Goal: Task Accomplishment & Management: Complete application form

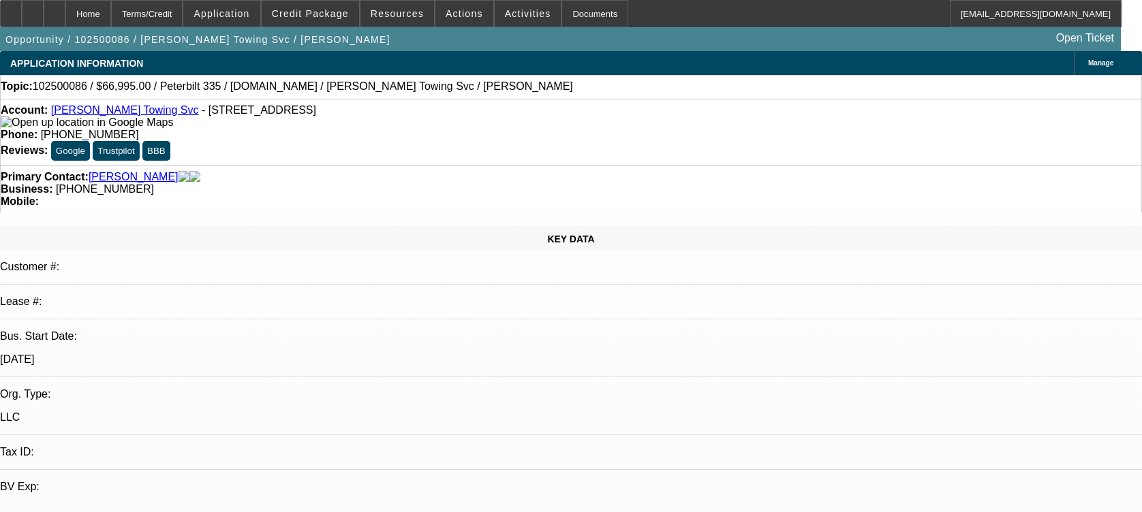
select select "0"
select select "2"
select select "0.1"
select select "4"
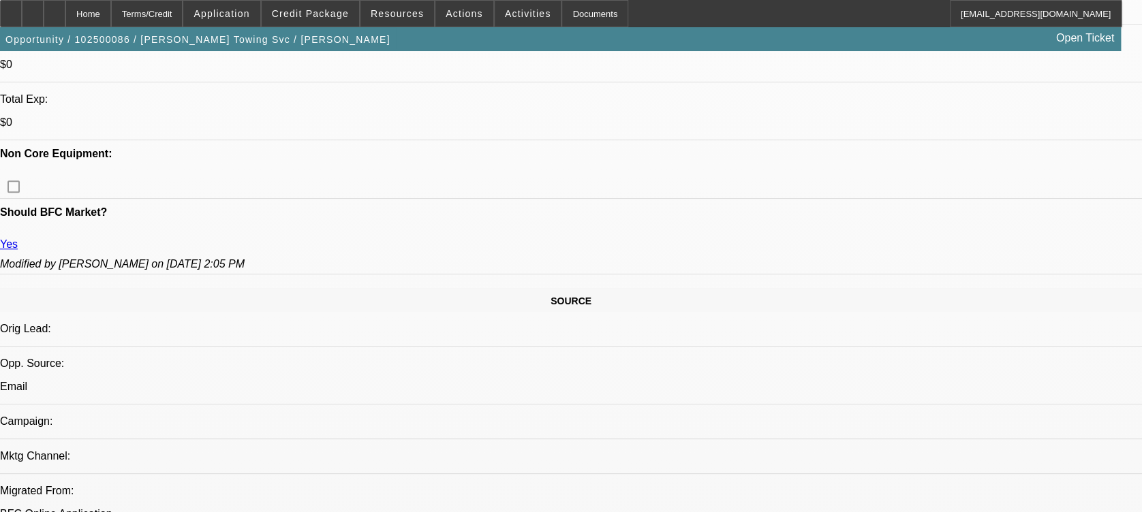
scroll to position [561, 0]
click at [310, 11] on span "Credit Package" at bounding box center [310, 13] width 77 height 11
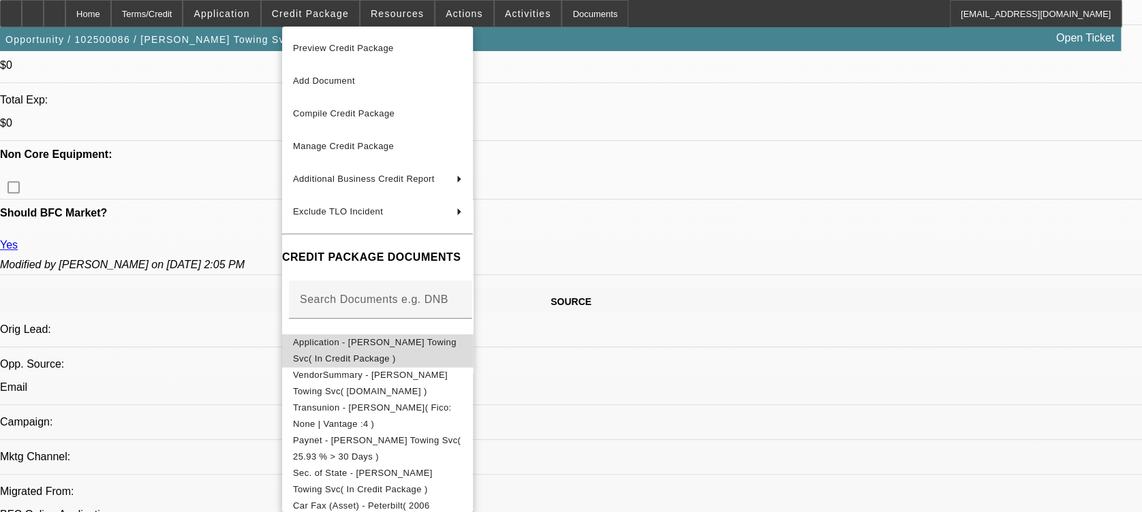
click at [412, 335] on button "Application - [PERSON_NAME] Towing Svc( In Credit Package )" at bounding box center [377, 351] width 191 height 33
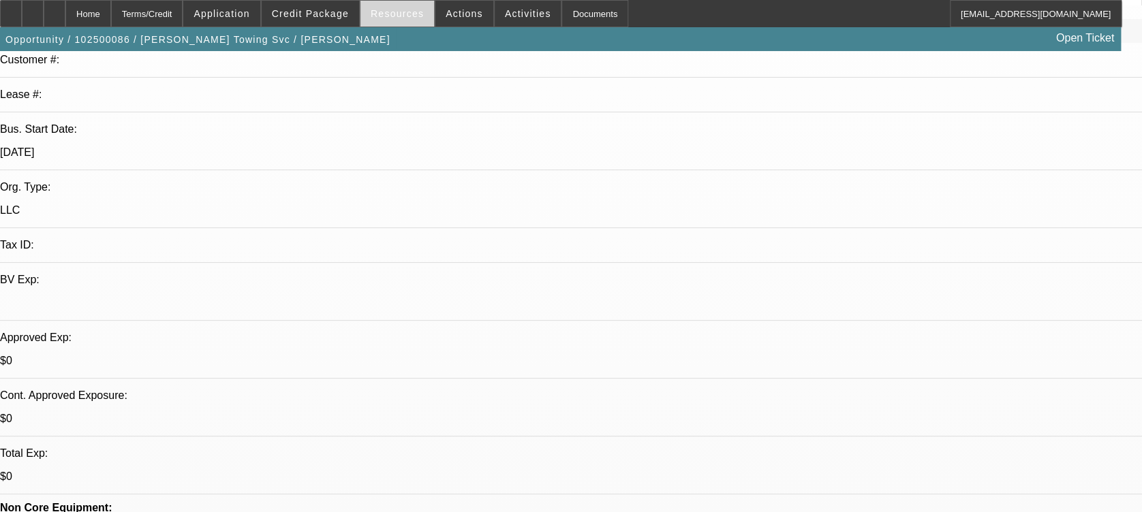
scroll to position [147, 0]
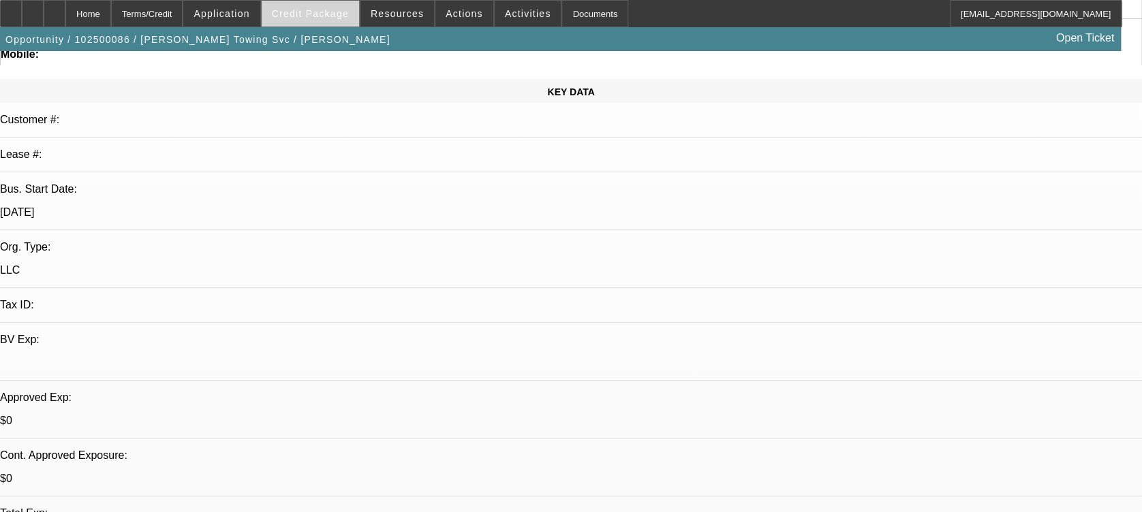
click at [311, 11] on span "Credit Package" at bounding box center [310, 13] width 77 height 11
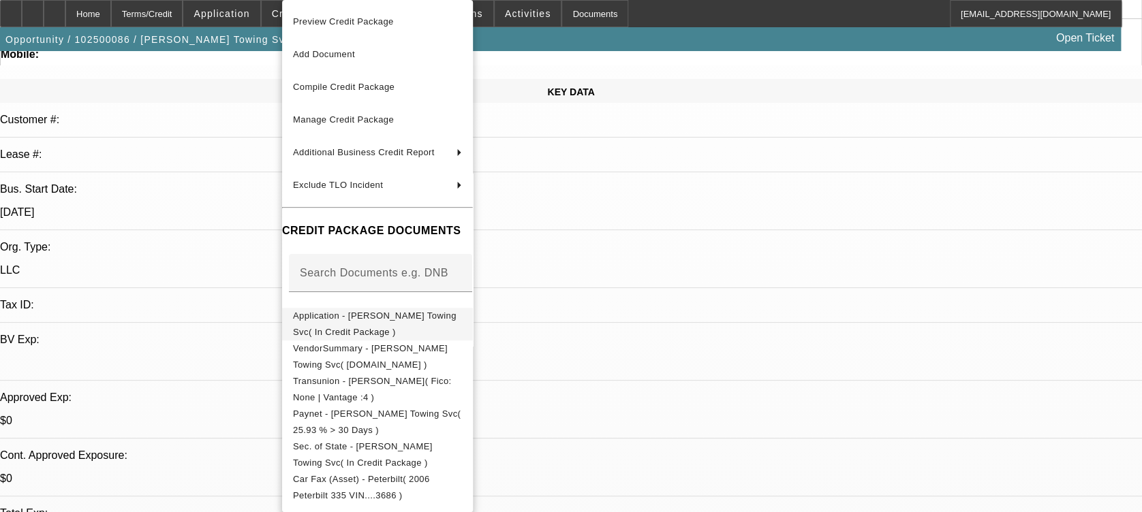
click at [367, 320] on span "Application - [PERSON_NAME] Towing Svc( In Credit Package )" at bounding box center [375, 324] width 164 height 27
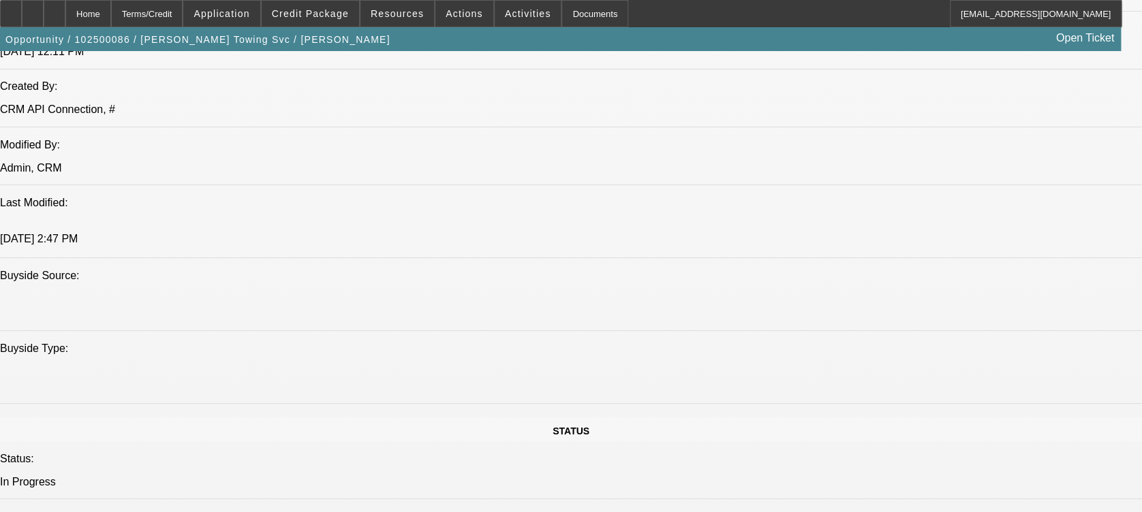
scroll to position [1203, 0]
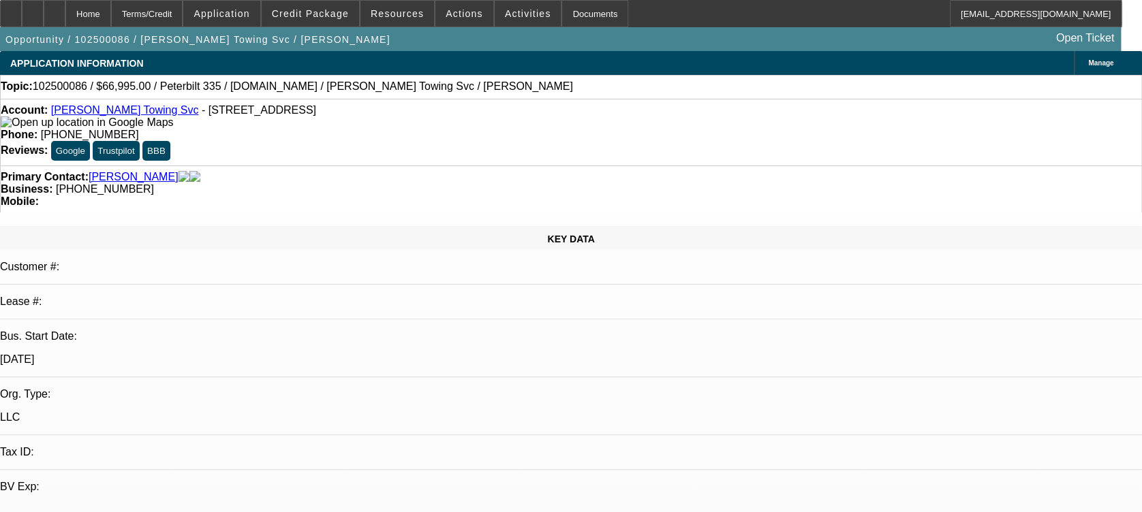
select select "0"
select select "2"
select select "0.1"
select select "1"
select select "2"
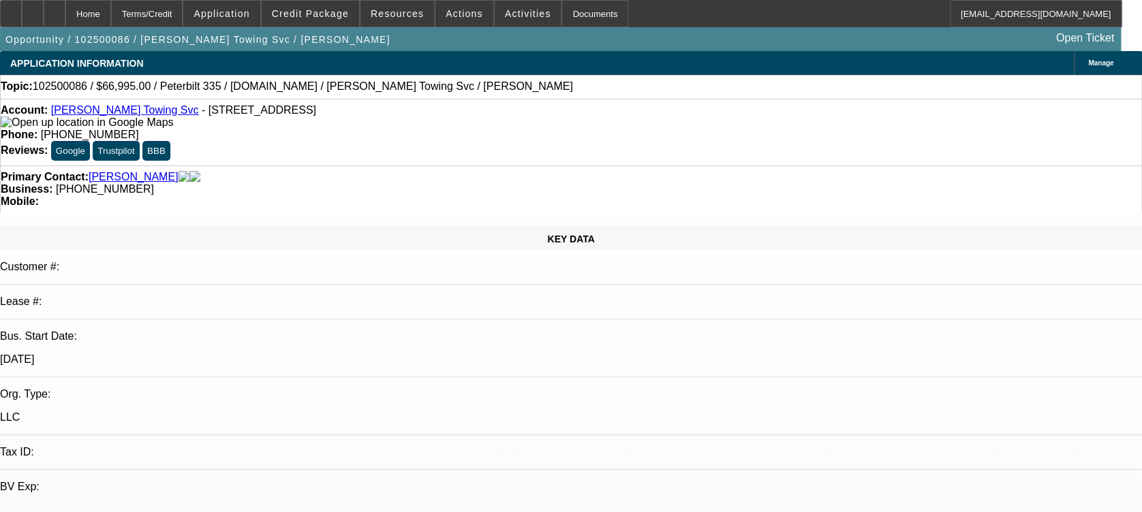
select select "4"
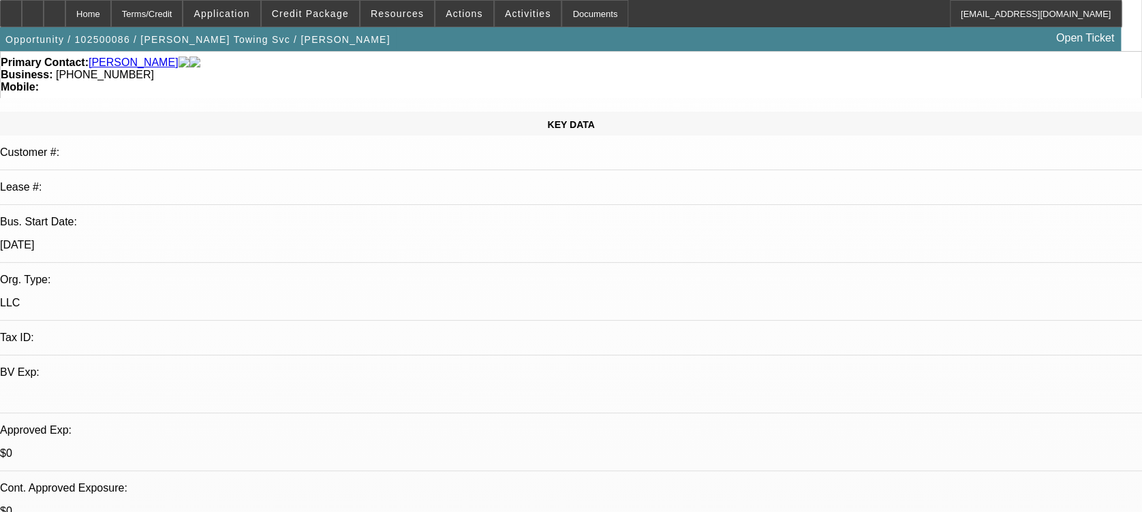
scroll to position [99, 0]
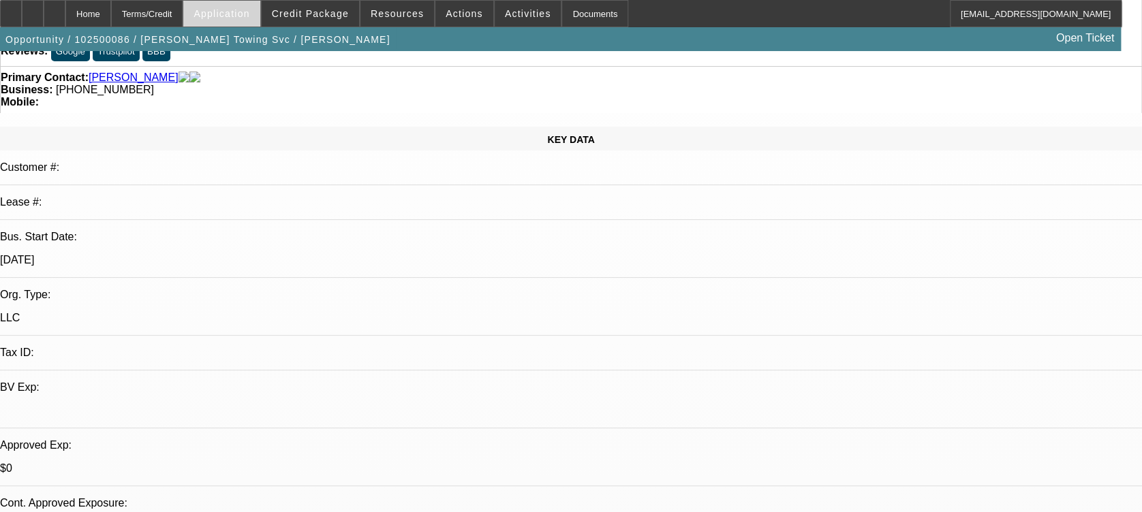
click at [249, 8] on span "Application" at bounding box center [222, 13] width 56 height 11
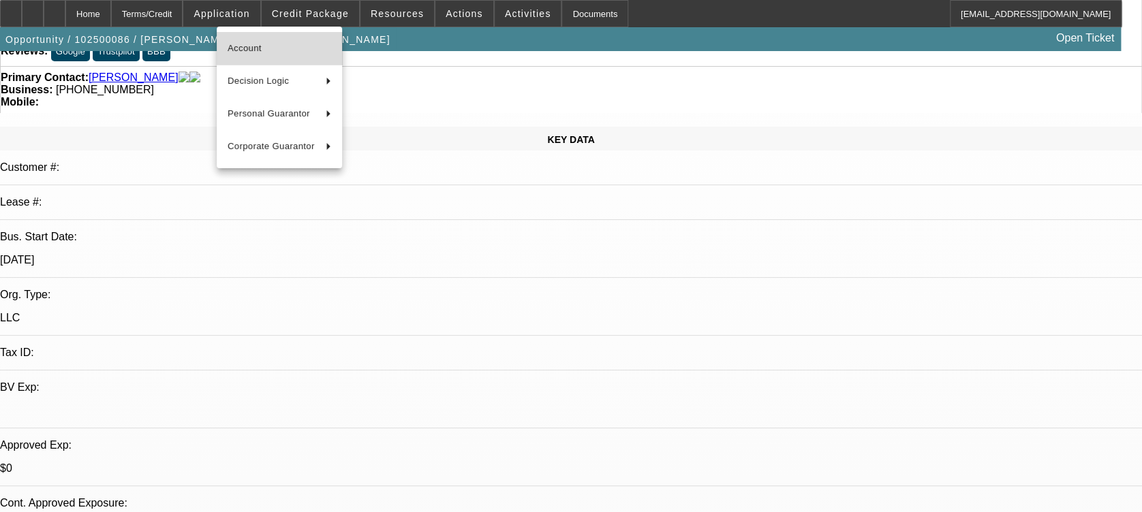
click at [293, 45] on span "Account" at bounding box center [280, 48] width 104 height 16
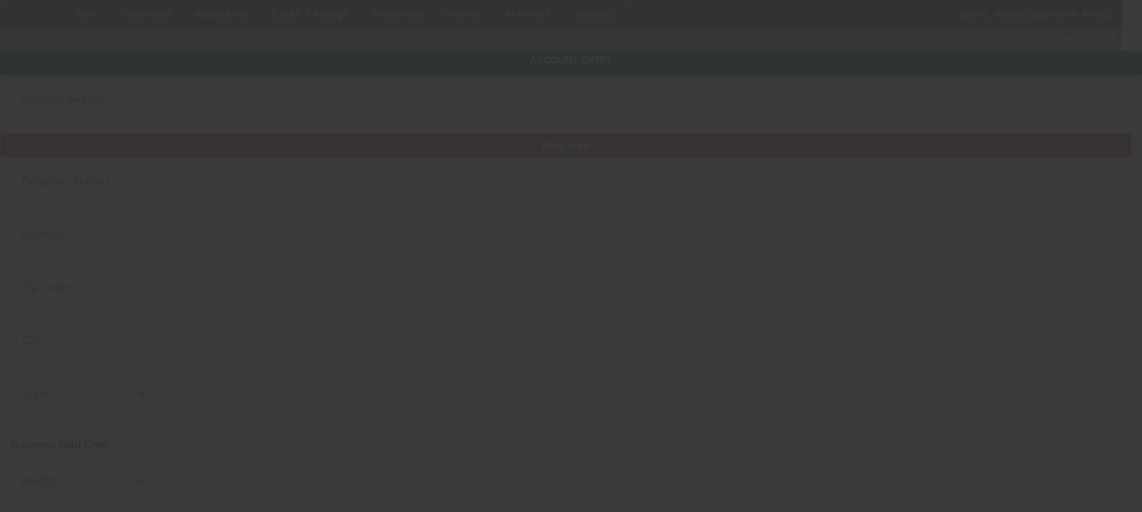
type input "[PERSON_NAME] Towing Svc"
type input "11 N 7th St"
type input "07109"
type input "Belleville"
type input "[PHONE_NUMBER]"
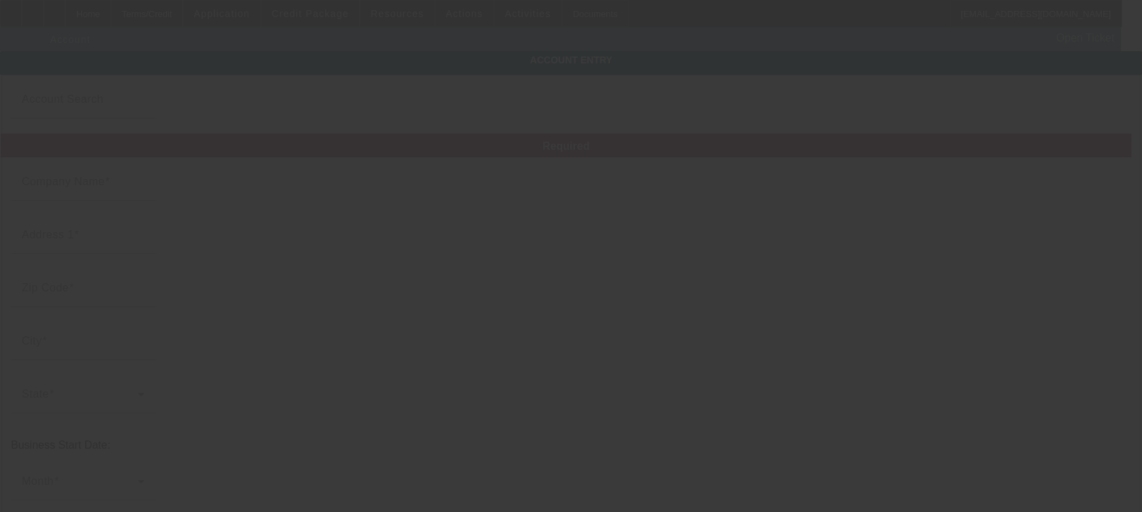
type input "carlitoway4337@gmail.com"
type input "Essex"
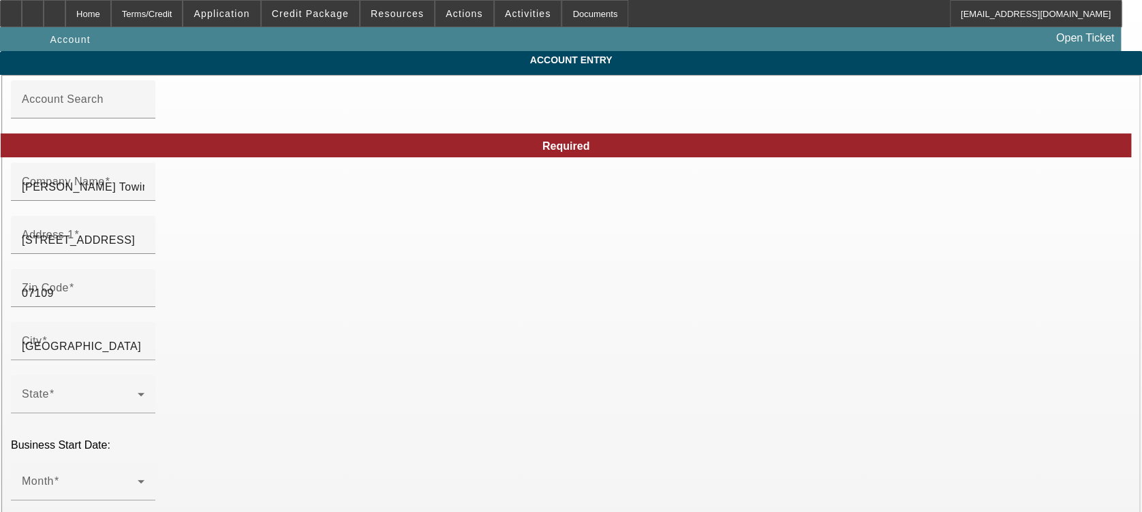
type input "10/3/2025"
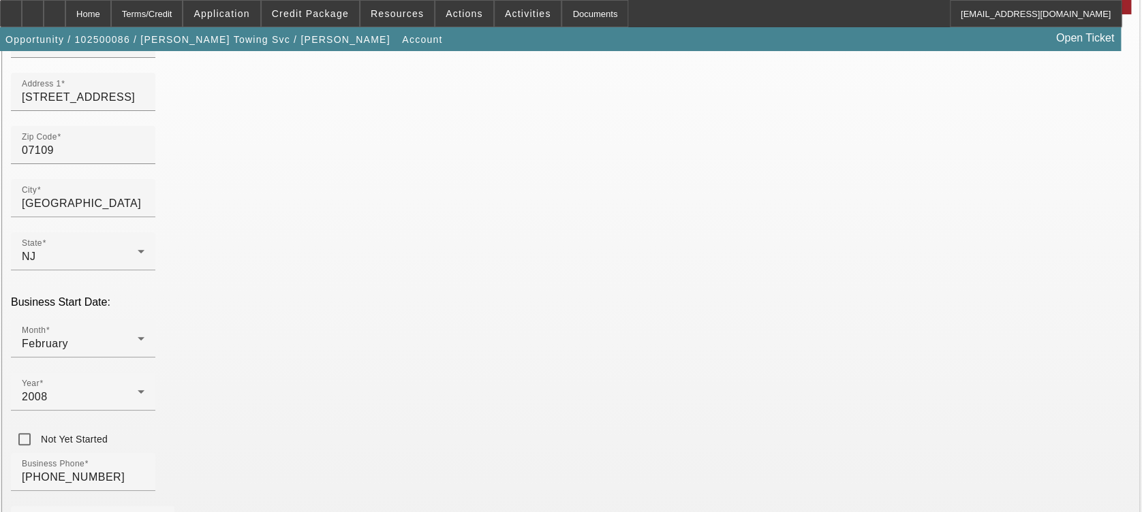
scroll to position [144, 0]
paste input "271696975"
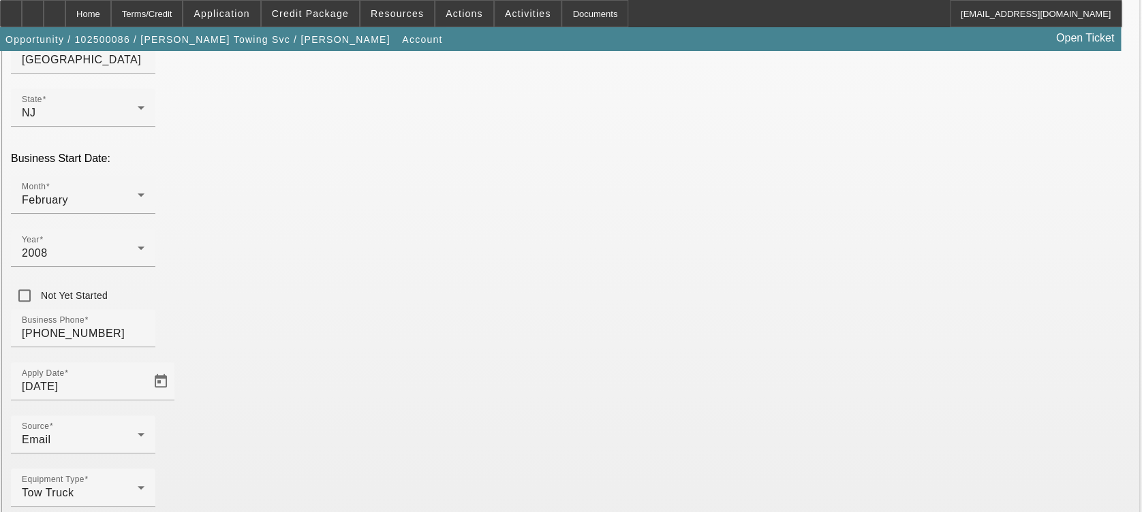
type input "271696975"
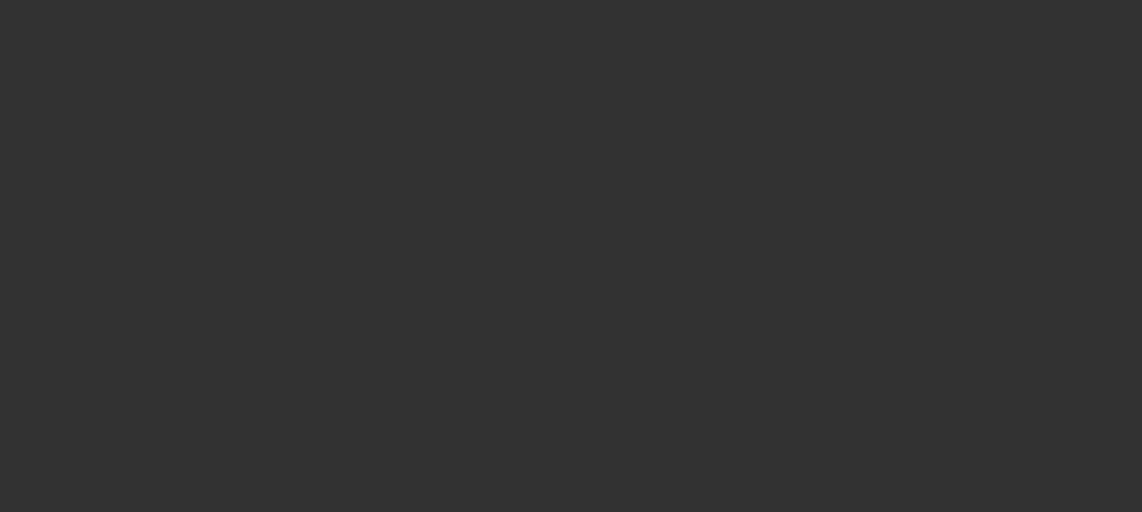
select select "0"
select select "2"
select select "0.1"
select select "4"
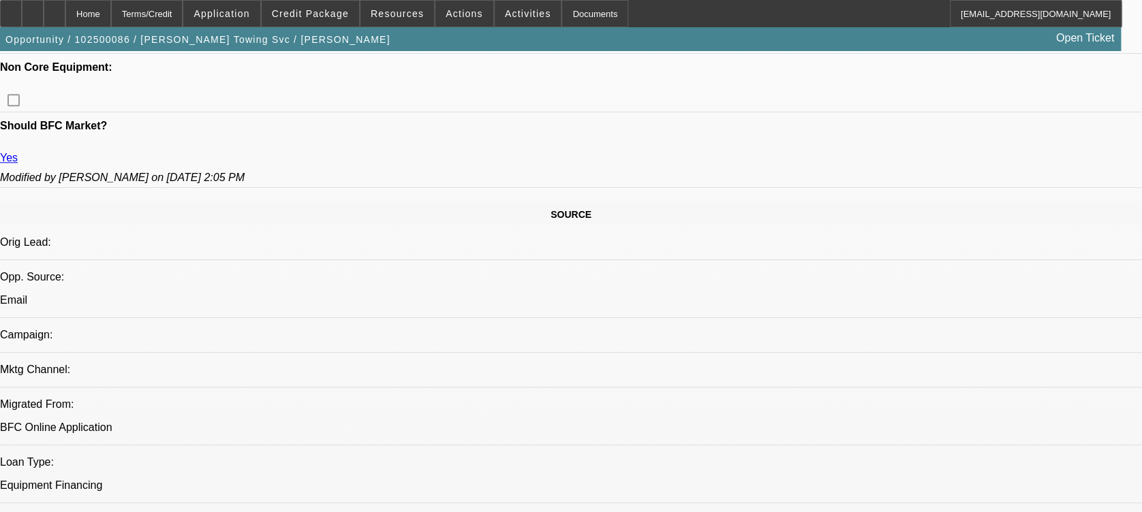
scroll to position [675, 0]
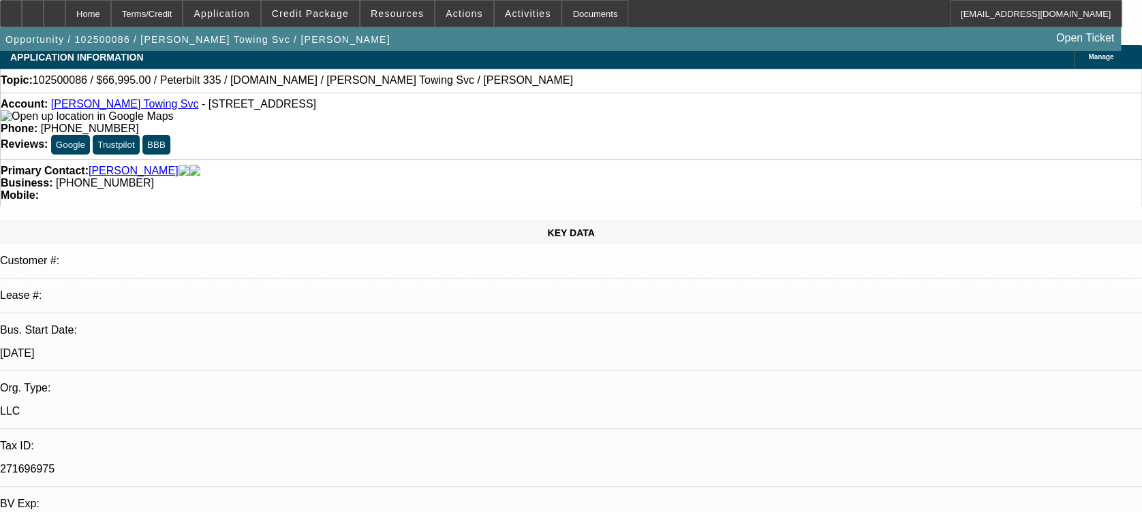
scroll to position [0, 0]
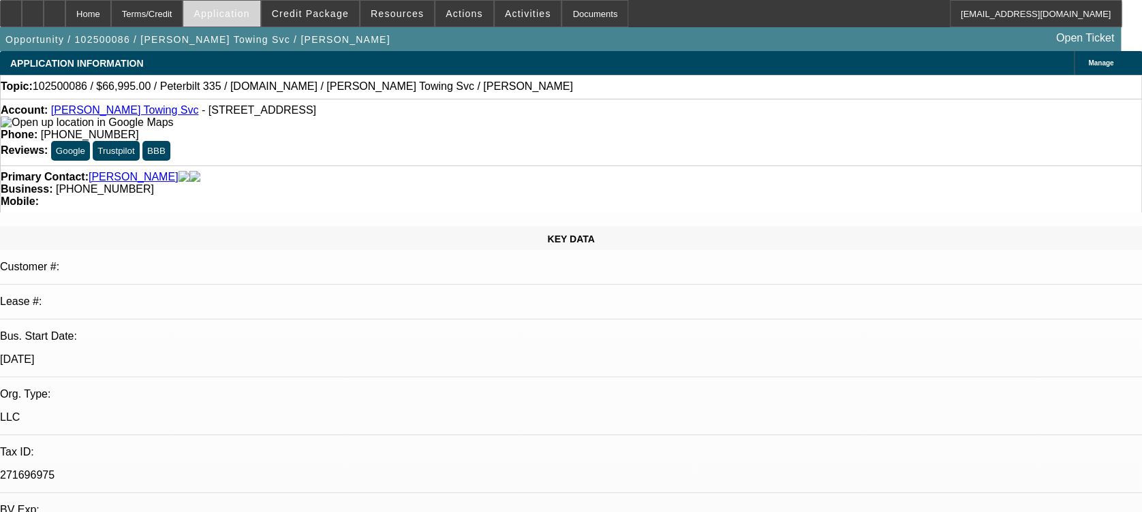
click at [249, 12] on span "Application" at bounding box center [222, 13] width 56 height 11
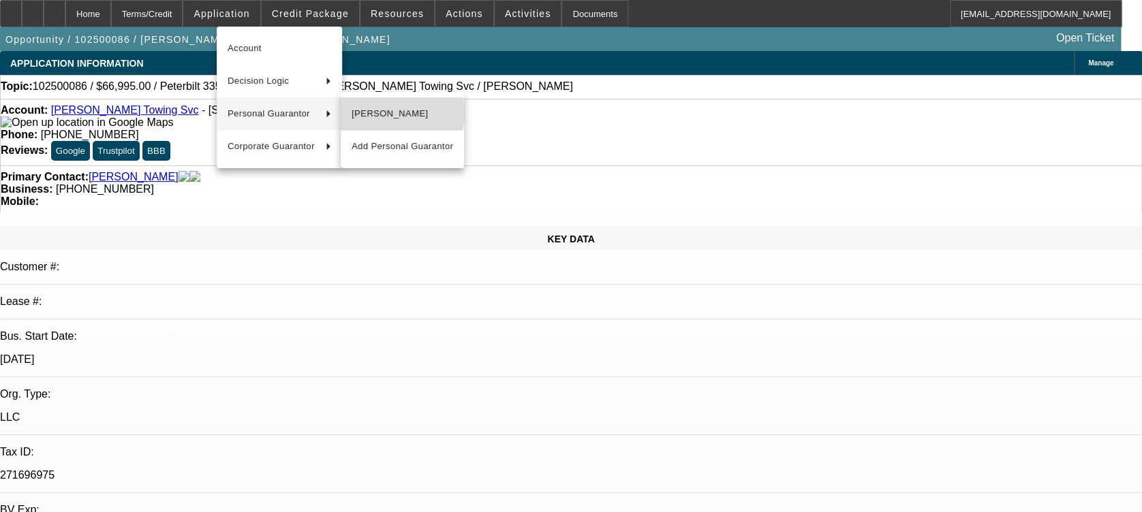
click at [394, 112] on span "[PERSON_NAME]" at bounding box center [403, 114] width 102 height 16
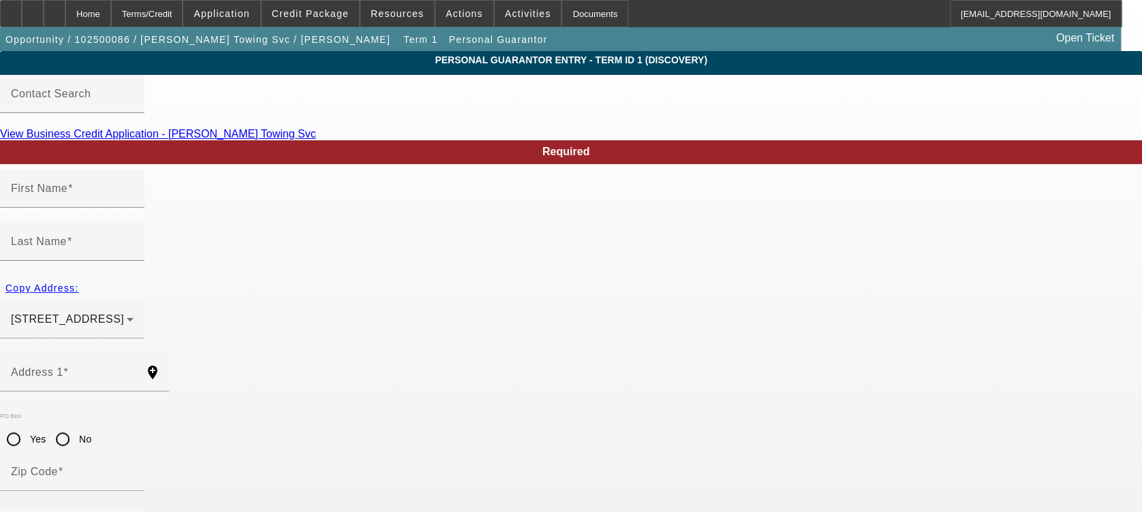
type input "Carlos"
type input "Velez"
type input "11 North 7th Street"
radio input "true"
type input "07109"
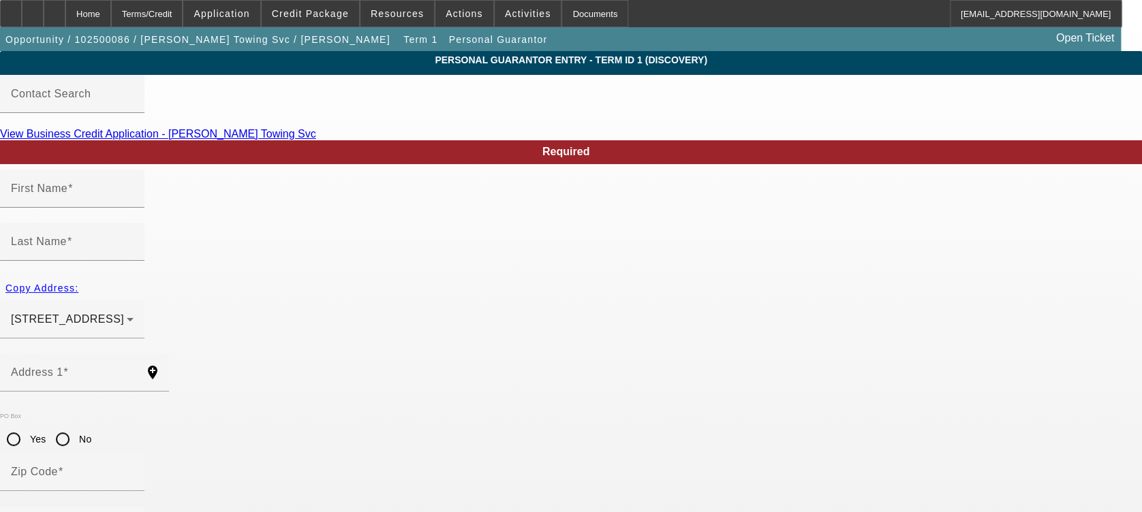
type input "Belleville"
type input "[PHONE_NUMBER]"
type input "100"
type input "144-64-3678"
type input "[EMAIL_ADDRESS][DOMAIN_NAME]"
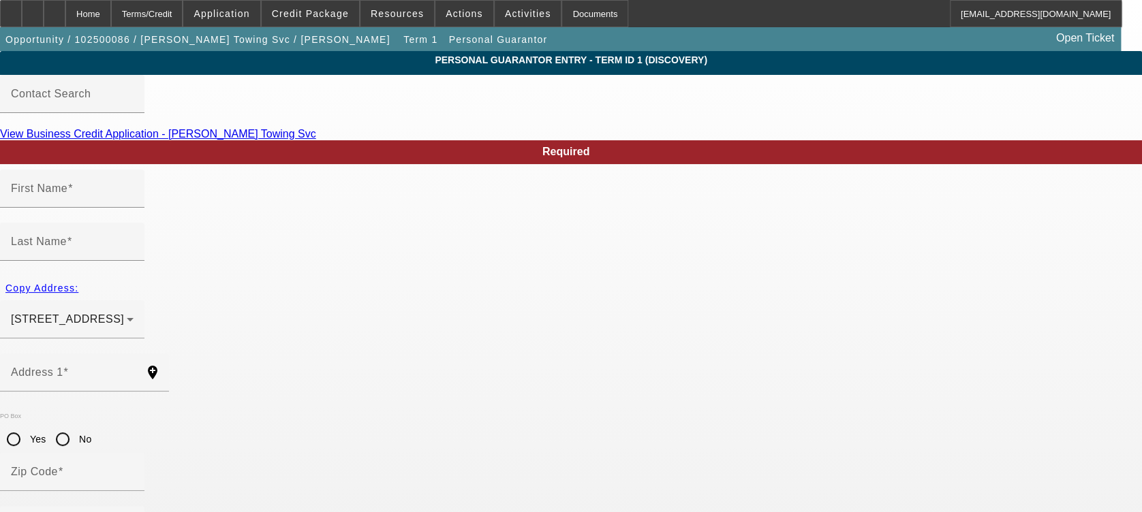
type input "[PHONE_NUMBER]"
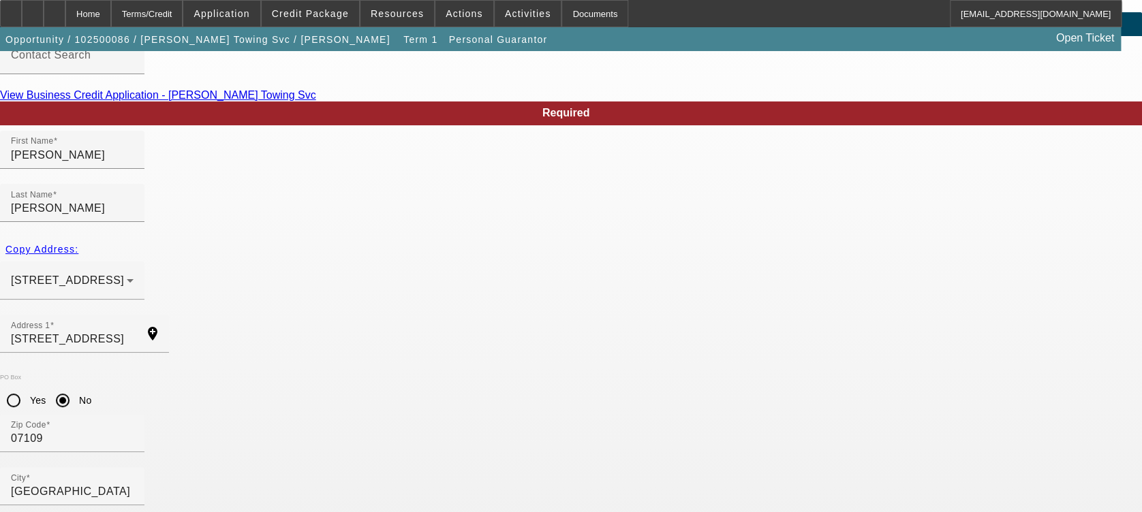
scroll to position [95, 0]
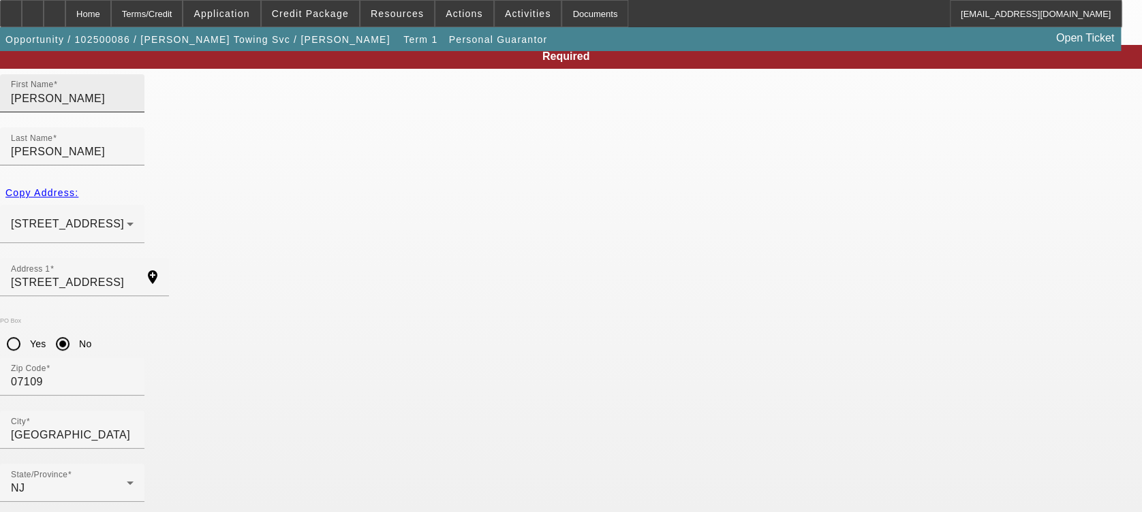
click at [134, 109] on div "First Name Carlos" at bounding box center [72, 93] width 123 height 38
drag, startPoint x: 284, startPoint y: 109, endPoint x: 183, endPoint y: 121, distance: 102.2
click at [144, 112] on div "First Name Carlos" at bounding box center [72, 93] width 144 height 38
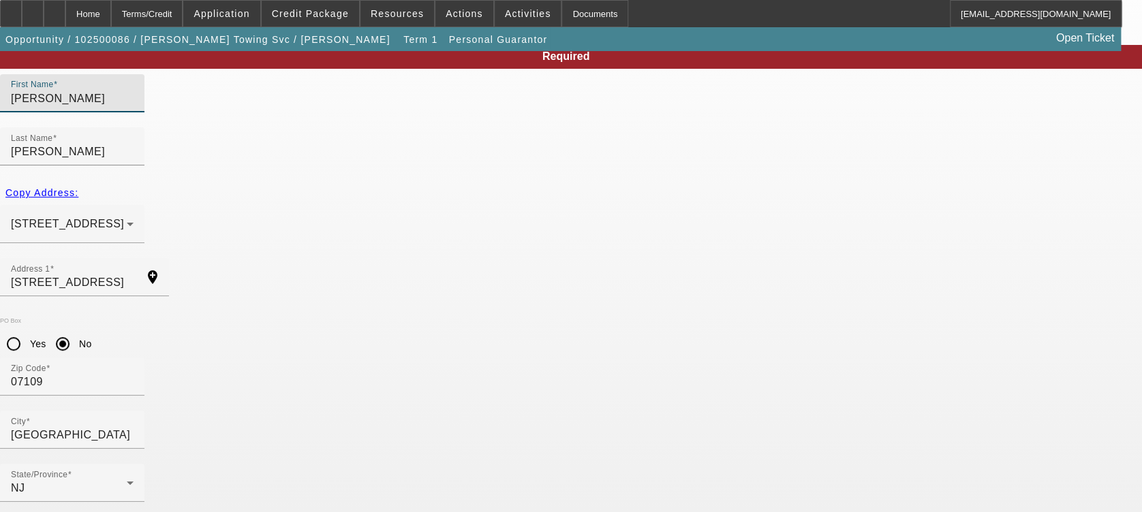
drag, startPoint x: 243, startPoint y: 119, endPoint x: 138, endPoint y: 123, distance: 104.3
paste input "inocencio velez"
drag, startPoint x: 231, startPoint y: 120, endPoint x: 363, endPoint y: 112, distance: 132.4
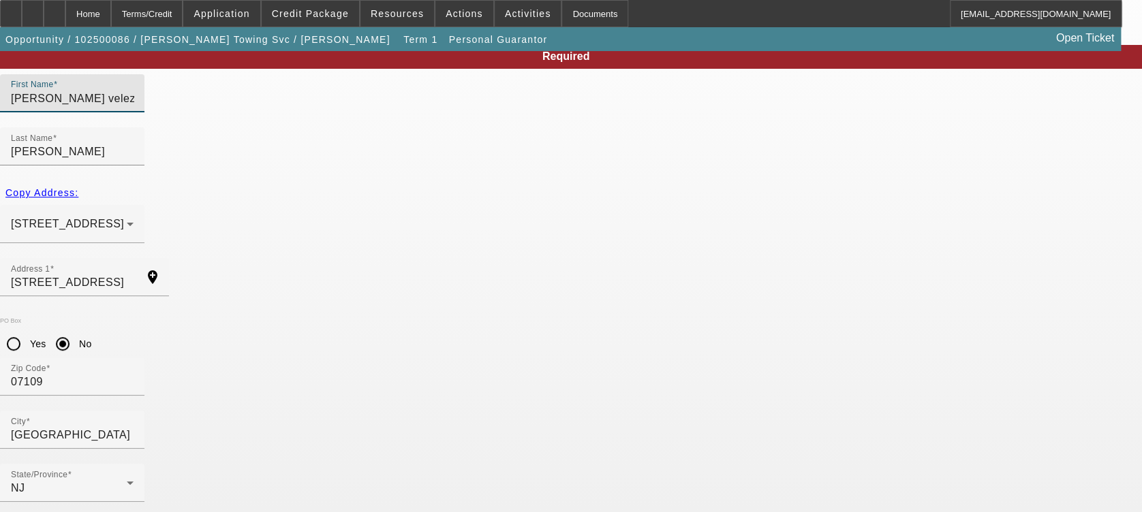
click at [363, 112] on div "First Name inocencio velezinocencio velez" at bounding box center [571, 100] width 1142 height 53
type input "inocencio"
click at [373, 127] on div "Last Name Velez" at bounding box center [571, 153] width 1142 height 53
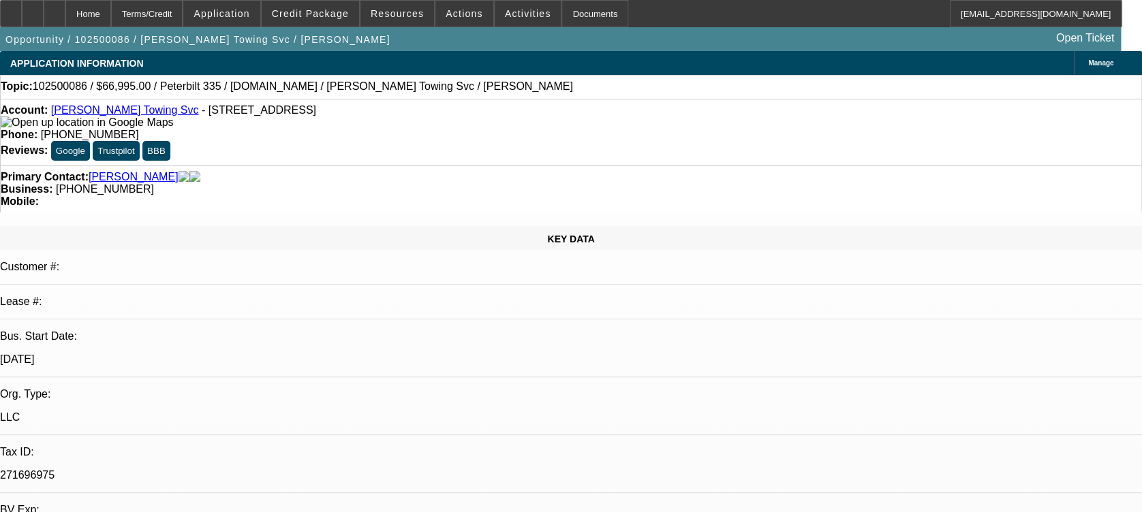
select select "0"
select select "2"
select select "0.1"
select select "4"
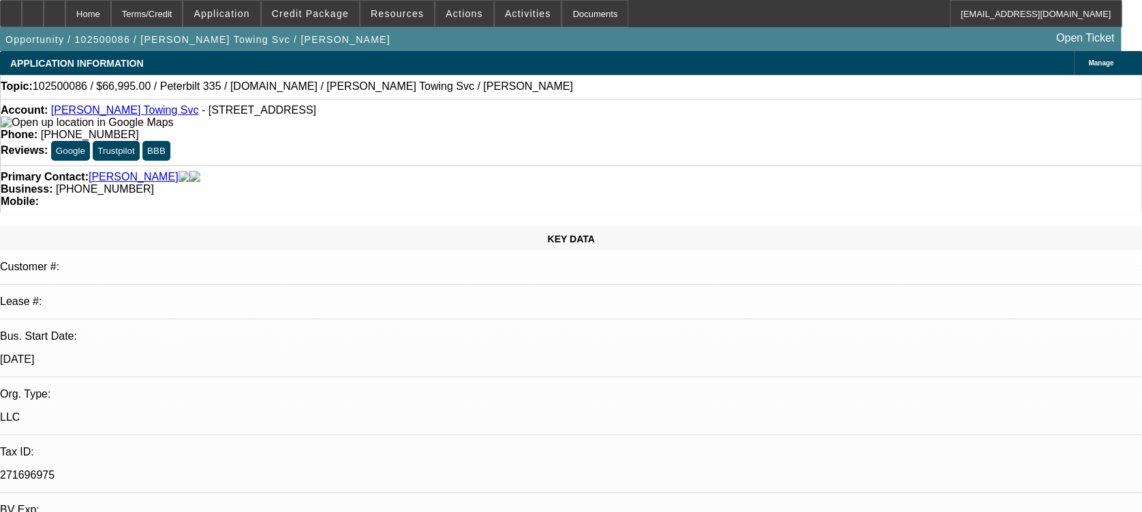
click at [89, 110] on link "[PERSON_NAME] Towing Svc" at bounding box center [125, 110] width 148 height 12
select select "0"
select select "2"
select select "0.1"
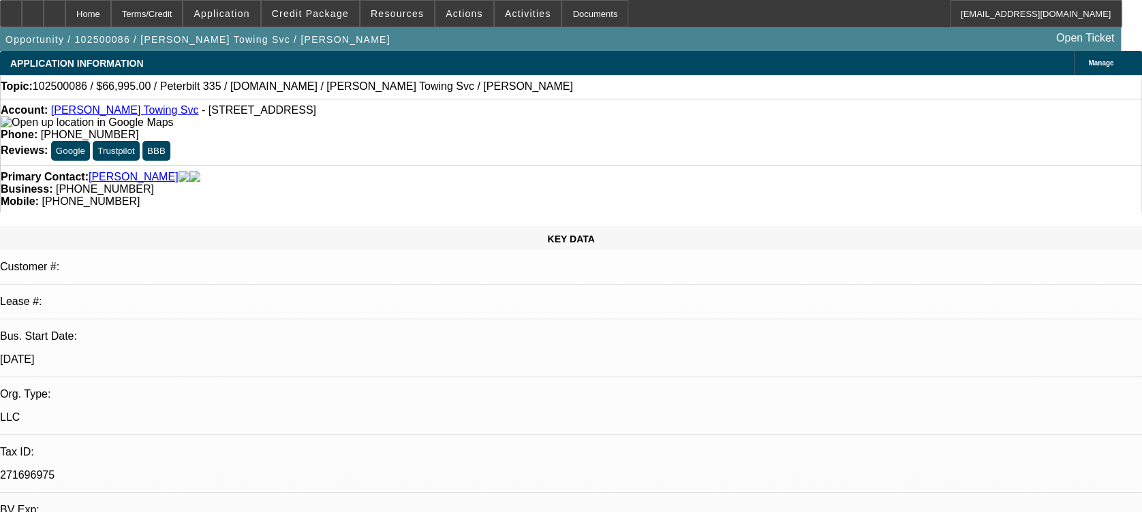
select select "4"
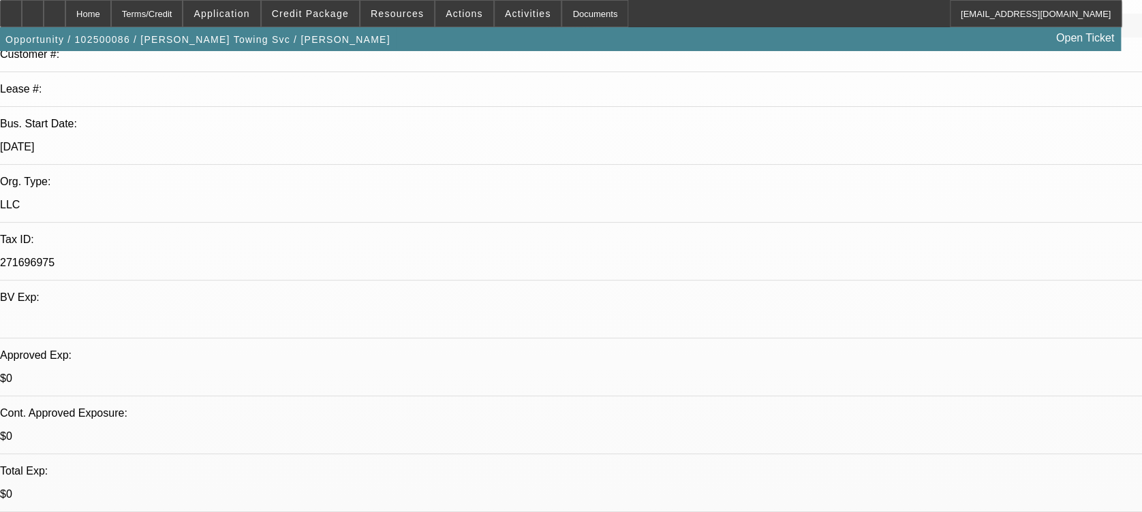
scroll to position [309, 0]
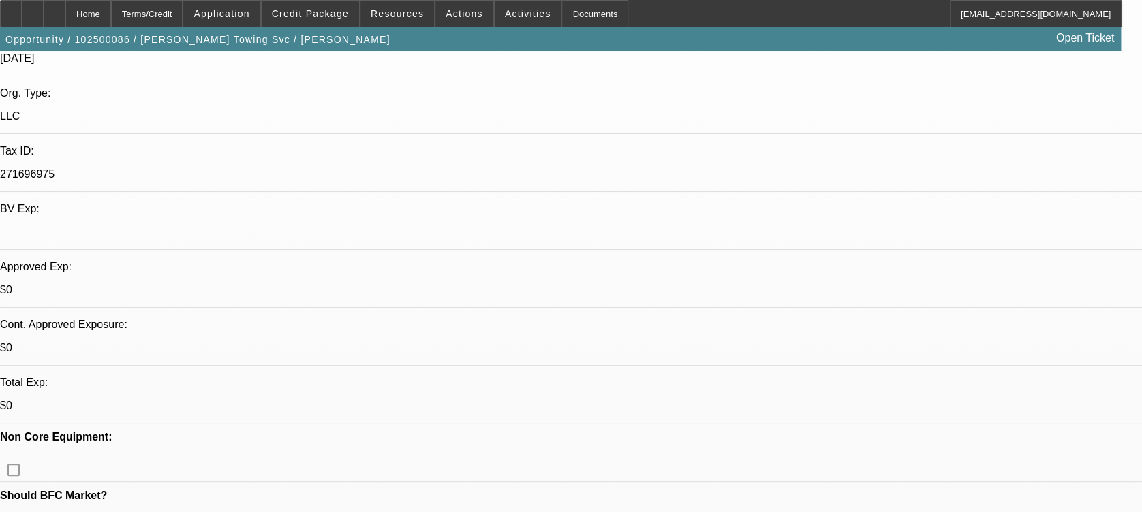
scroll to position [172, 0]
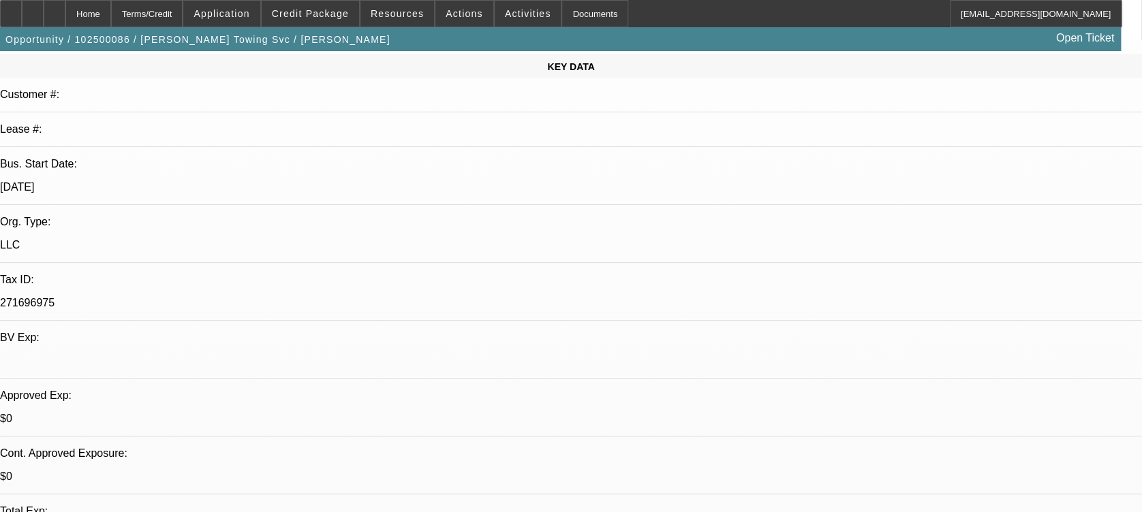
radio input "true"
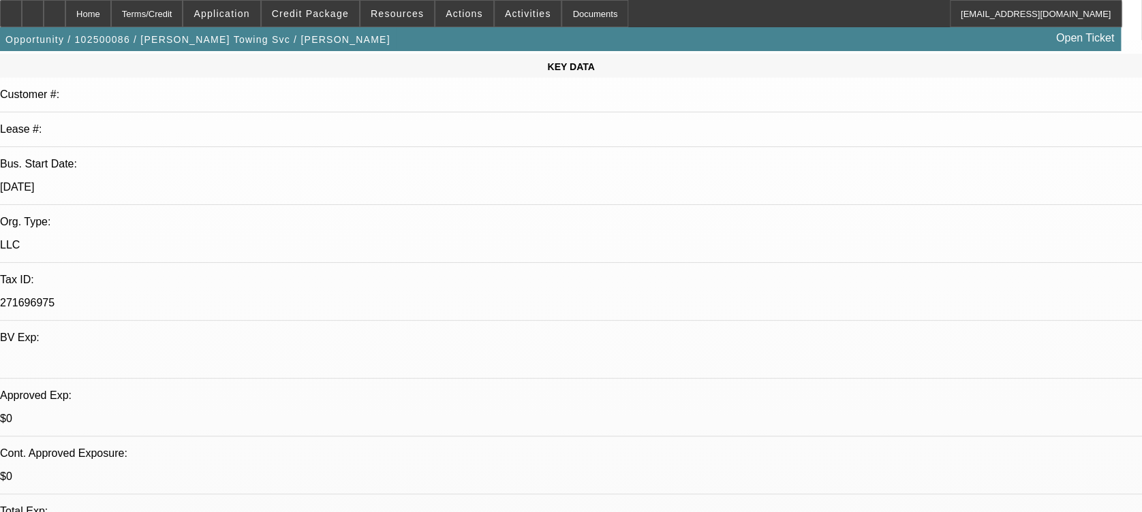
type textarea "C"
type textarea "[PERSON_NAME] ([PERSON_NAME]) wants peterbilt on EU ASAP. Wants 36 months, hope…"
radio input "true"
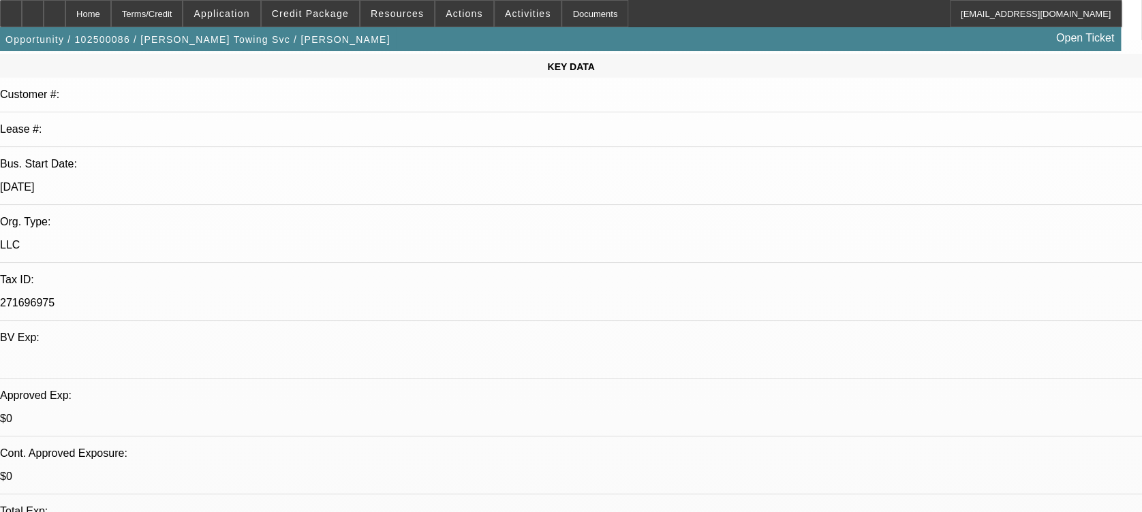
scroll to position [0, 0]
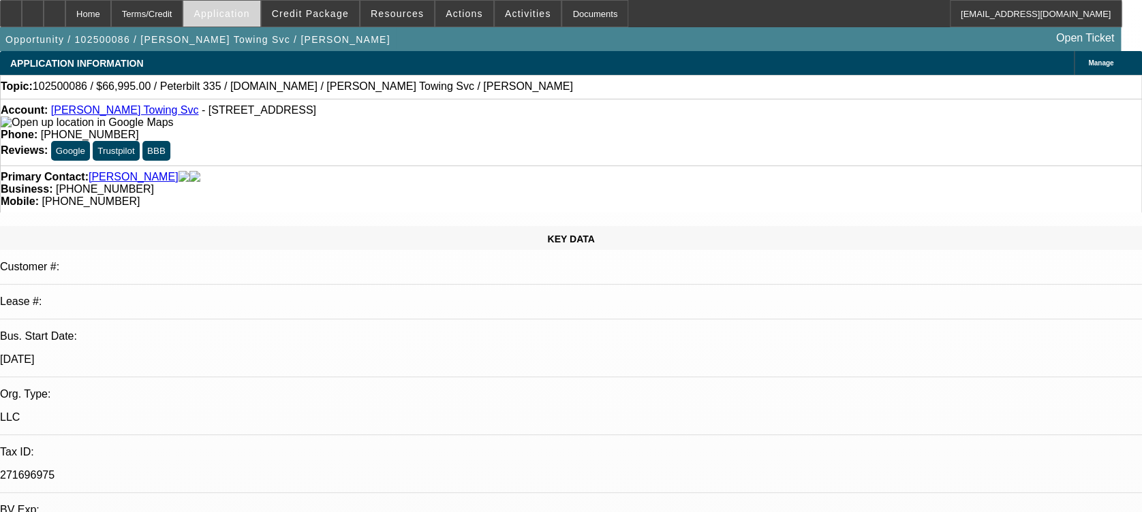
click at [253, 18] on span at bounding box center [221, 13] width 76 height 33
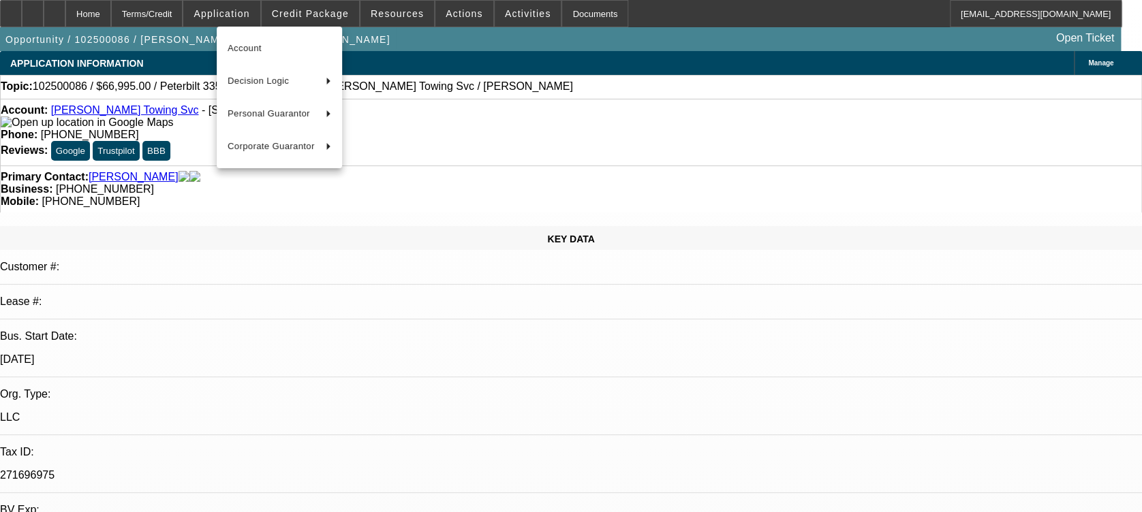
click at [309, 8] on div at bounding box center [571, 256] width 1142 height 512
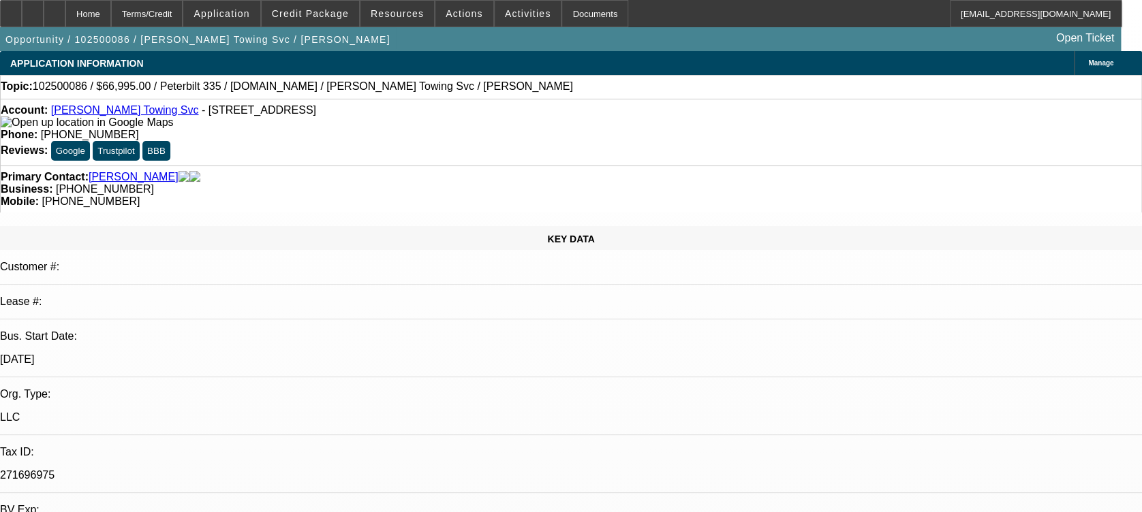
click at [309, 8] on span "Credit Package" at bounding box center [310, 13] width 77 height 11
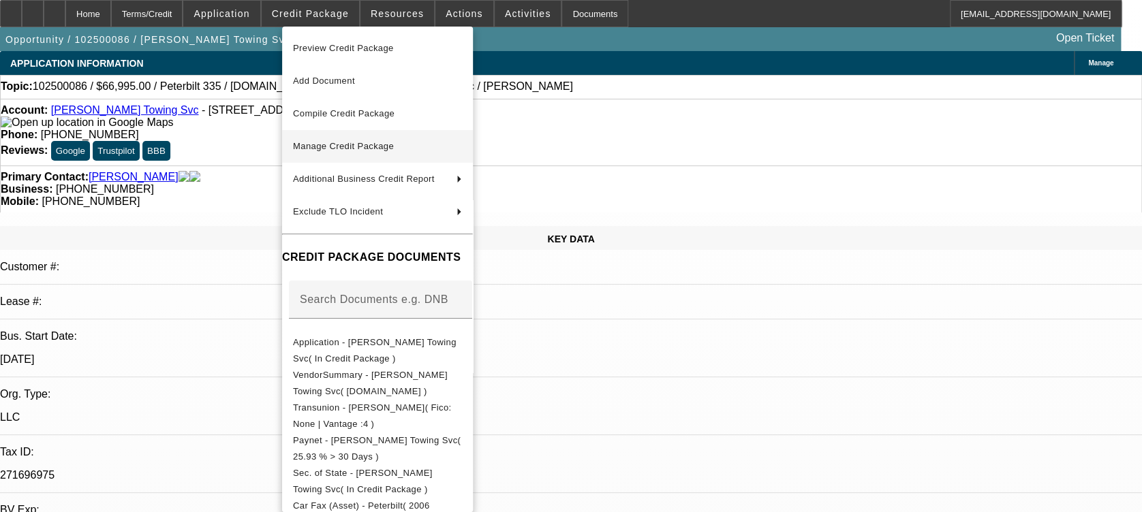
click at [373, 156] on button "Manage Credit Package" at bounding box center [377, 146] width 191 height 33
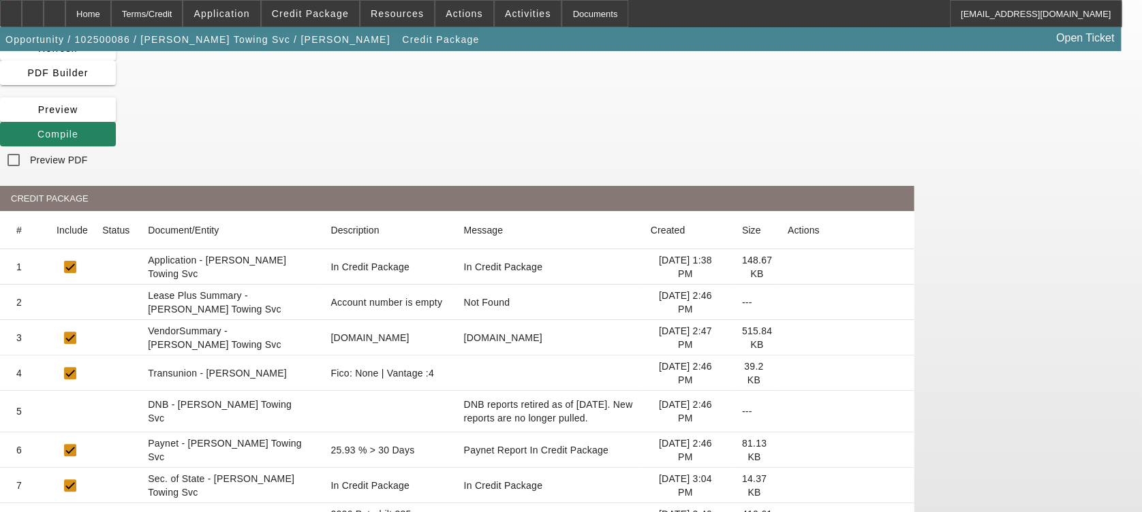
scroll to position [60, 0]
click at [788, 373] on icon at bounding box center [788, 373] width 0 height 0
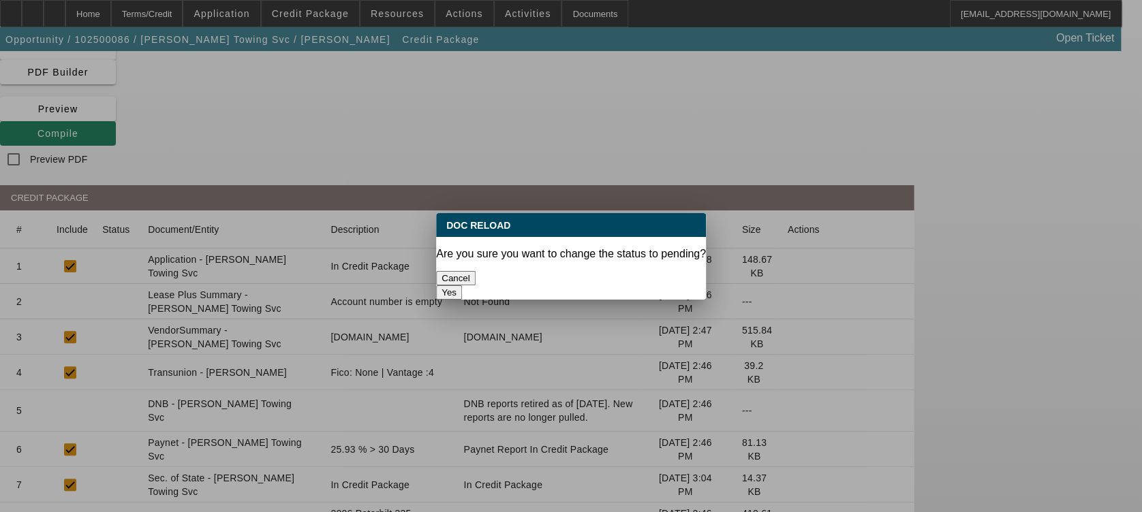
click at [462, 285] on button "Yes" at bounding box center [449, 292] width 26 height 14
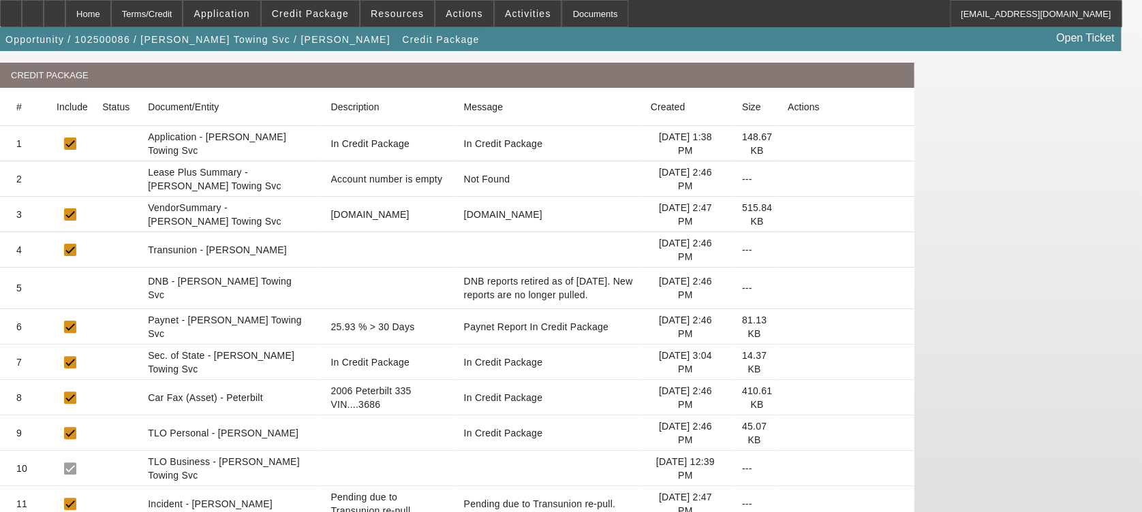
scroll to position [183, 0]
click at [788, 326] on icon at bounding box center [788, 326] width 0 height 0
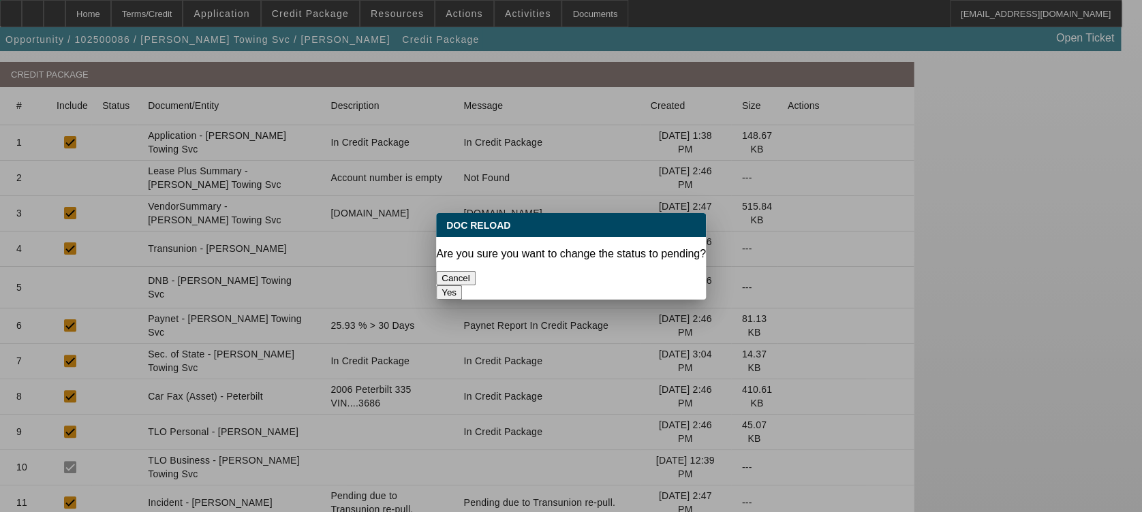
scroll to position [0, 0]
click at [462, 285] on button "Yes" at bounding box center [449, 292] width 26 height 14
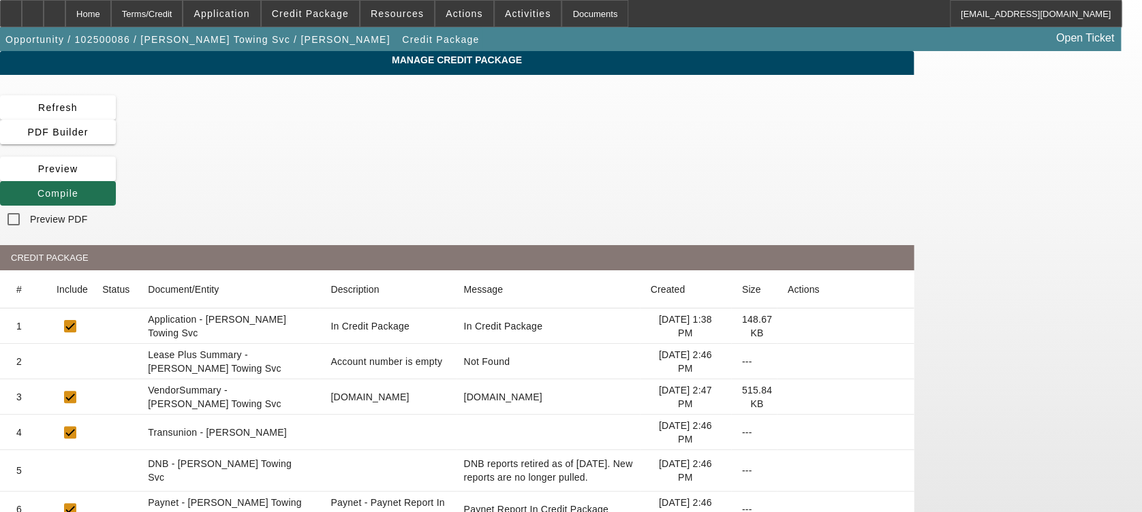
click at [116, 177] on span at bounding box center [58, 193] width 116 height 33
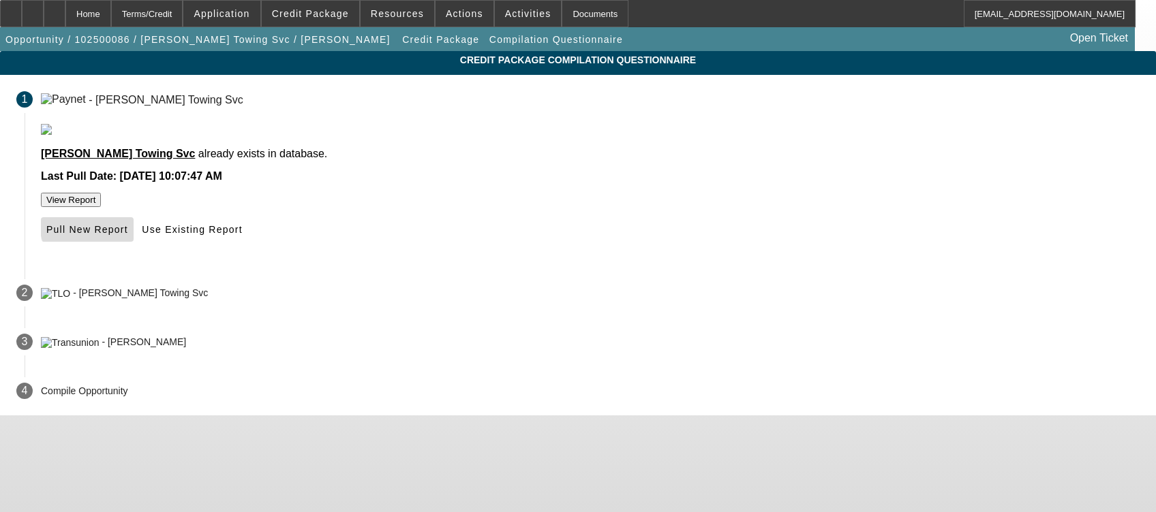
click at [134, 246] on span at bounding box center [87, 229] width 93 height 33
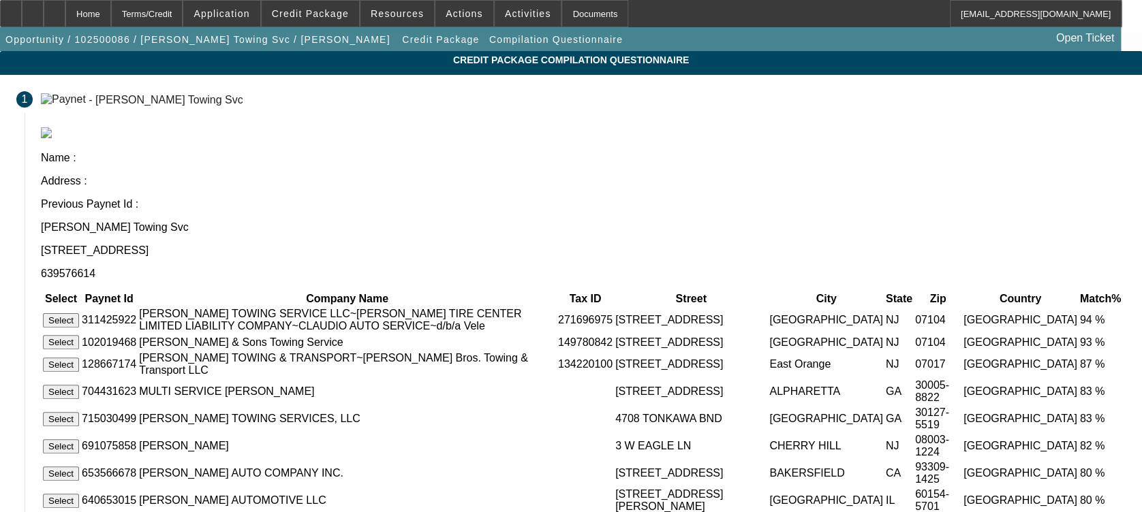
click at [79, 313] on button "Select" at bounding box center [61, 320] width 36 height 14
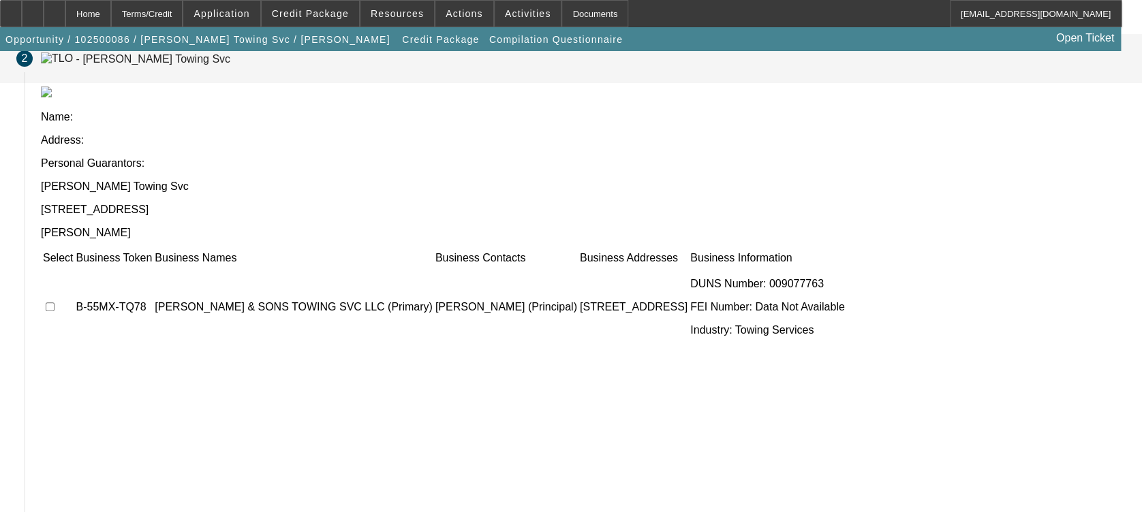
scroll to position [93, 0]
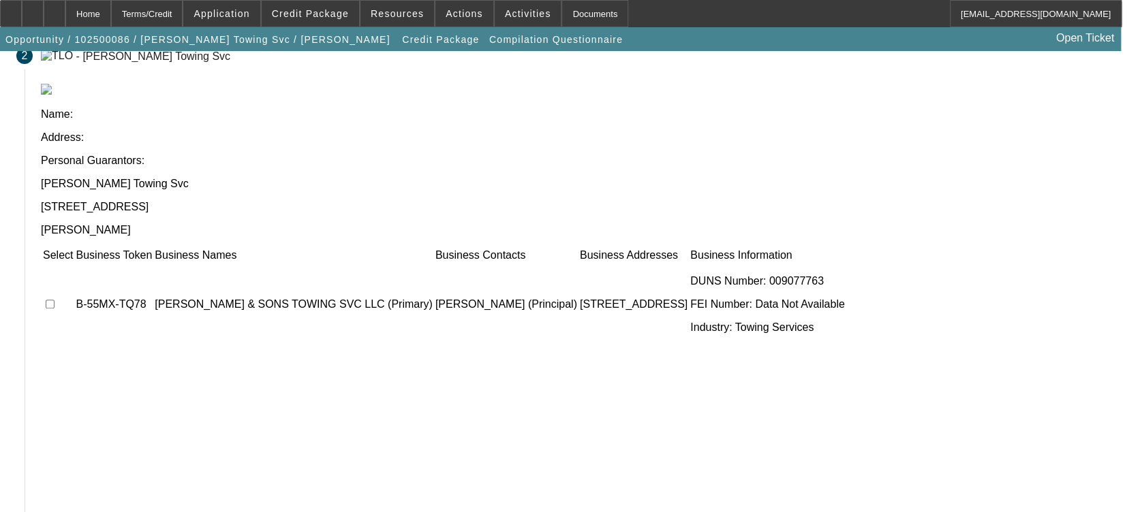
click at [74, 264] on td at bounding box center [57, 305] width 31 height 82
click at [55, 300] on input "checkbox" at bounding box center [50, 304] width 9 height 9
checkbox input "false"
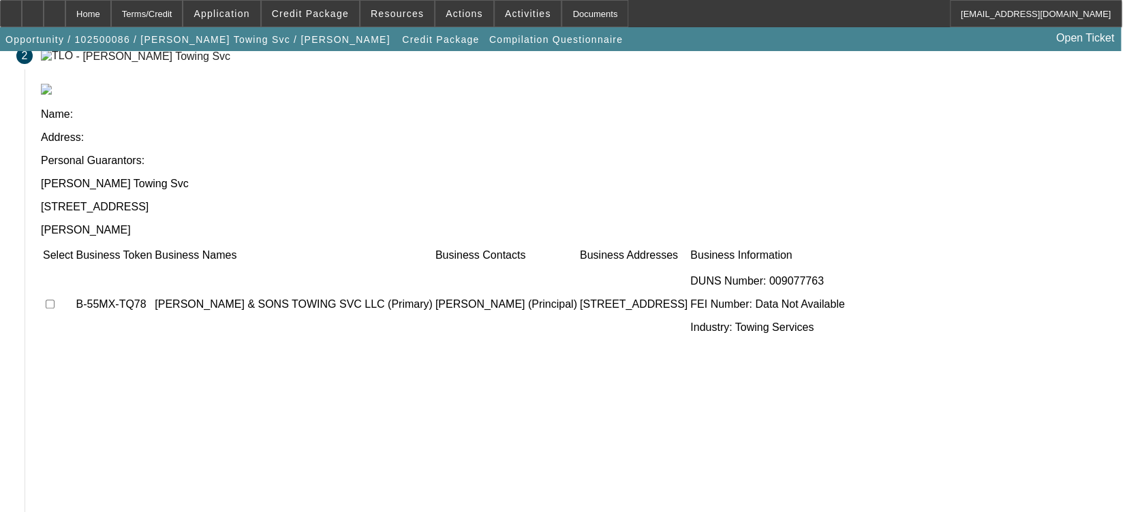
scroll to position [231, 0]
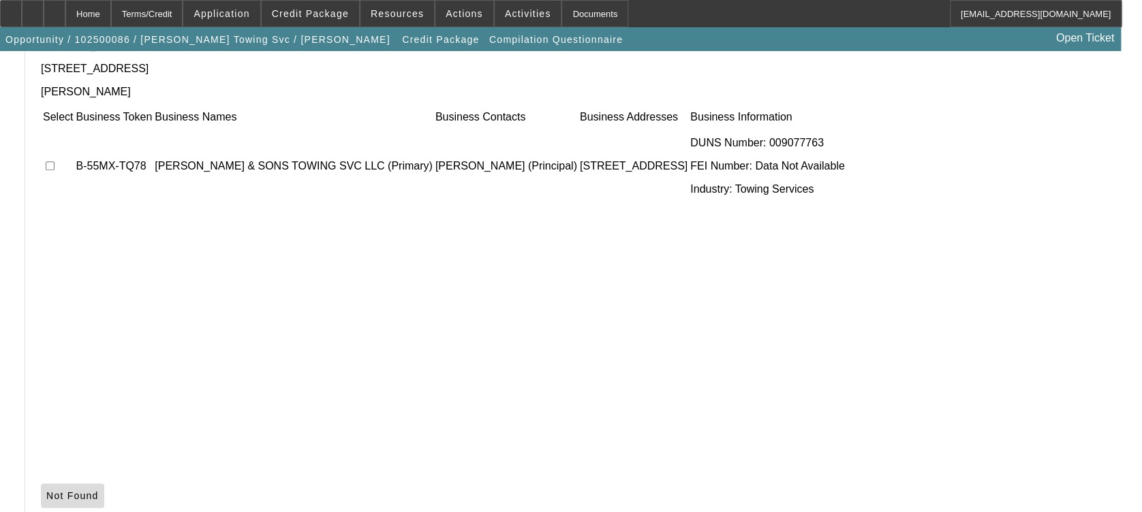
click at [104, 480] on span at bounding box center [72, 496] width 63 height 33
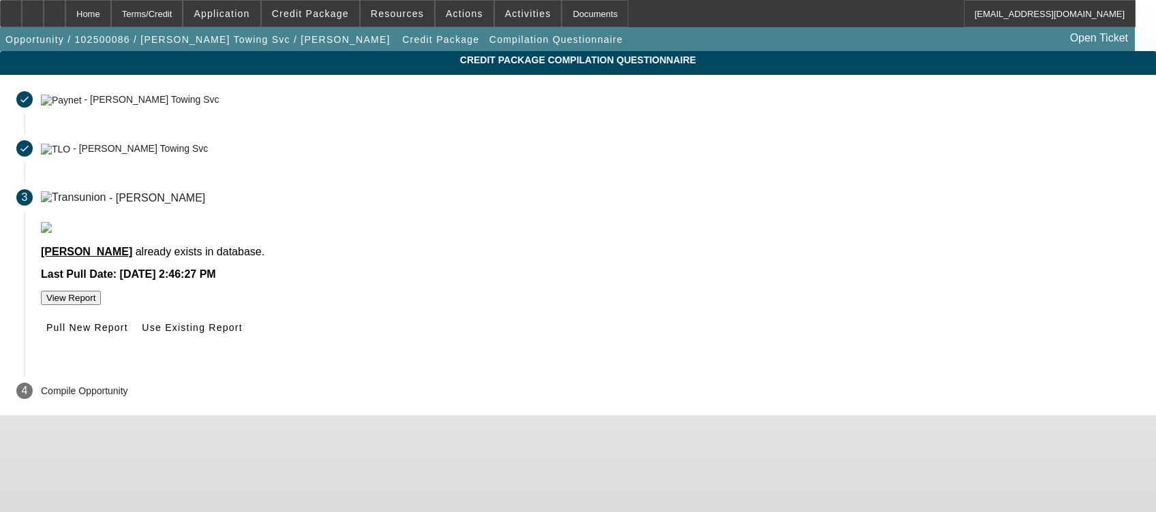
click at [101, 305] on button "View Report" at bounding box center [71, 298] width 60 height 14
click at [134, 344] on span at bounding box center [87, 327] width 93 height 33
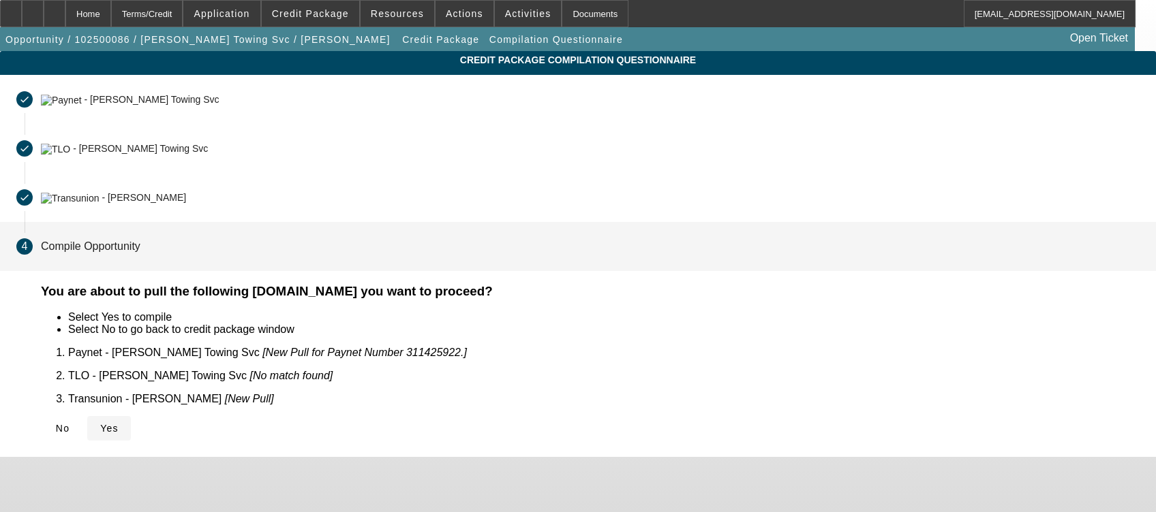
click at [100, 423] on icon at bounding box center [100, 428] width 0 height 11
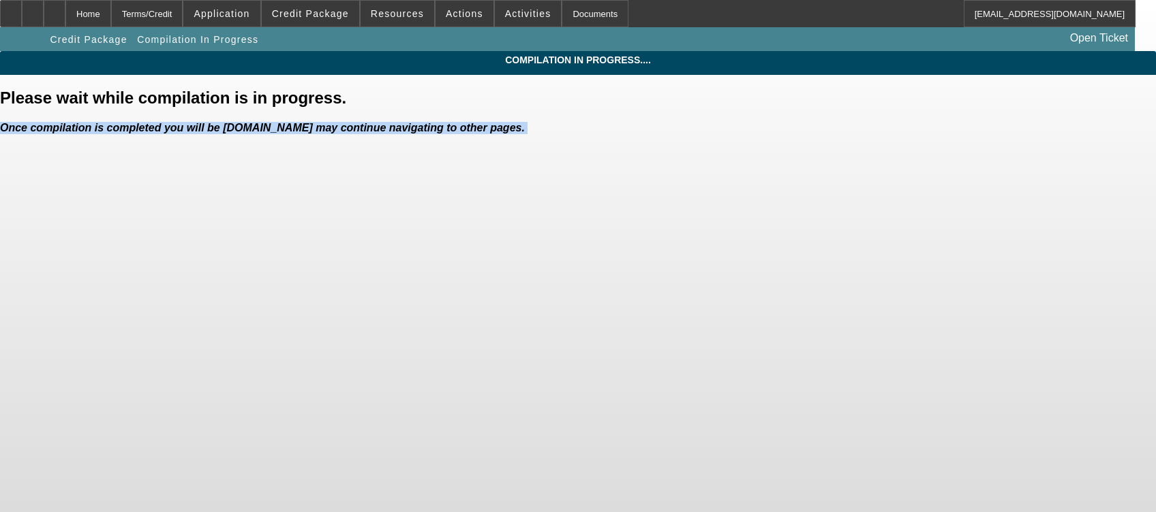
click at [277, 405] on body "Home Terms/Credit Application Credit Package Resources Actions Activities Docum…" at bounding box center [578, 256] width 1156 height 512
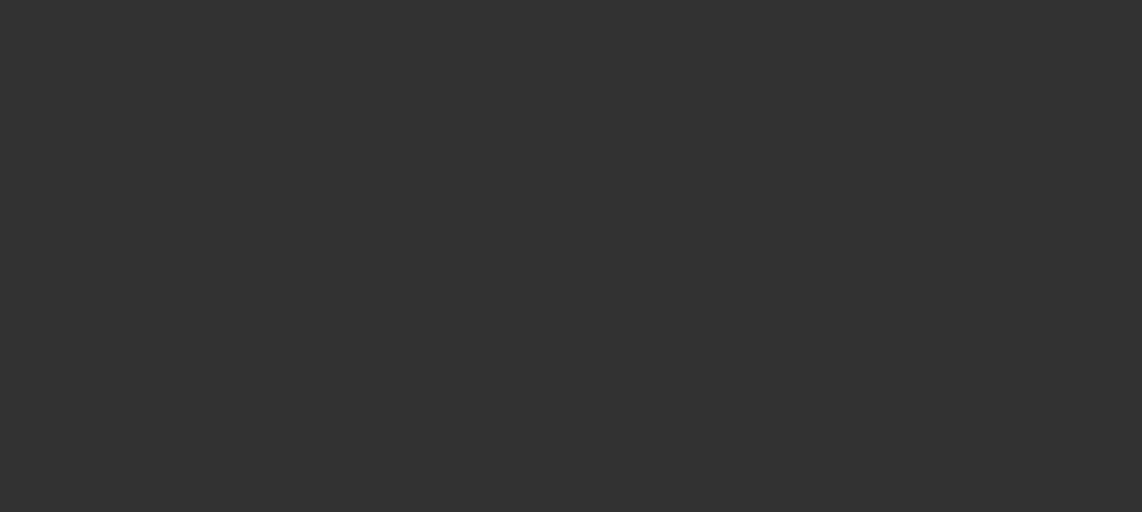
click at [479, 380] on div at bounding box center [571, 256] width 1142 height 512
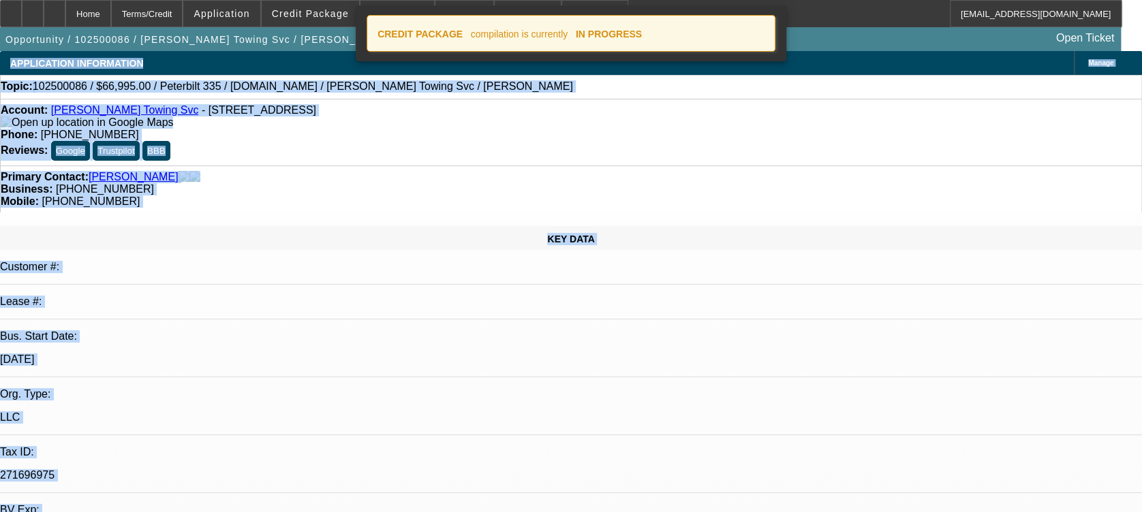
select select "0"
select select "2"
select select "0.1"
select select "4"
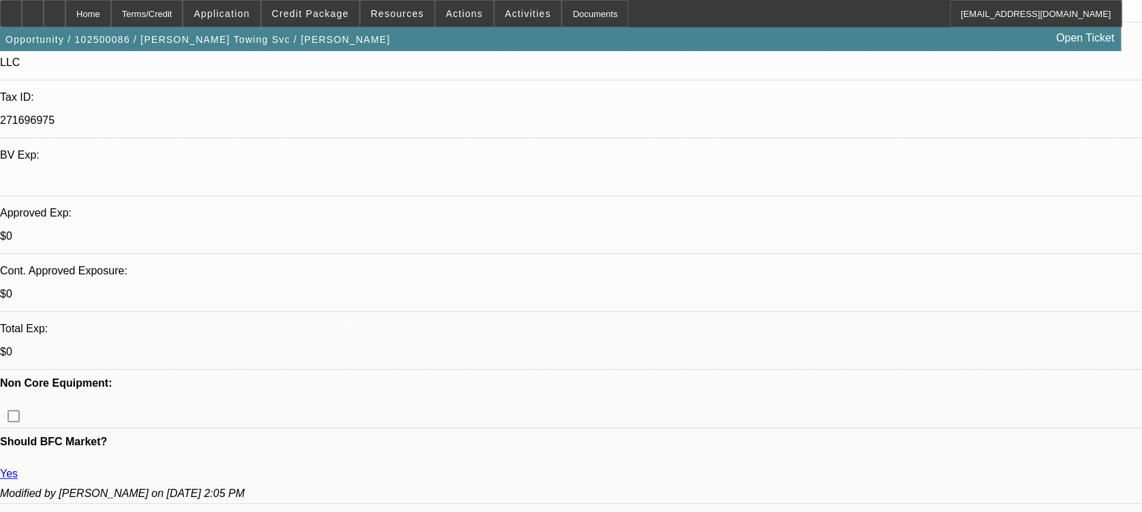
scroll to position [367, 0]
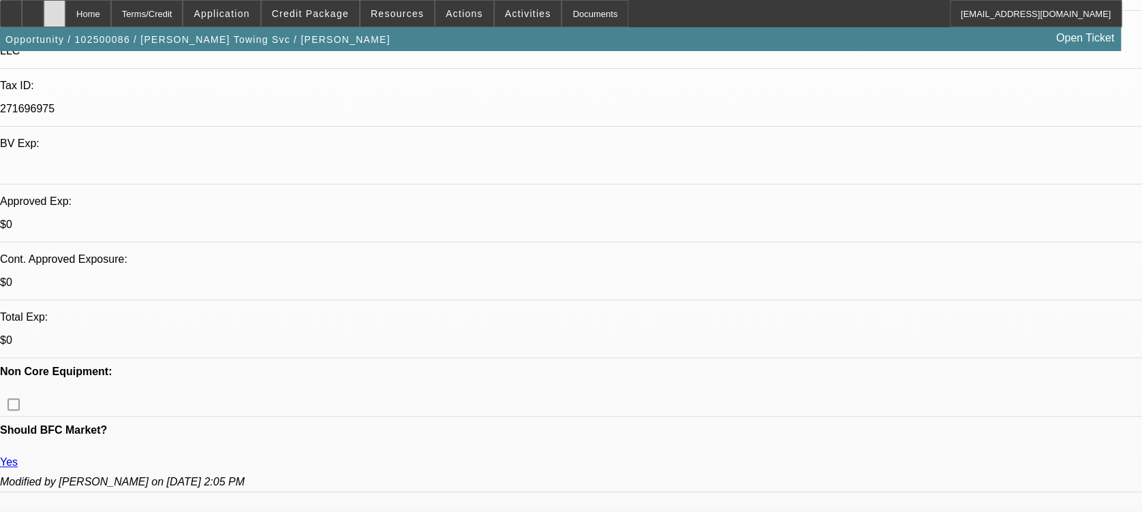
click at [55, 9] on icon at bounding box center [55, 9] width 0 height 0
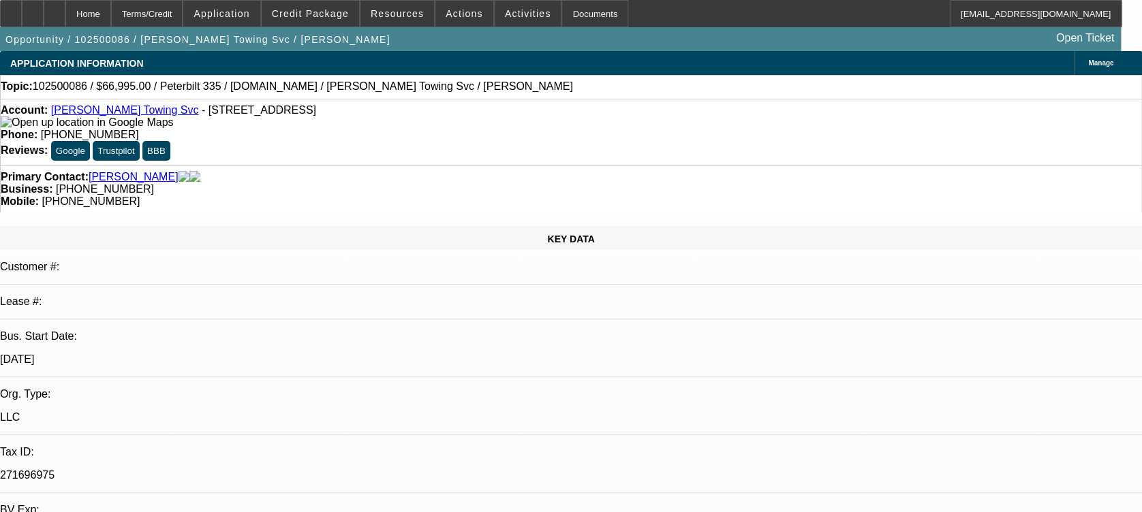
select select "0"
select select "2"
select select "0.1"
select select "1"
select select "2"
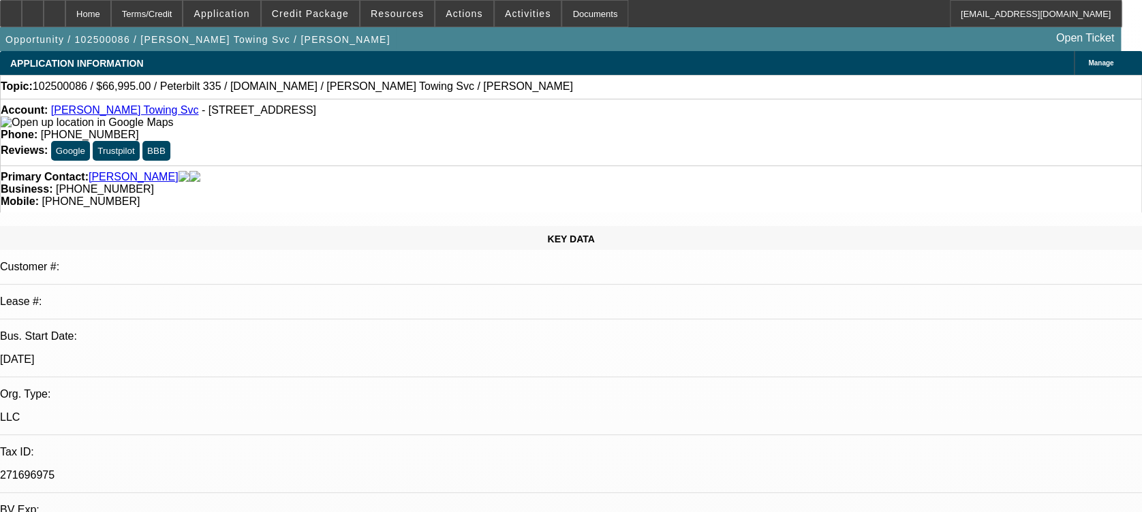
select select "4"
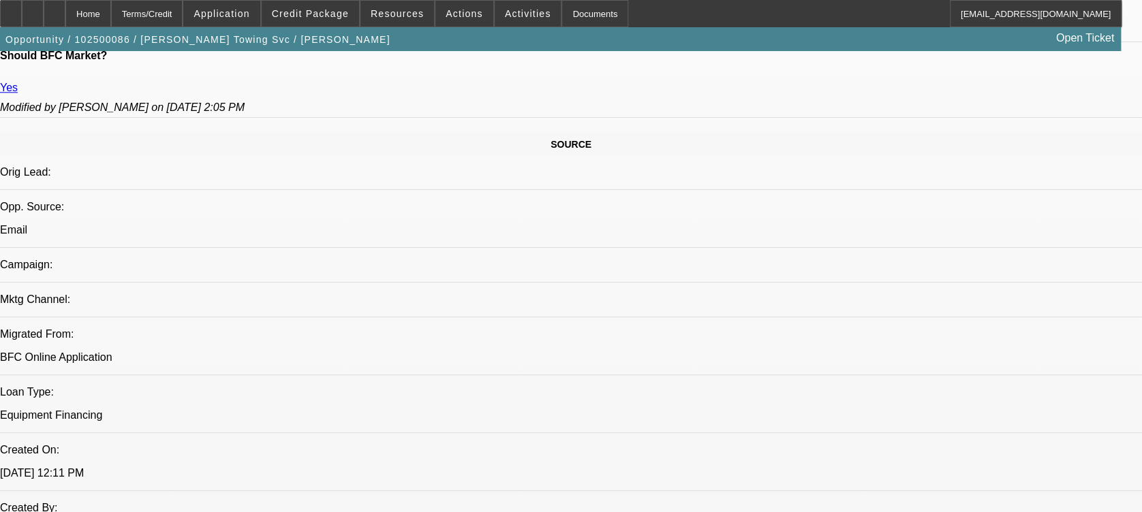
scroll to position [742, 0]
click at [55, 9] on icon at bounding box center [55, 9] width 0 height 0
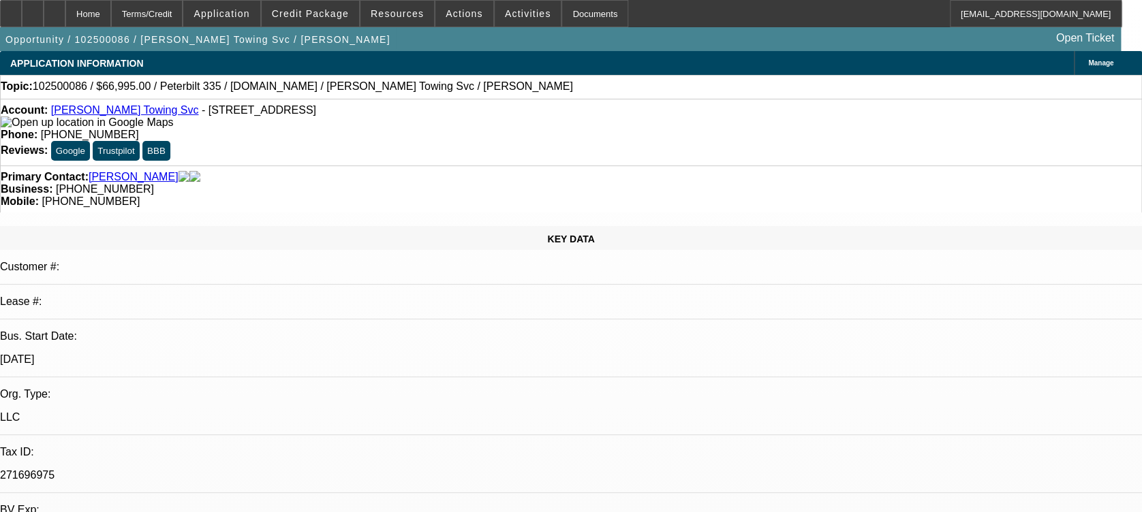
select select "0"
select select "2"
select select "0.1"
select select "1"
select select "2"
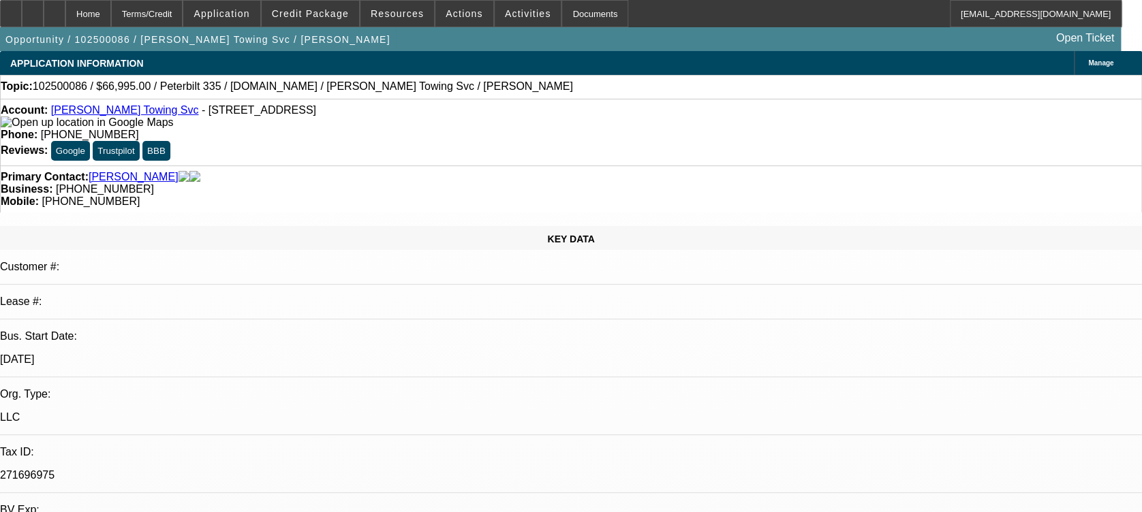
select select "4"
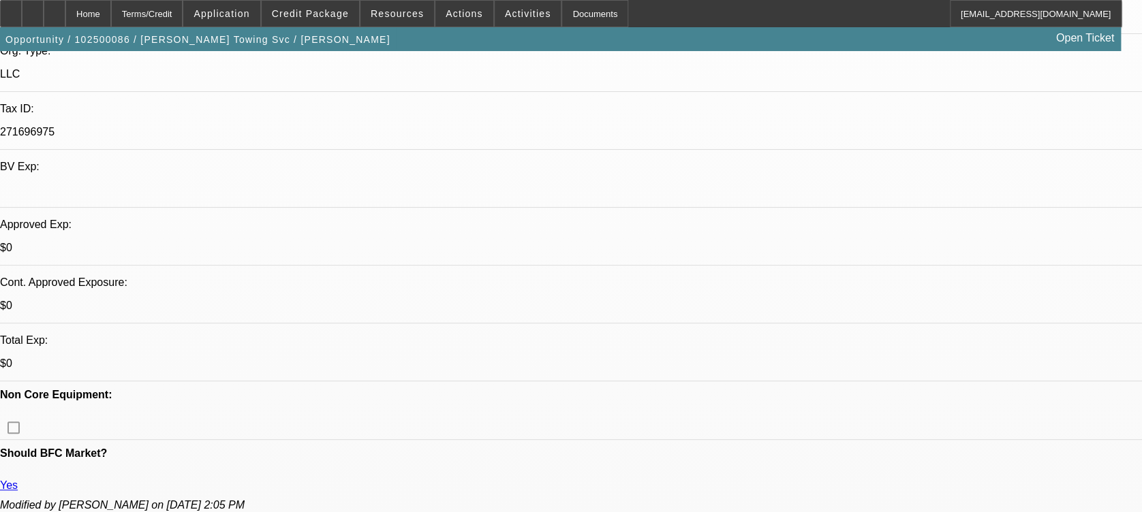
scroll to position [345, 0]
click at [306, 6] on span at bounding box center [310, 13] width 97 height 33
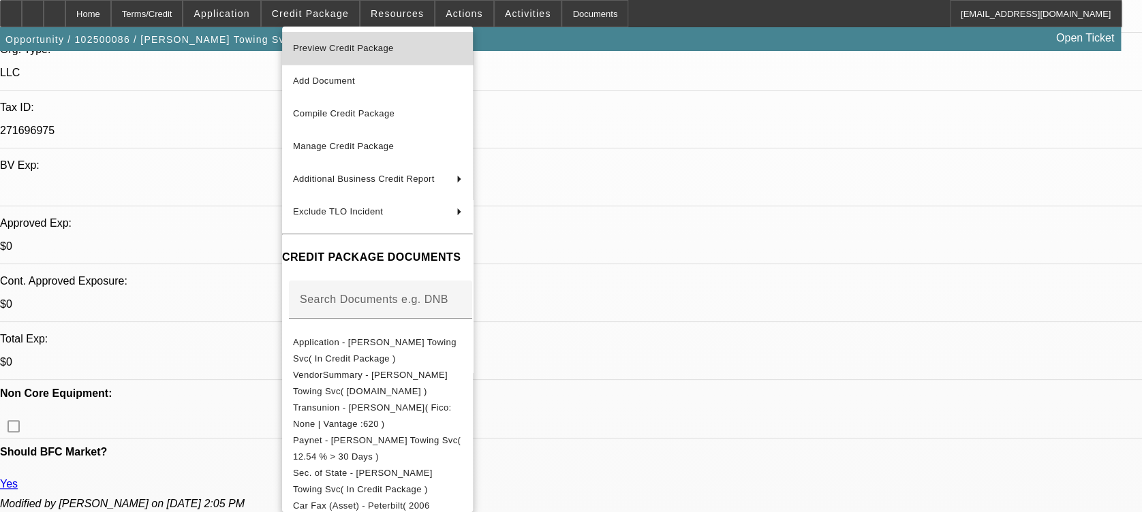
click at [388, 47] on span "Preview Credit Package" at bounding box center [343, 48] width 101 height 10
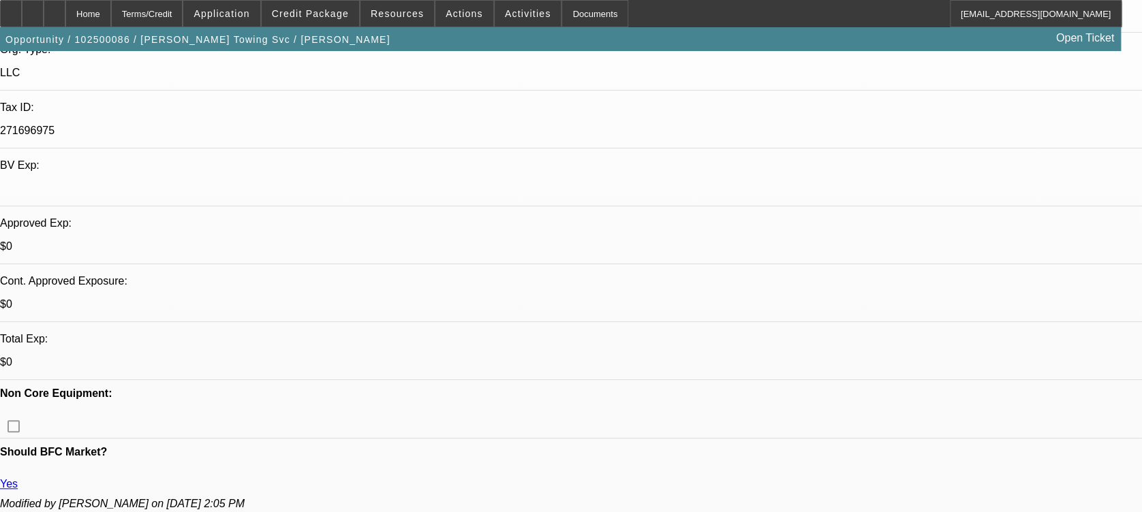
scroll to position [777, 0]
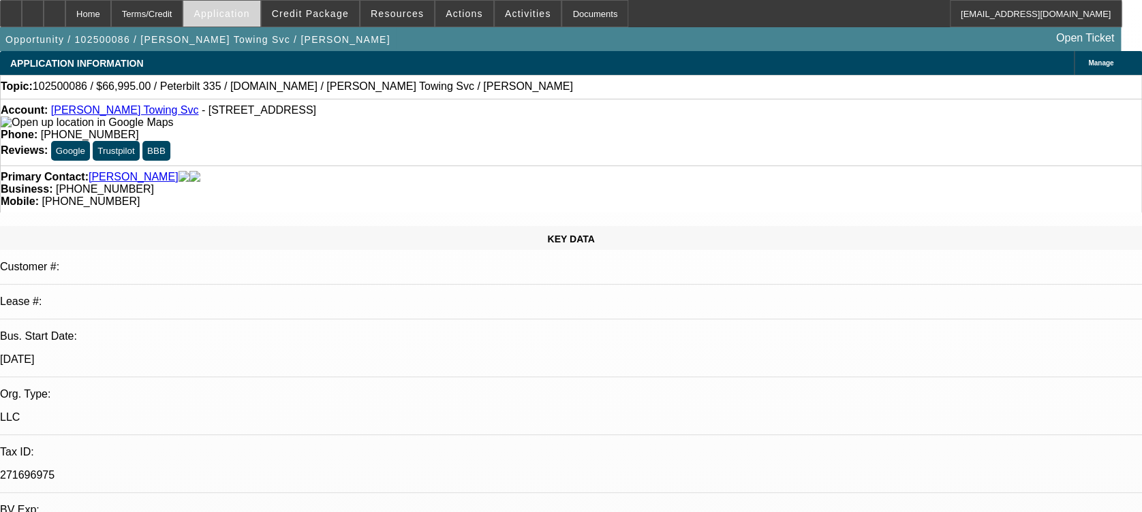
click at [249, 16] on span "Application" at bounding box center [222, 13] width 56 height 11
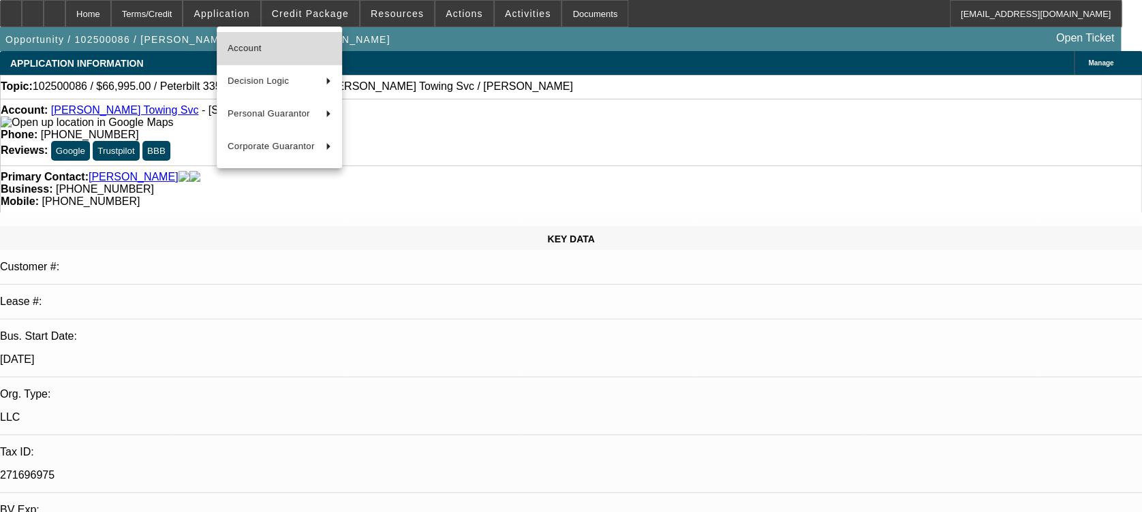
click at [288, 51] on span "Account" at bounding box center [280, 48] width 104 height 16
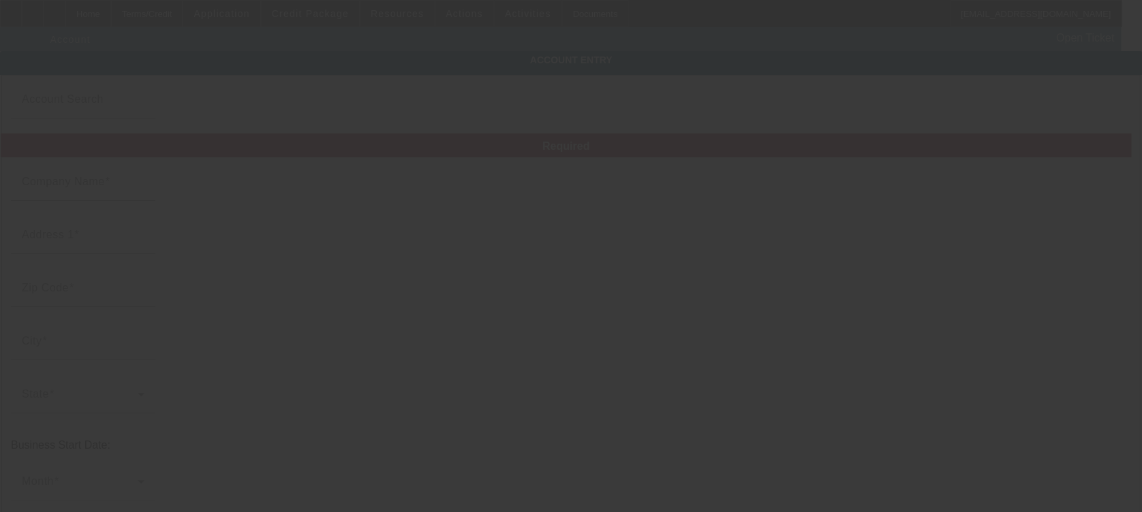
type input "Velez Towing Svc"
type input "[STREET_ADDRESS]"
type input "07109"
type input "Belleville"
type input "(973) 851-9729"
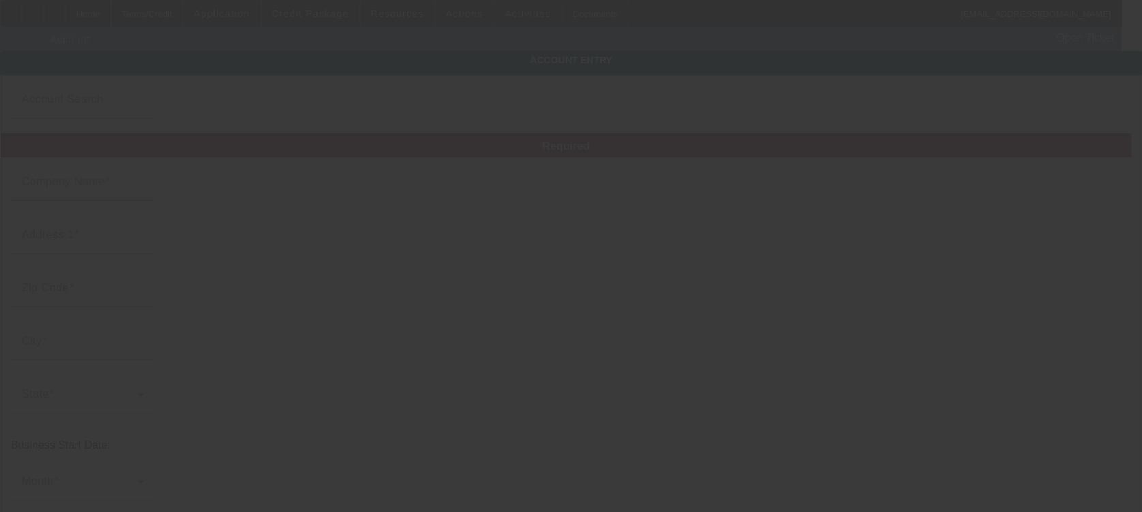
type input "[EMAIL_ADDRESS][DOMAIN_NAME]"
type input "Essex"
type input "271696975"
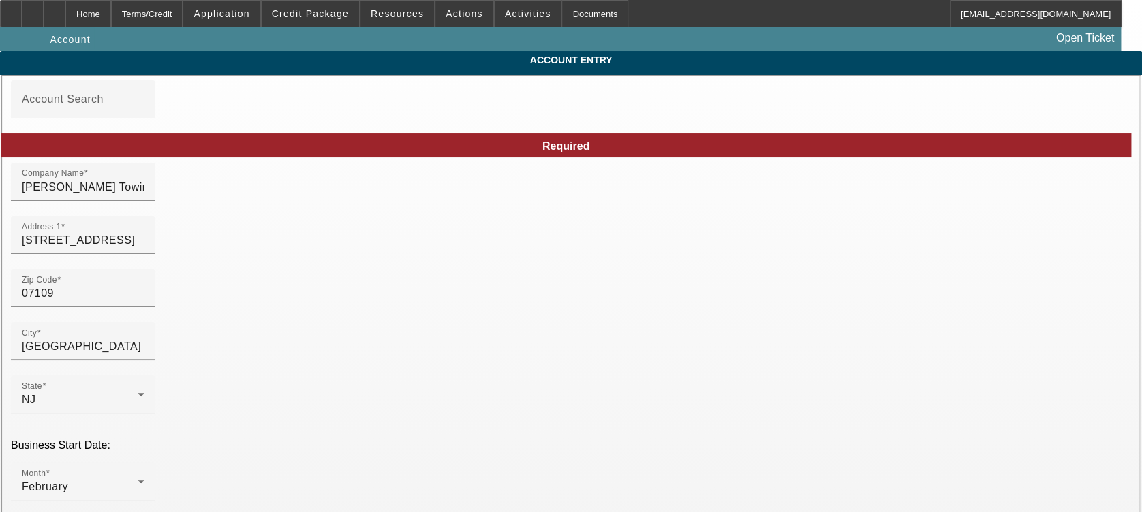
type input "10/3/2025"
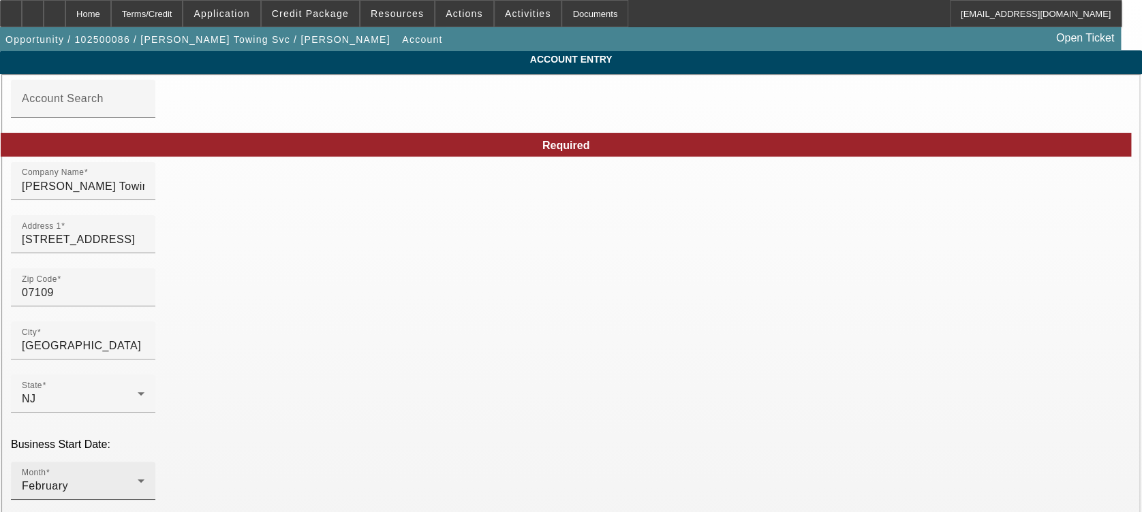
click at [149, 473] on icon at bounding box center [141, 481] width 16 height 16
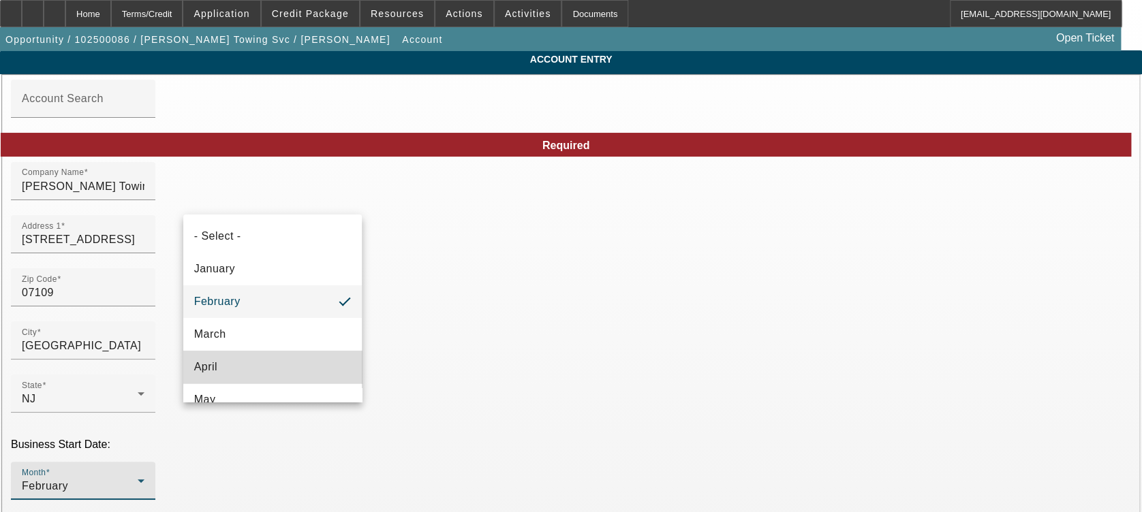
click at [273, 360] on mat-option "April" at bounding box center [272, 367] width 179 height 33
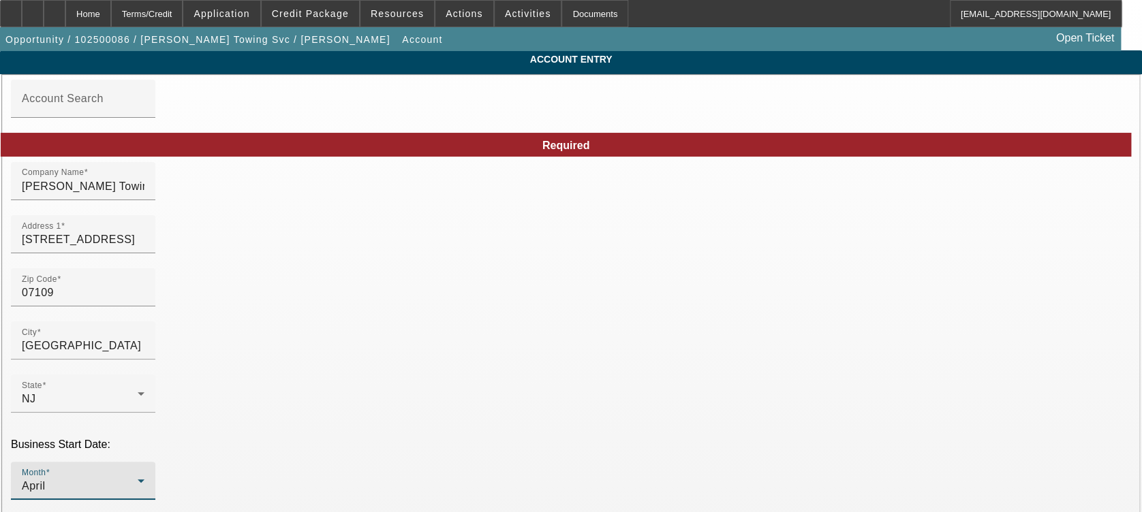
scroll to position [287, 0]
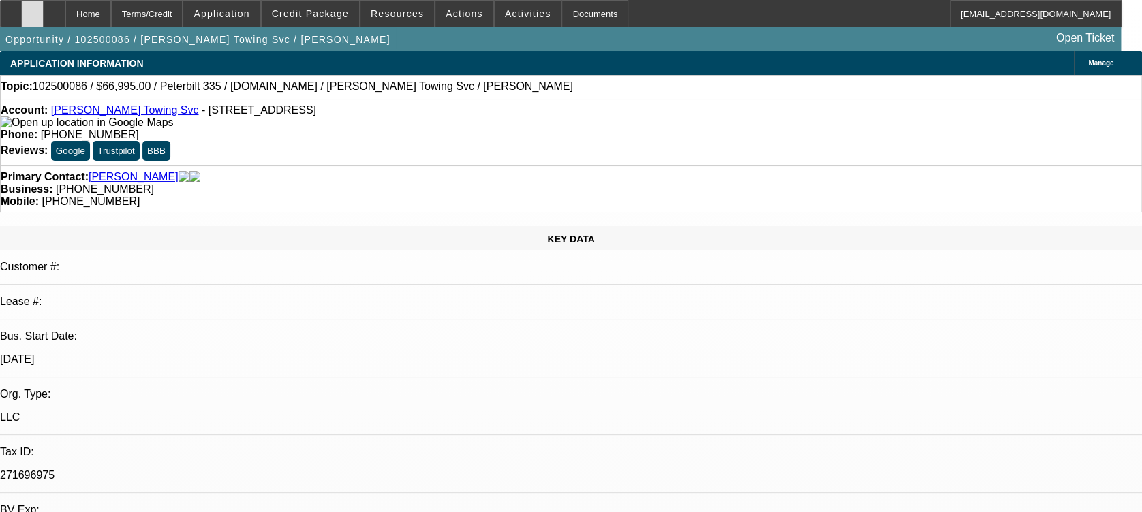
select select "0"
select select "2"
select select "0.1"
select select "4"
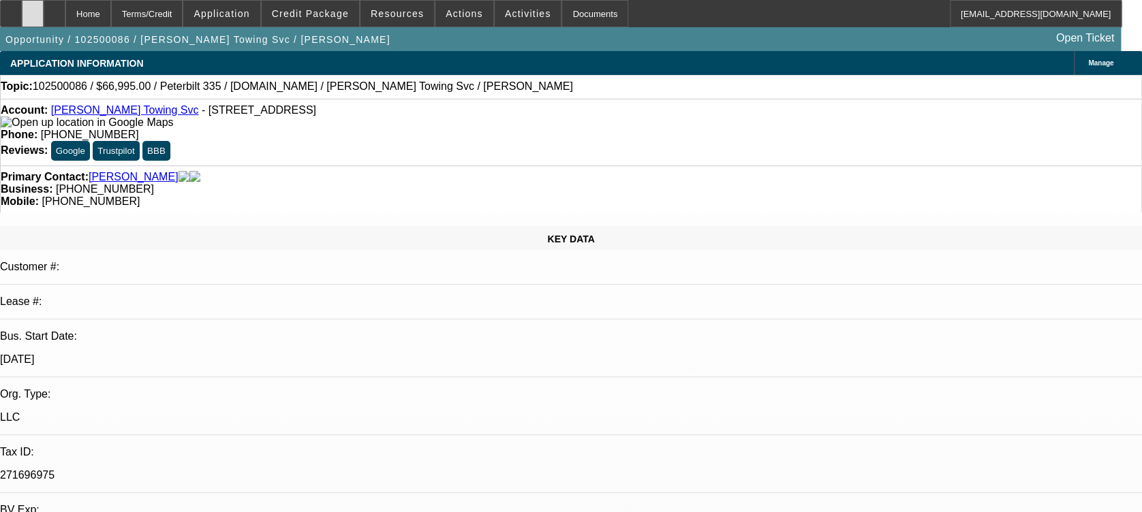
click at [33, 9] on icon at bounding box center [33, 9] width 0 height 0
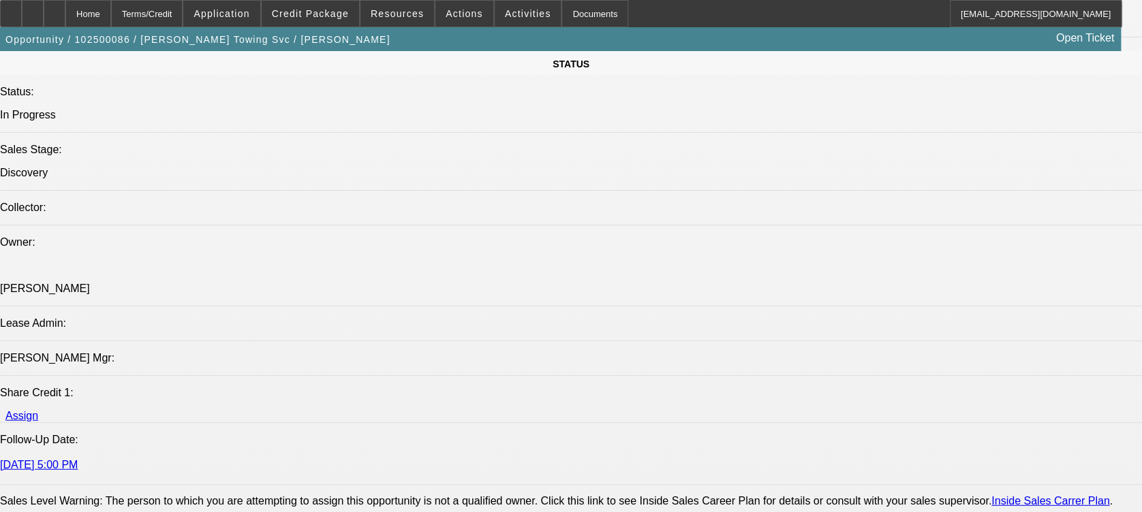
scroll to position [1595, 0]
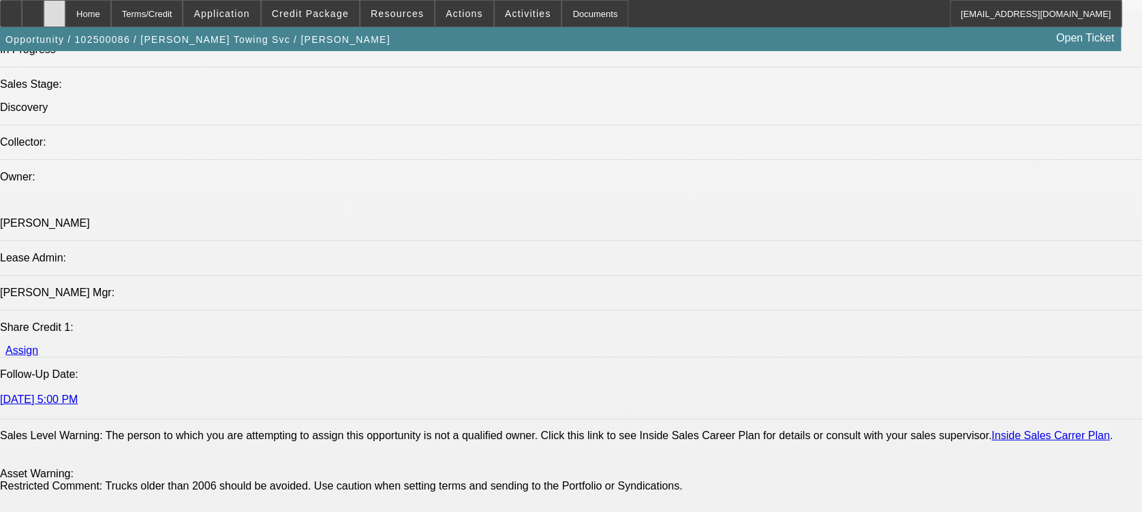
click at [55, 9] on icon at bounding box center [55, 9] width 0 height 0
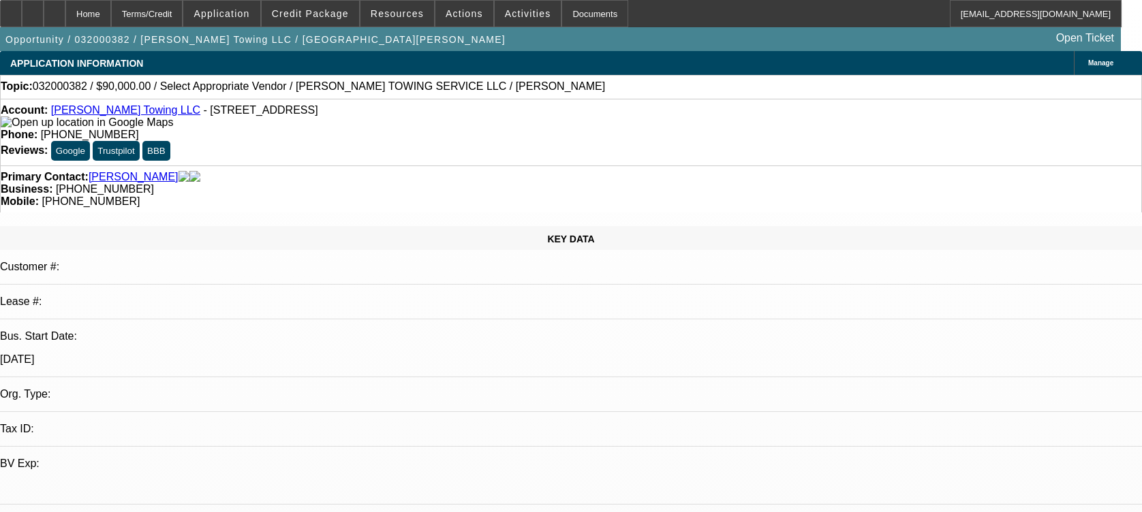
select select "0"
select select "2"
select select "0.1"
select select "0"
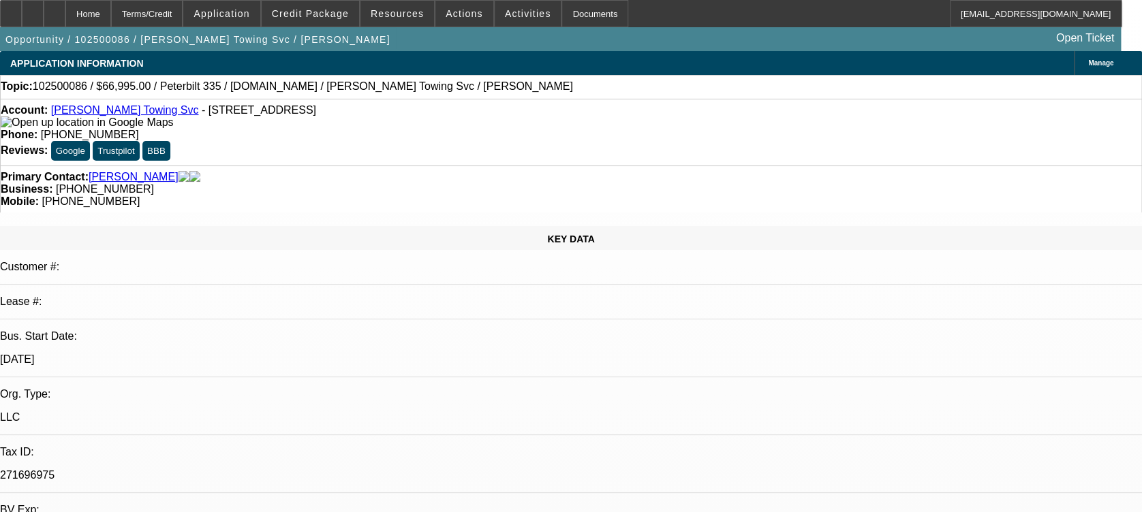
select select "2"
select select "0.1"
select select "4"
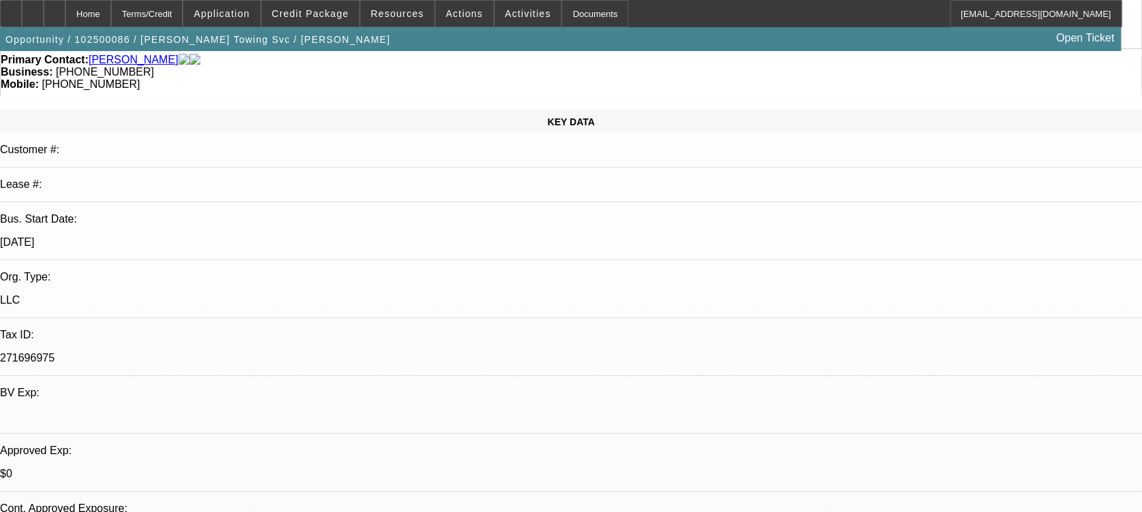
scroll to position [414, 0]
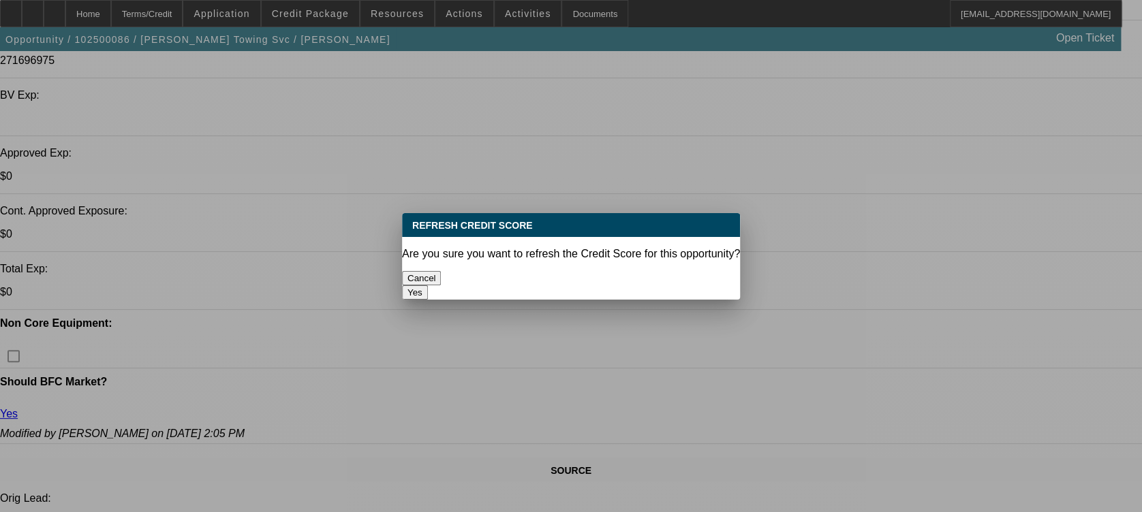
scroll to position [0, 0]
click at [428, 285] on button "Yes" at bounding box center [415, 292] width 26 height 14
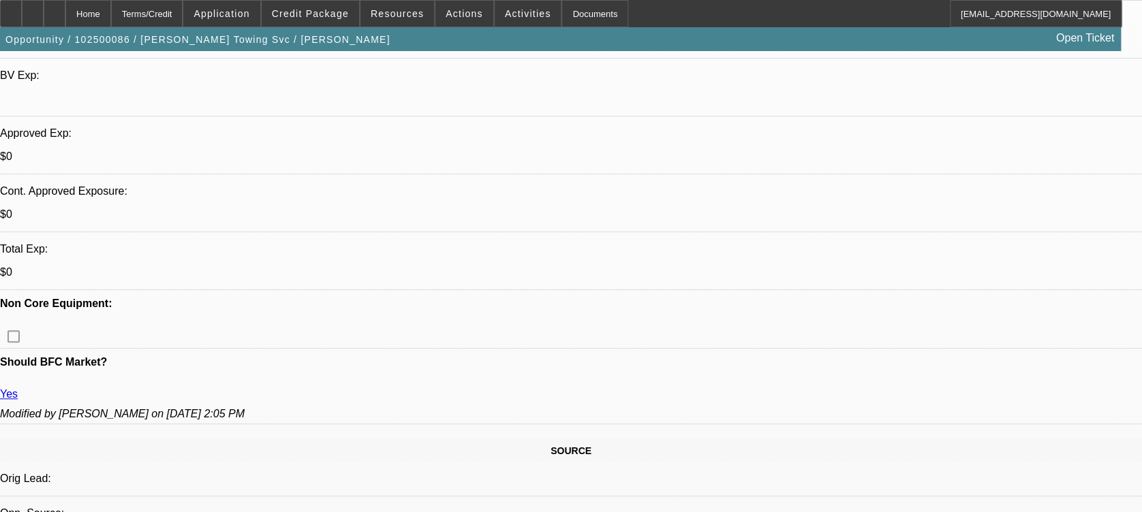
scroll to position [436, 0]
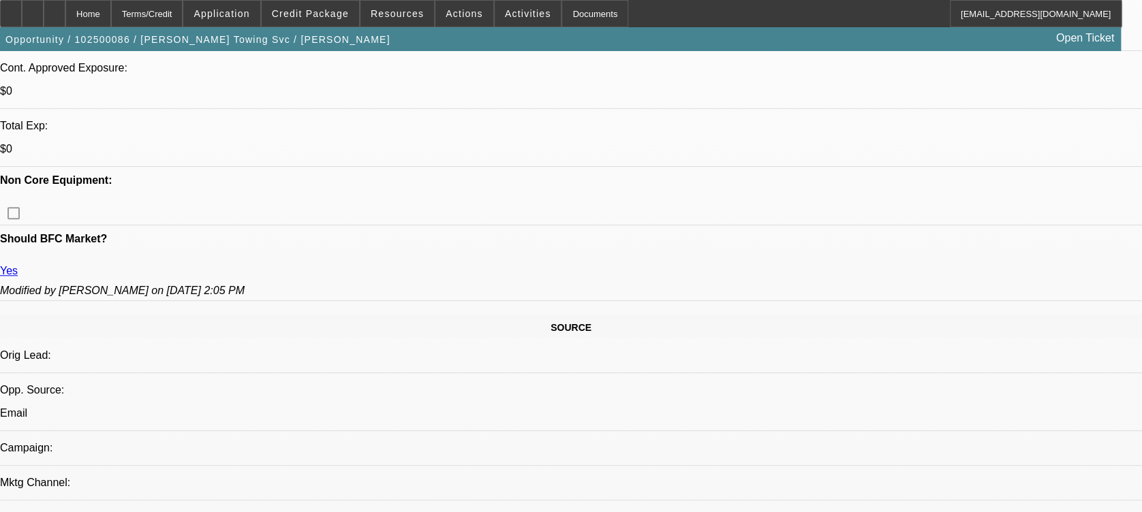
scroll to position [568, 0]
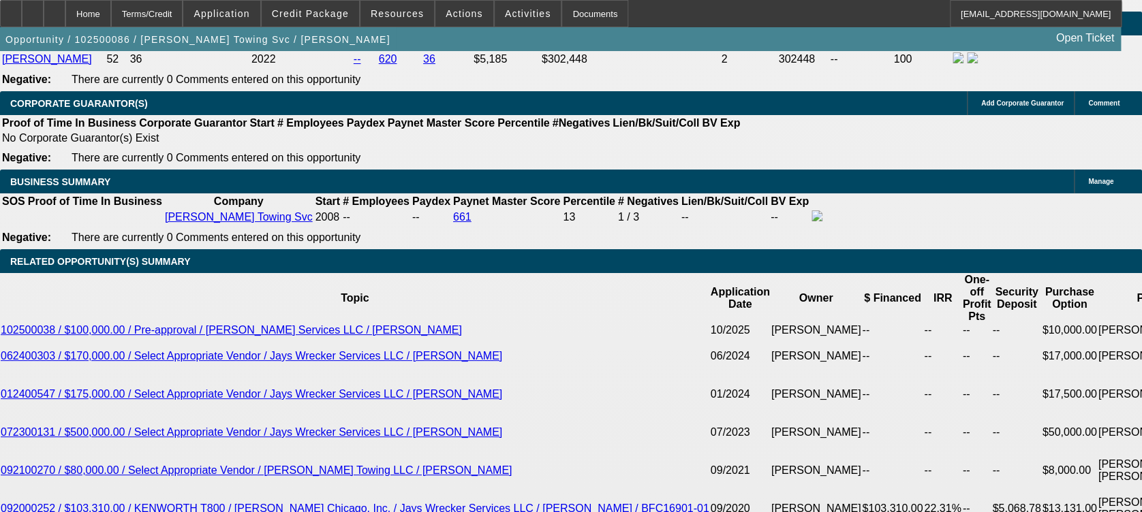
scroll to position [2169, 0]
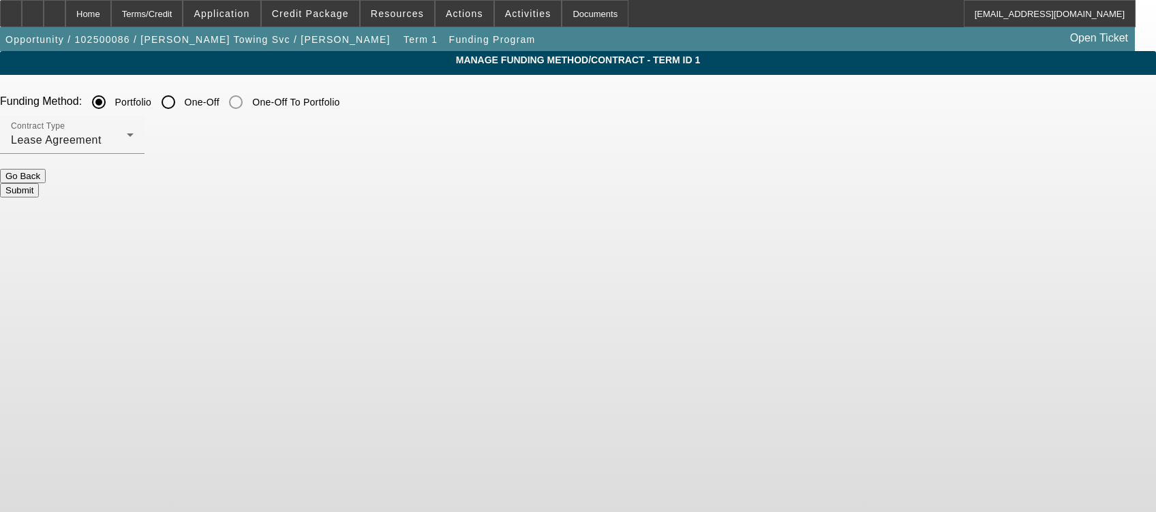
click at [182, 92] on input "One-Off" at bounding box center [168, 102] width 27 height 27
radio input "true"
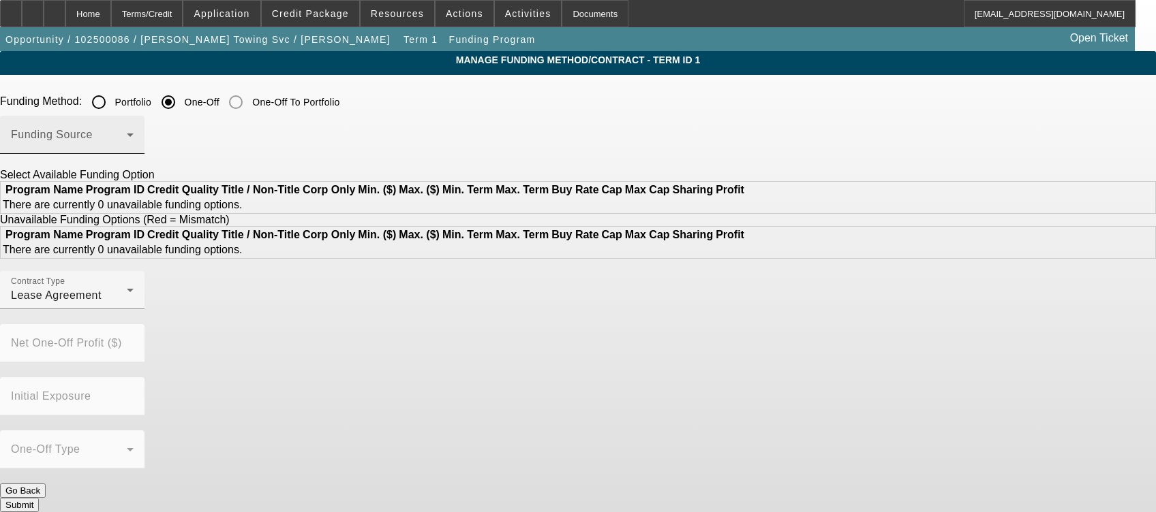
click at [127, 136] on span at bounding box center [69, 140] width 116 height 16
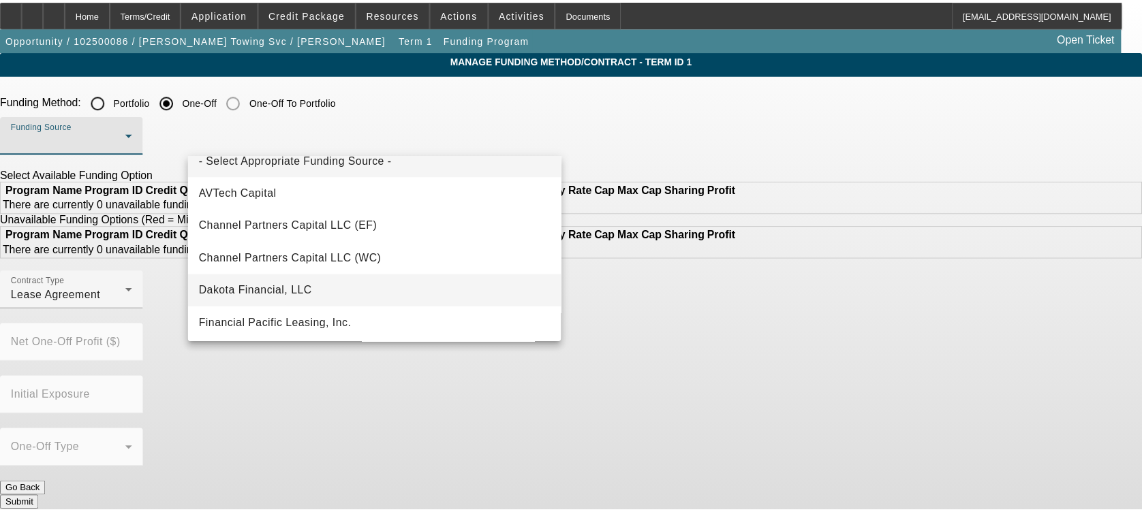
scroll to position [18, 0]
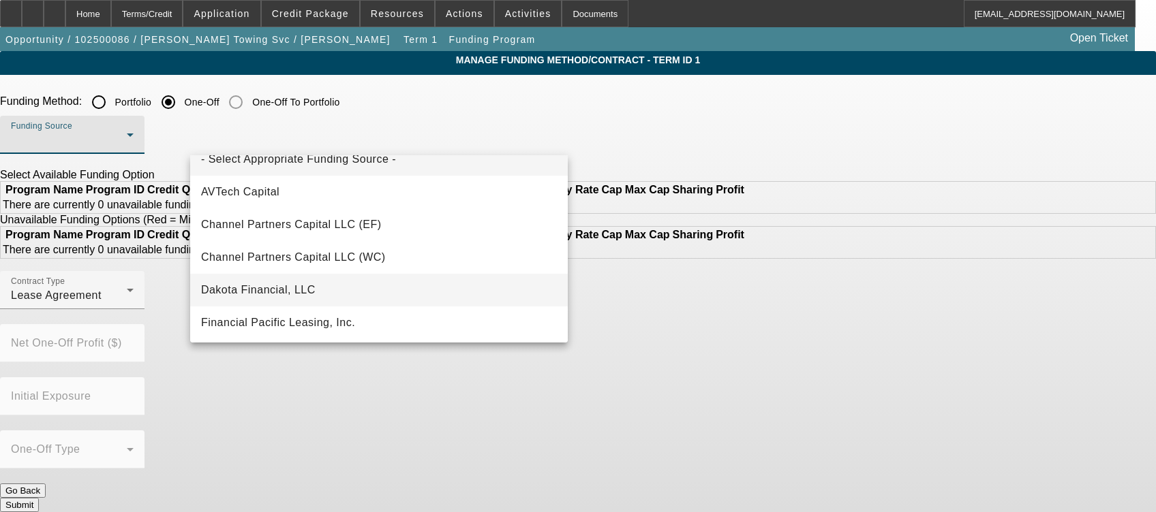
click at [370, 311] on mat-option "Financial Pacific Leasing, Inc." at bounding box center [378, 323] width 377 height 33
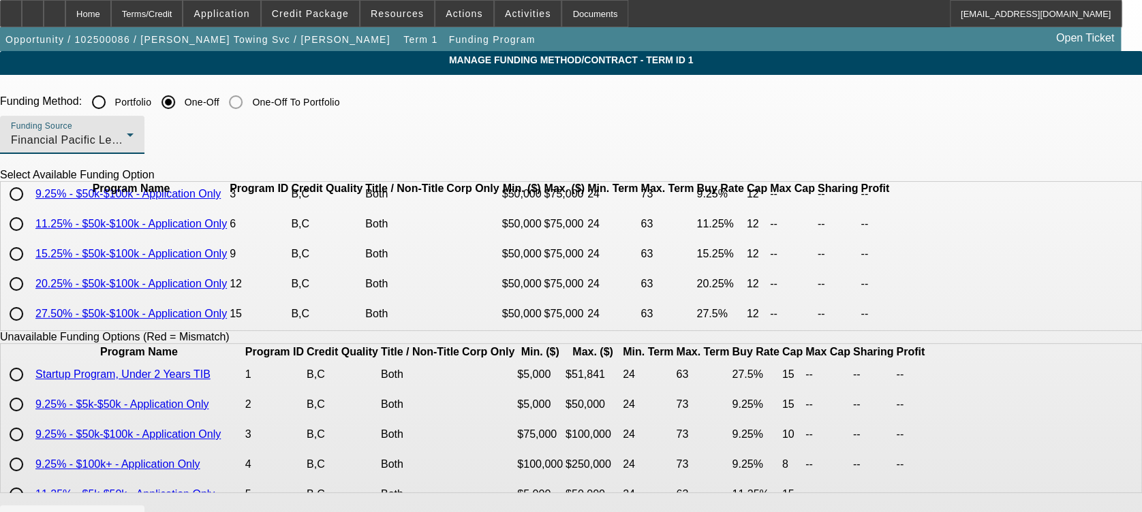
scroll to position [0, 0]
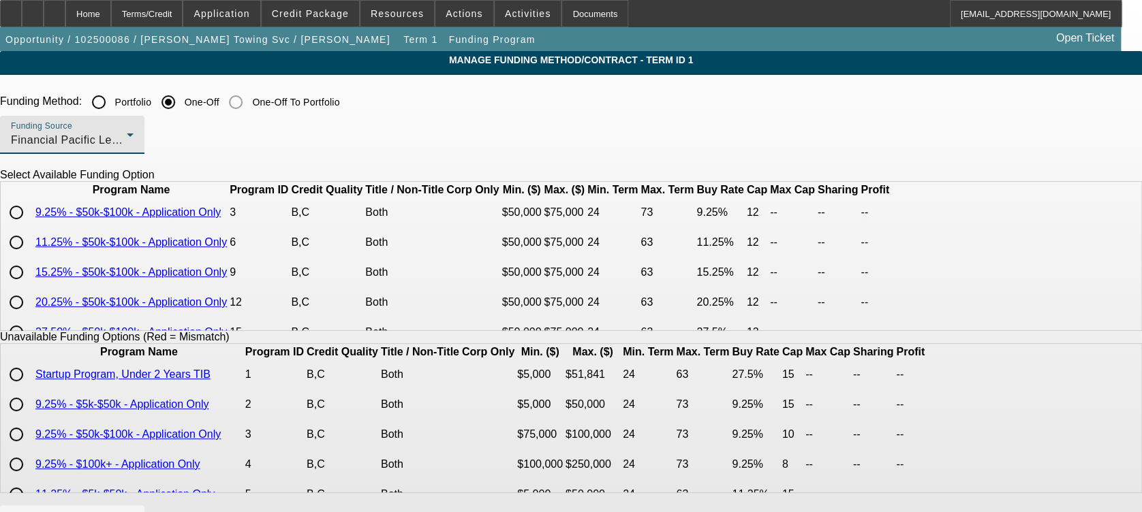
click at [30, 226] on input "radio" at bounding box center [16, 212] width 27 height 27
radio input "true"
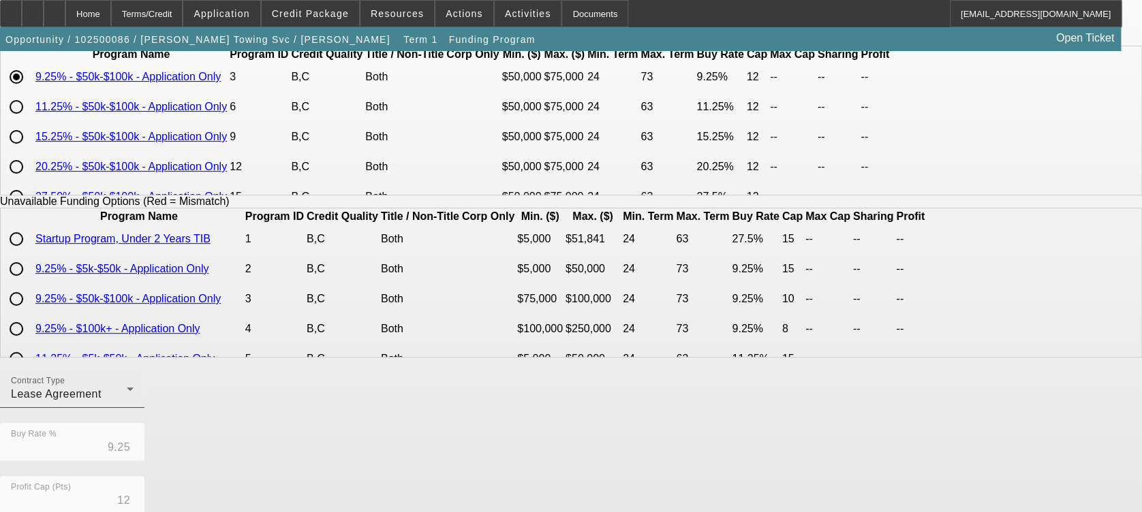
scroll to position [137, 0]
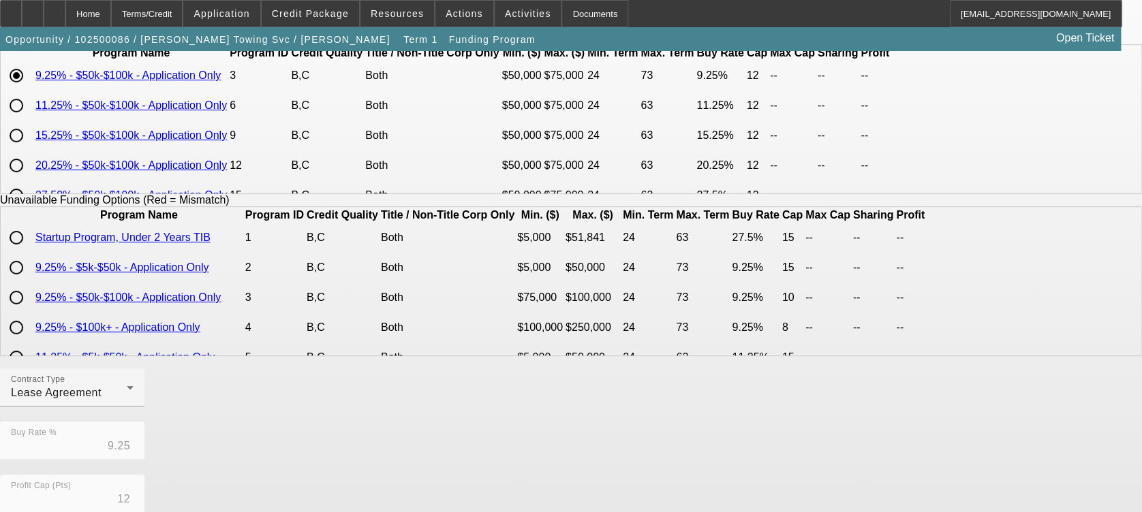
click at [30, 119] on input "radio" at bounding box center [16, 105] width 27 height 27
radio input "true"
type input "11.25"
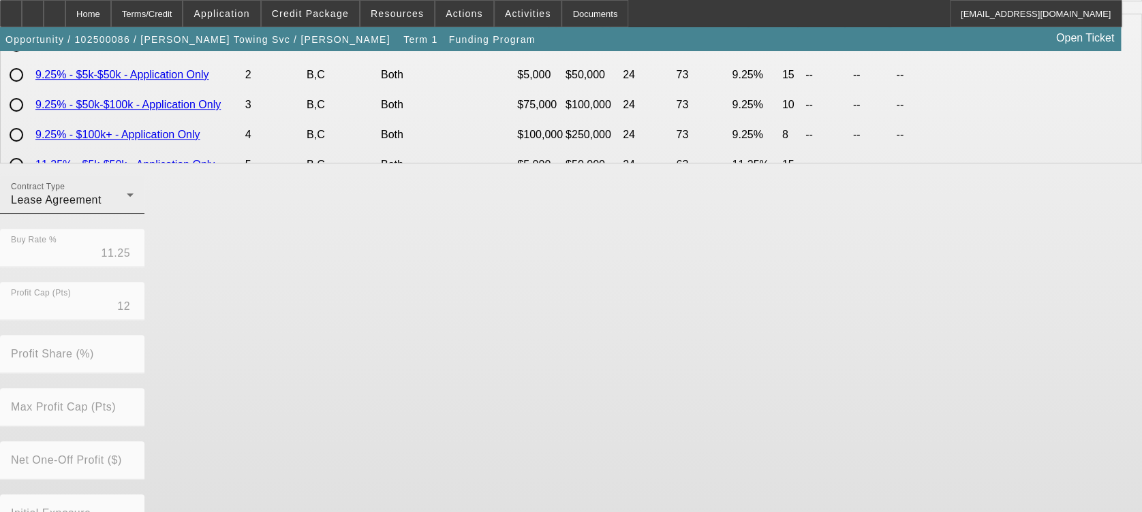
scroll to position [415, 0]
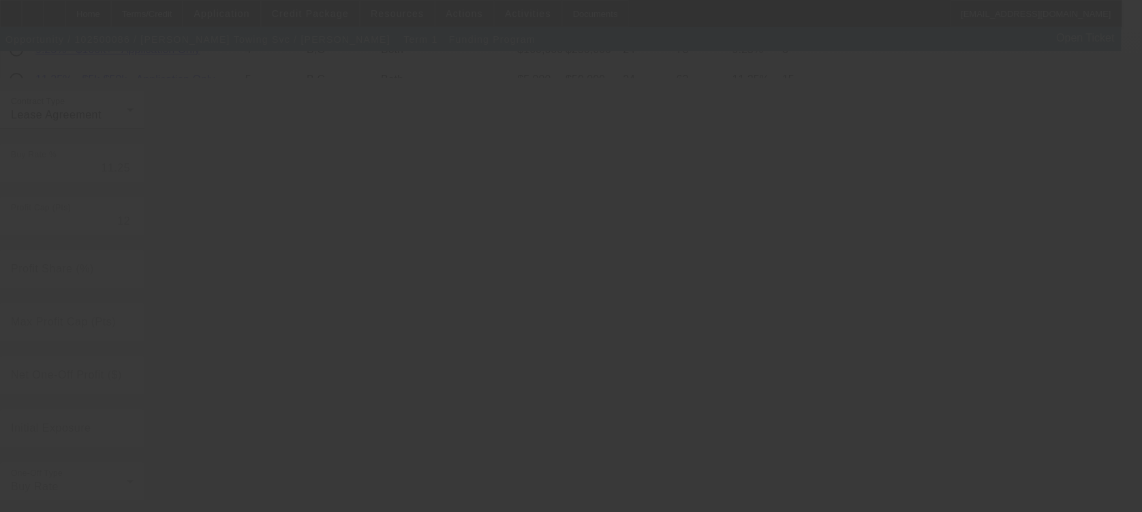
radio input "true"
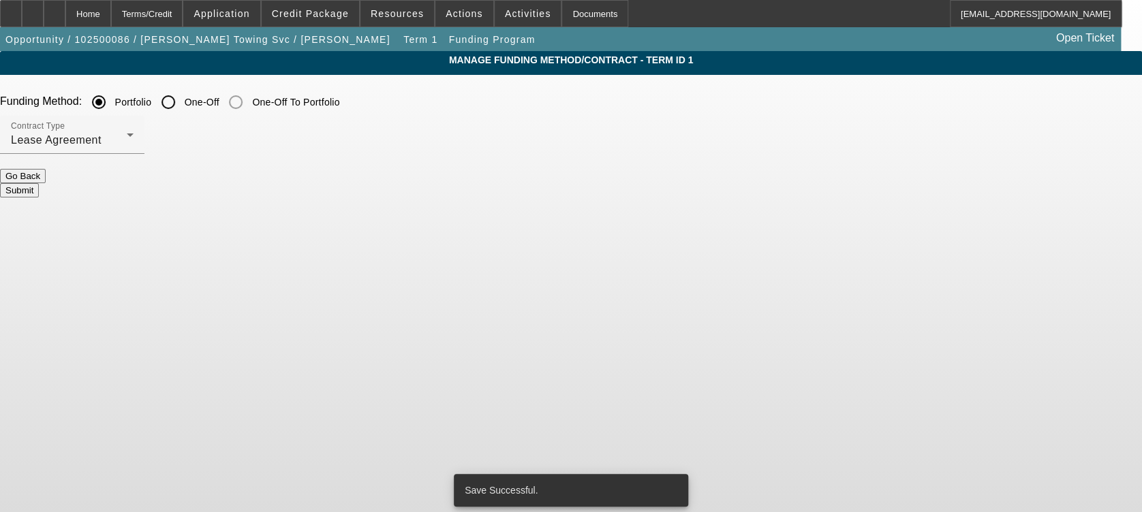
scroll to position [0, 0]
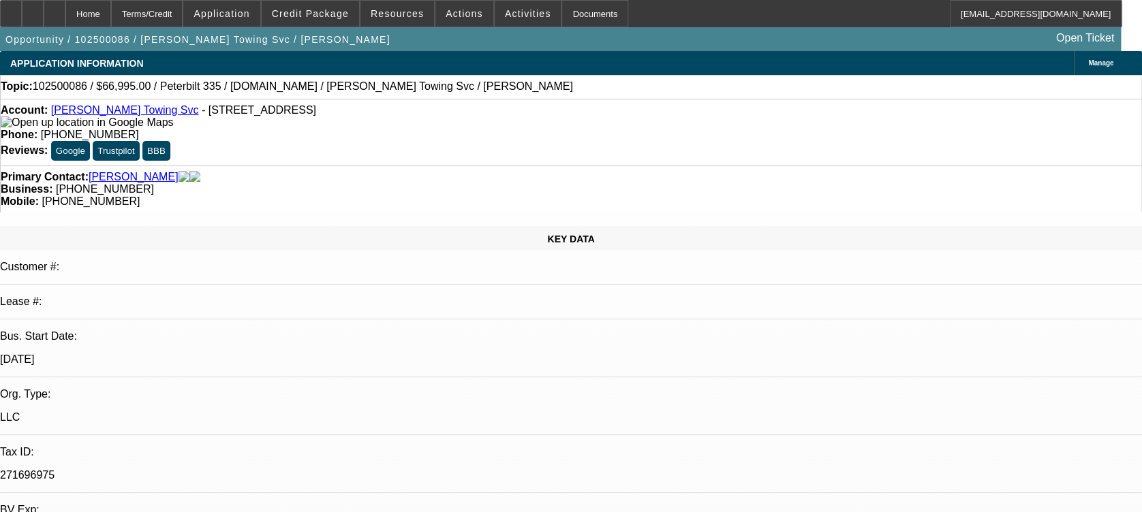
select select "0"
select select "2"
select select "0.1"
select select "4"
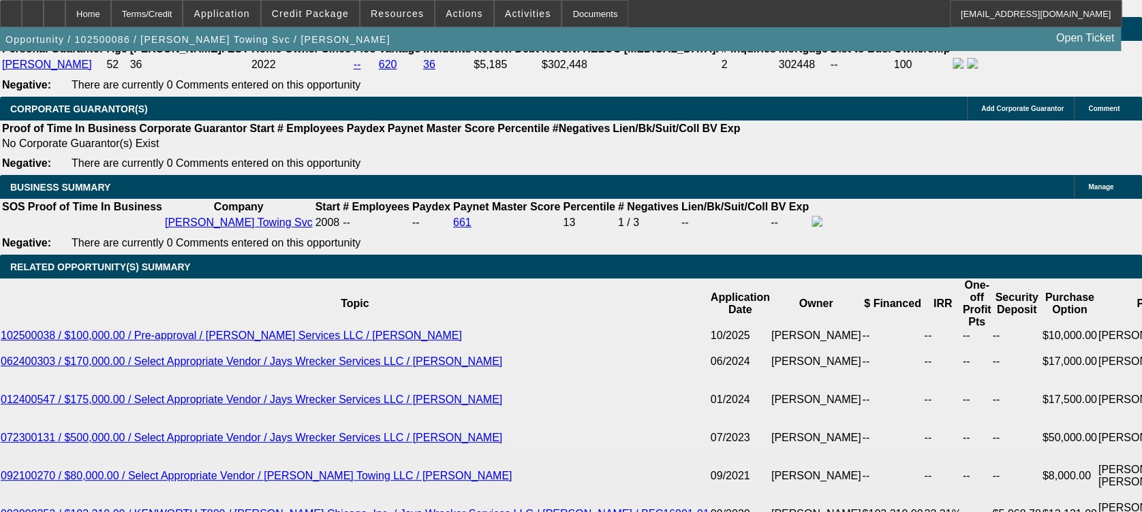
scroll to position [2267, 0]
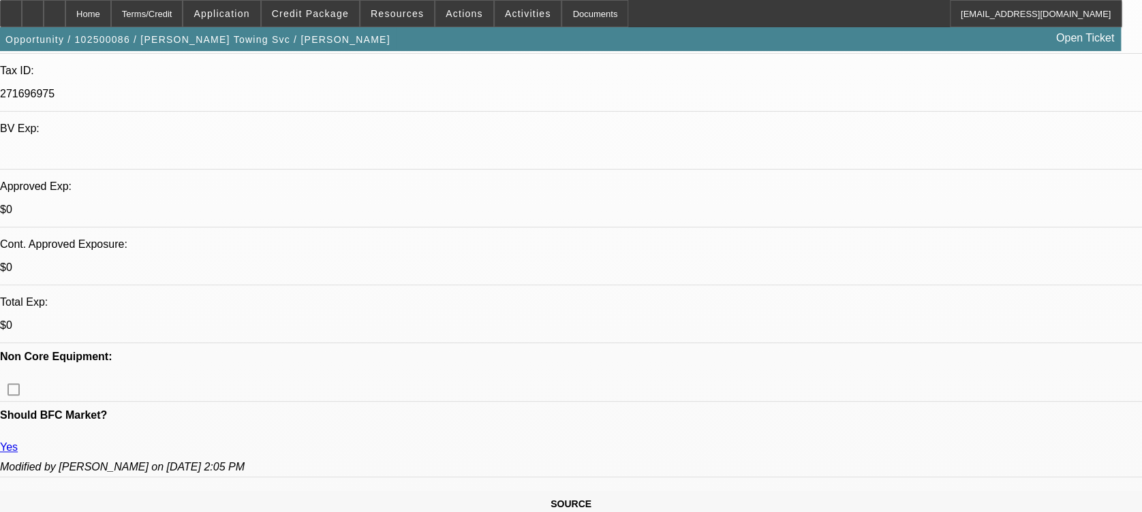
scroll to position [0, 0]
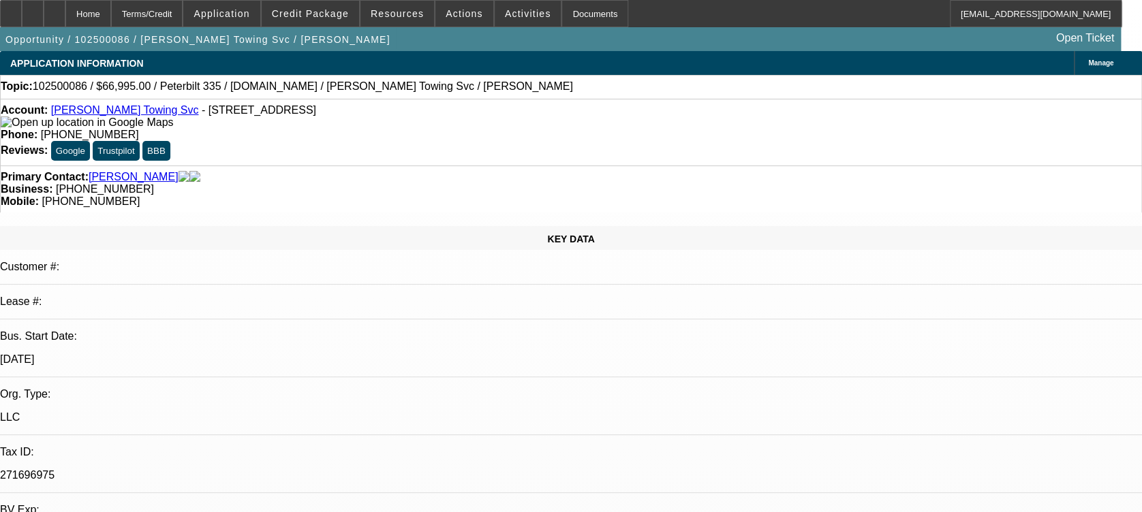
type input "$0.00"
type input "UNKNOWN"
click at [44, 9] on div at bounding box center [33, 13] width 22 height 27
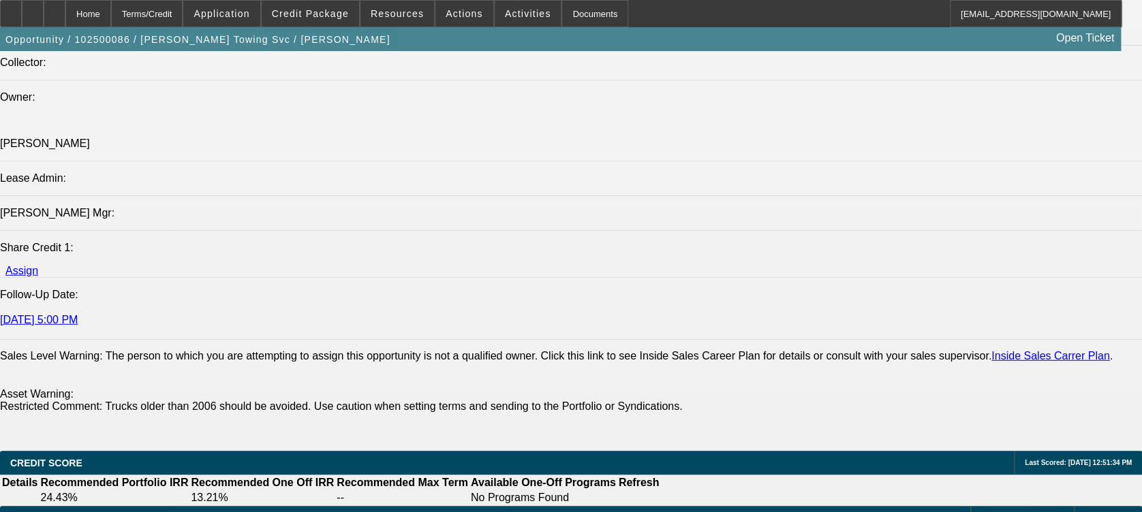
scroll to position [2031, 0]
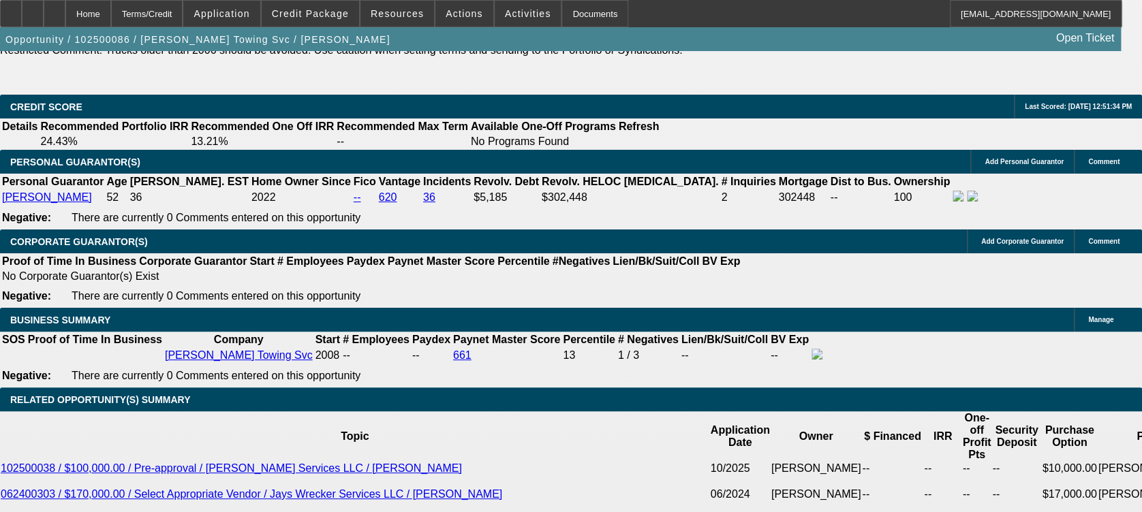
type input "$10,000.00"
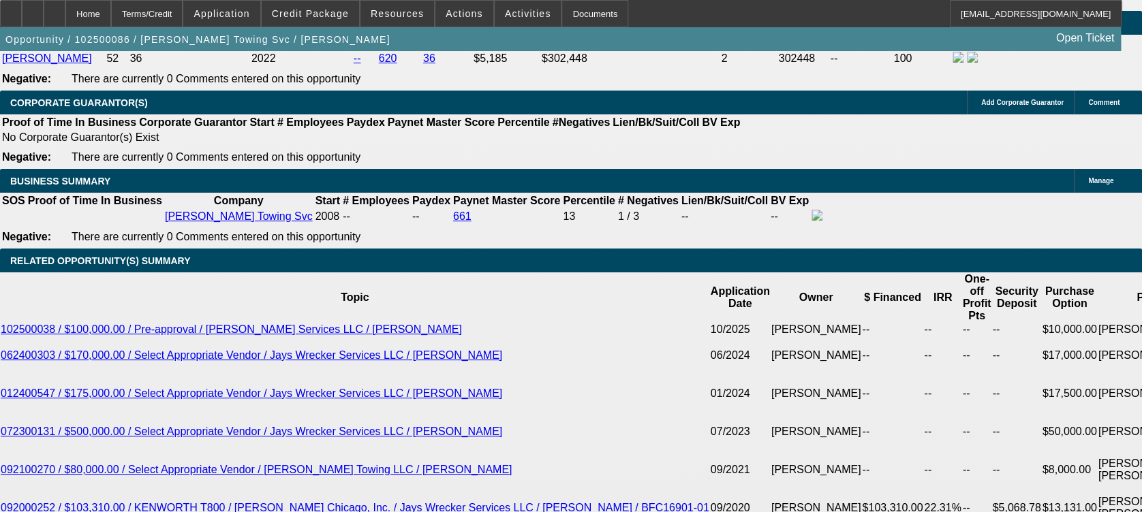
scroll to position [2172, 0]
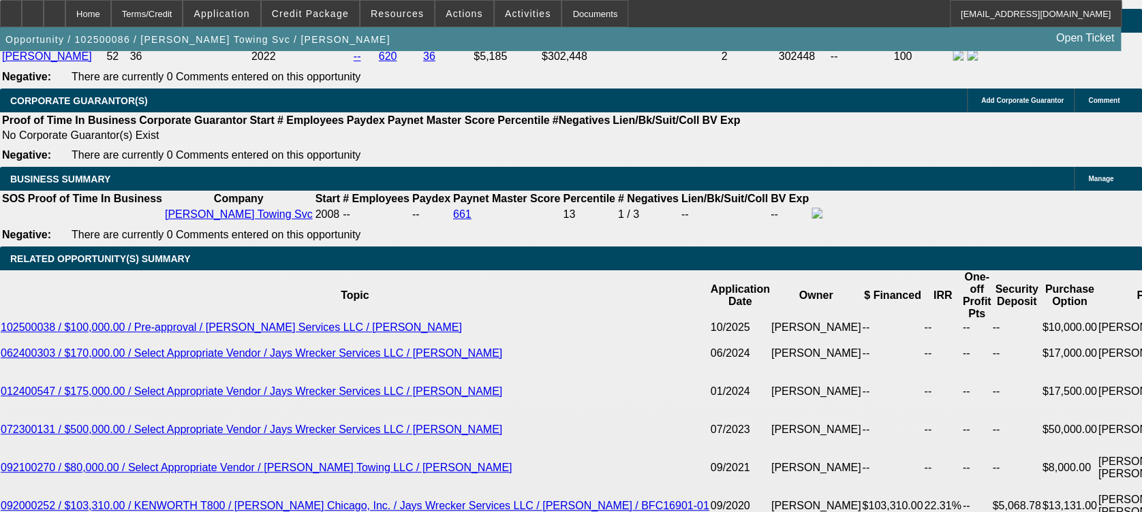
type input "$0.00"
type input "36"
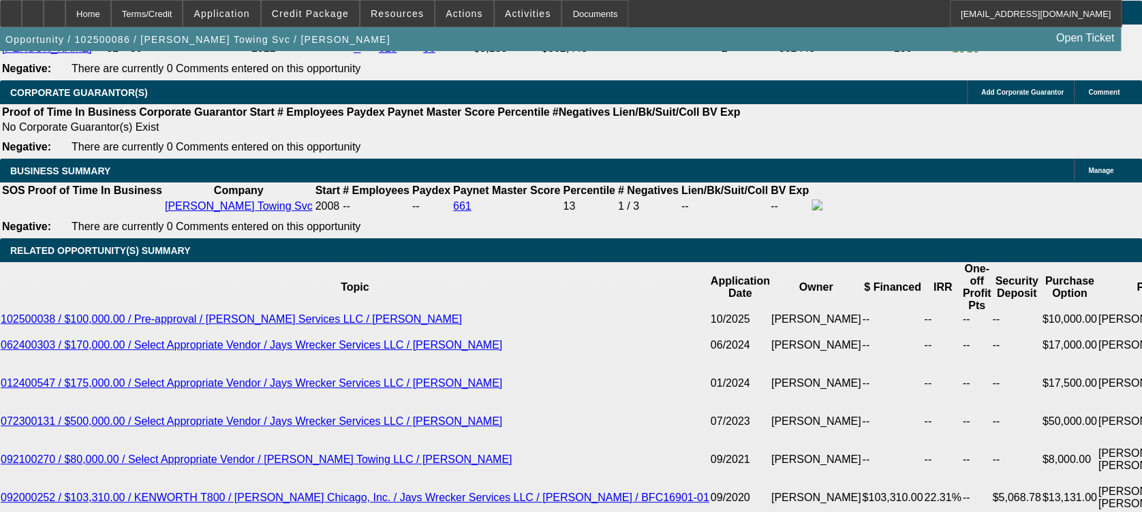
scroll to position [2175, 0]
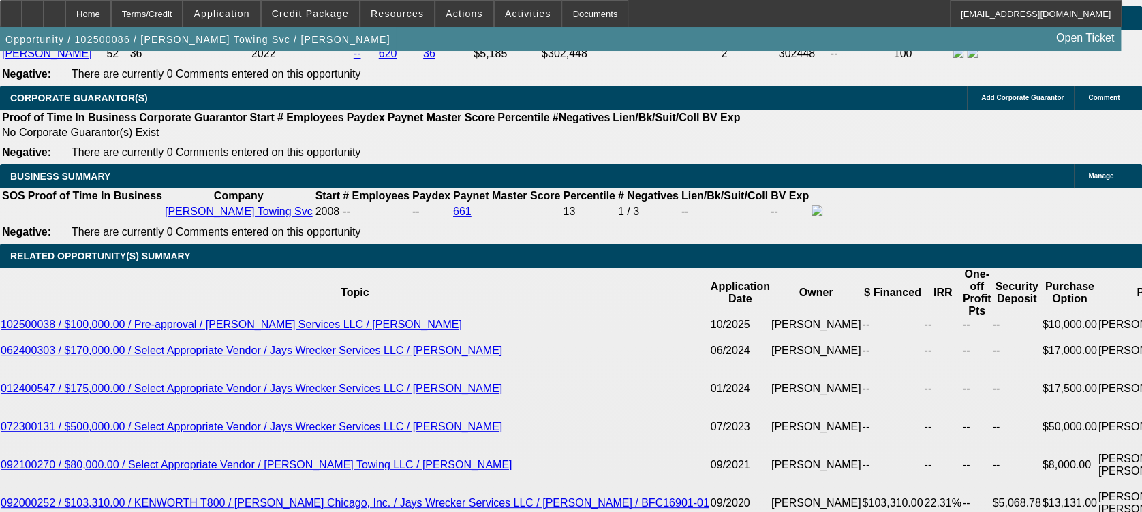
type input "1"
type input "$3,215.44"
type input "$1,607.72"
type input "14"
type input "$3,895.90"
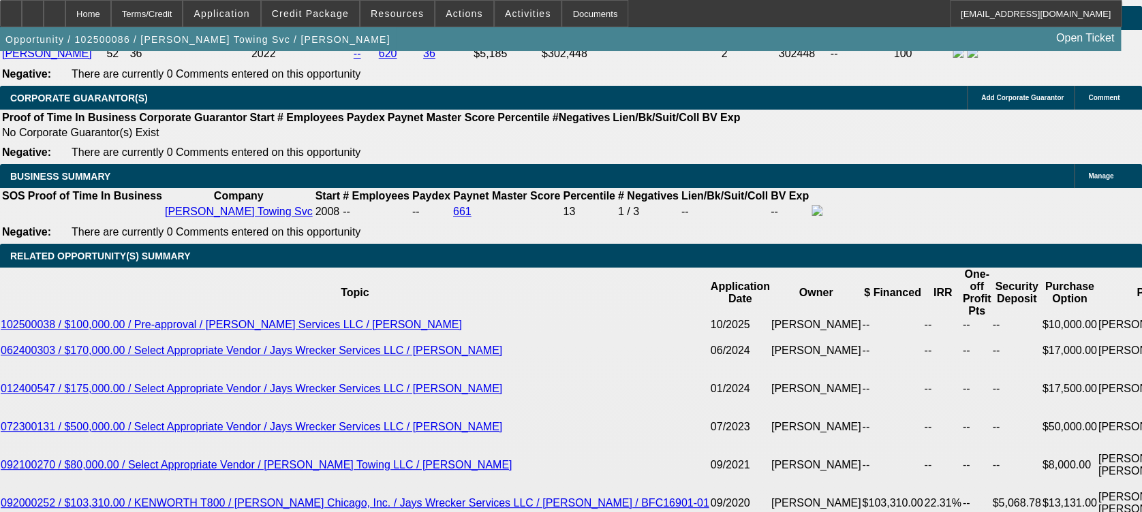
type input "$1,947.95"
type input "14"
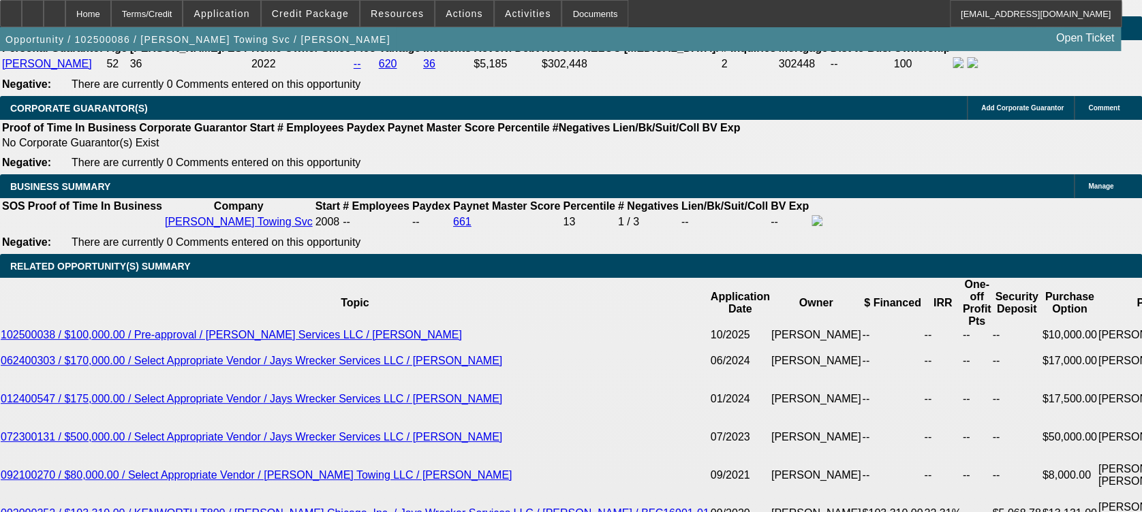
scroll to position [2186, 0]
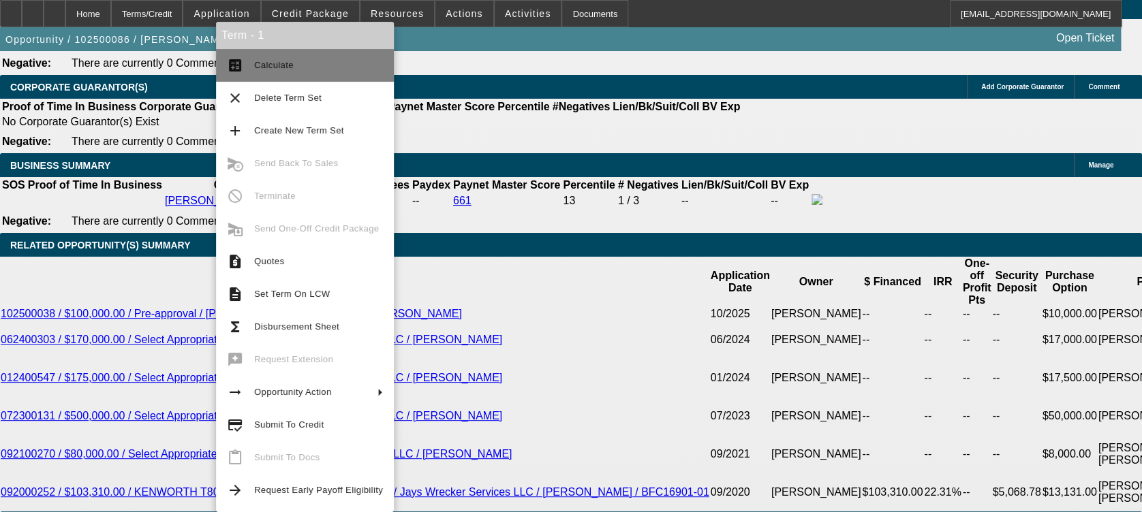
click at [338, 69] on span "Calculate" at bounding box center [318, 65] width 129 height 16
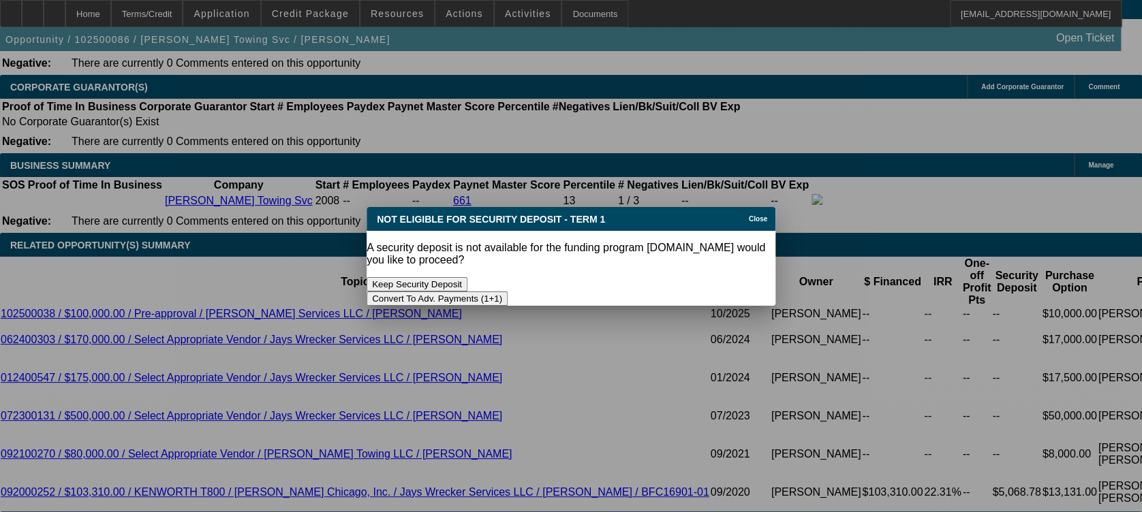
scroll to position [0, 0]
click at [508, 292] on button "Convert To Adv. Payments (1+1)" at bounding box center [437, 299] width 141 height 14
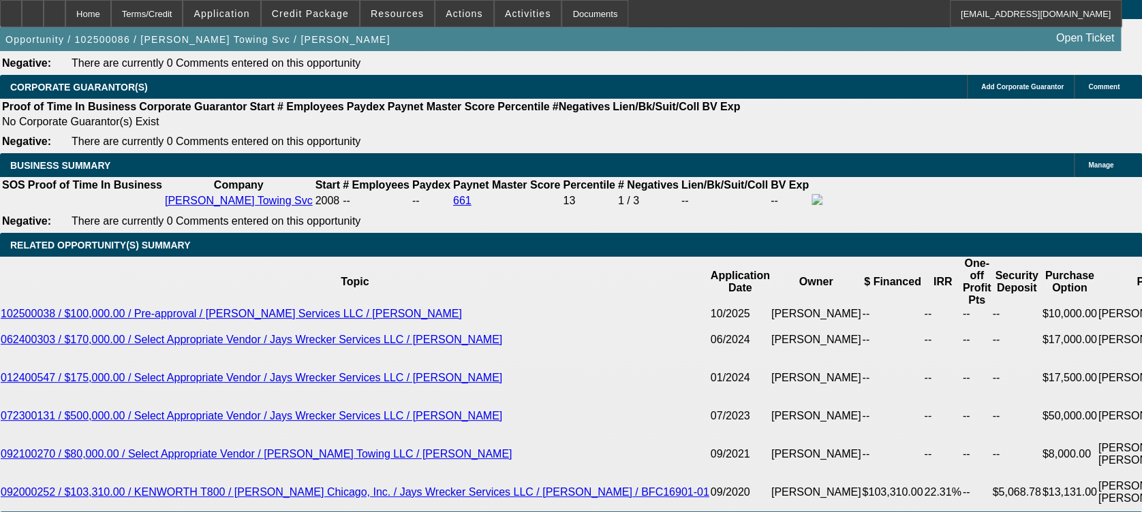
scroll to position [2186, 0]
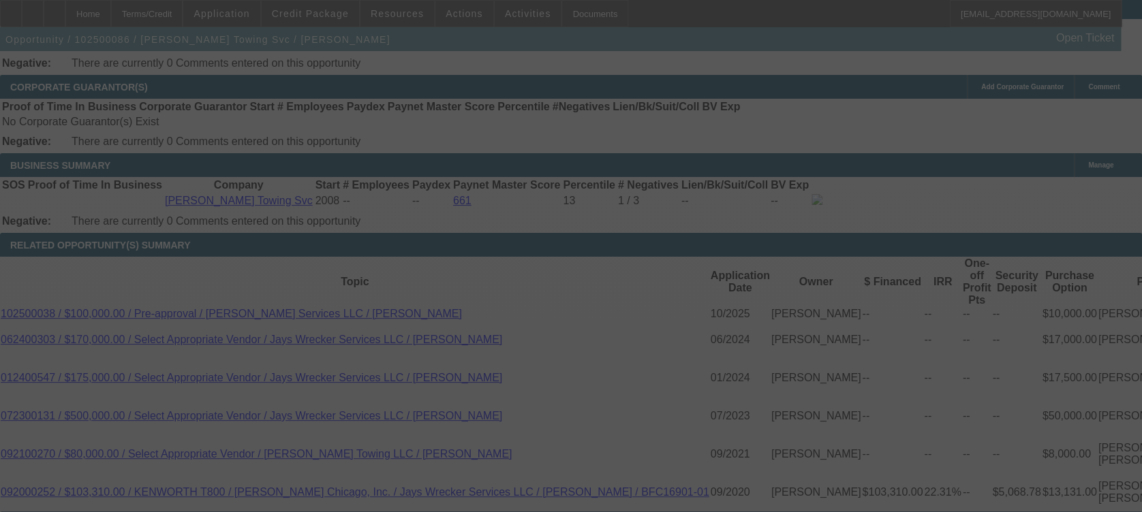
type input "$0.00"
select select "0"
select select "1"
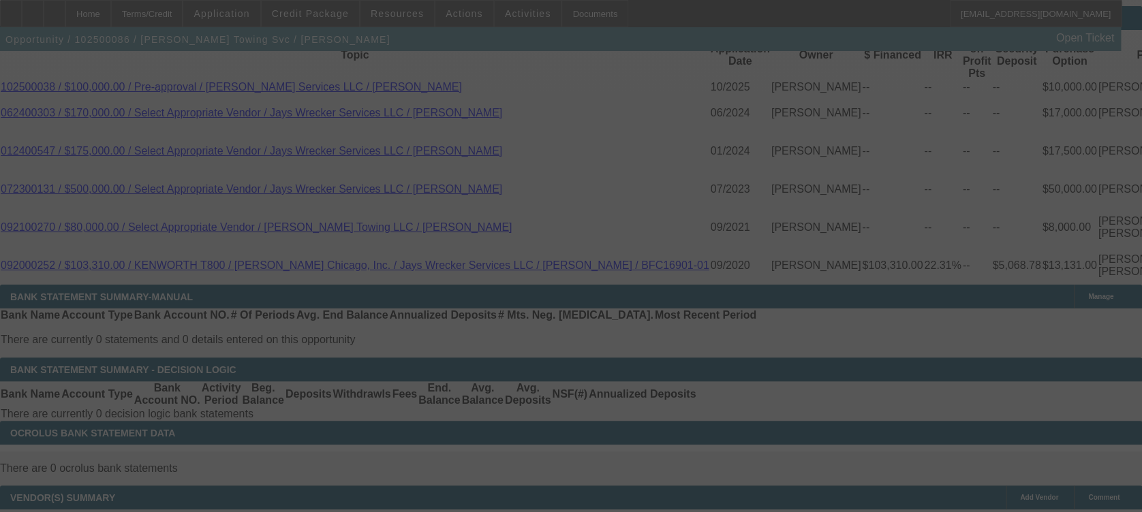
select select "0"
select select "0.1"
select select "4"
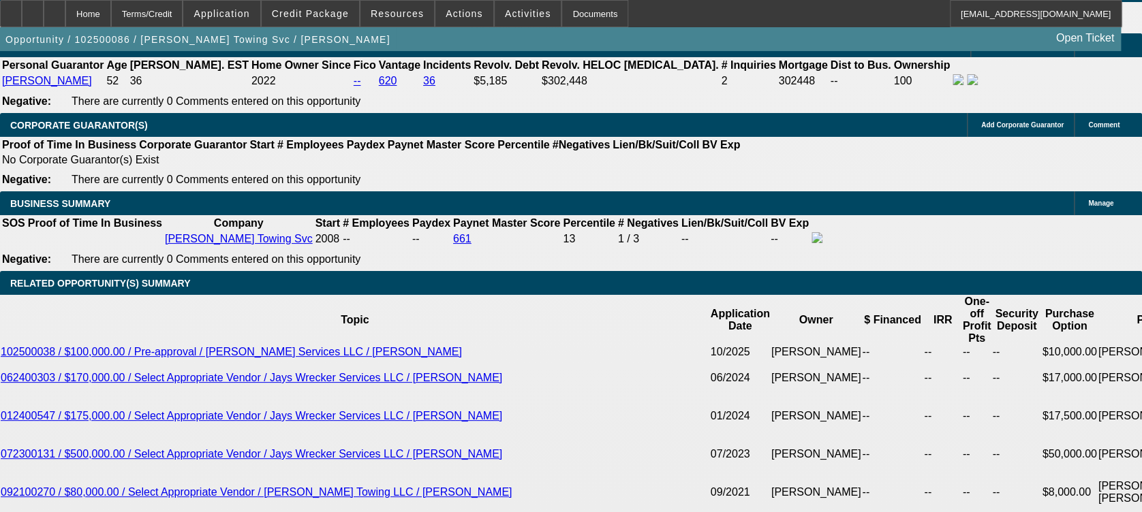
scroll to position [2118, 0]
